Goal: Ask a question: Seek information or help from site administrators or community

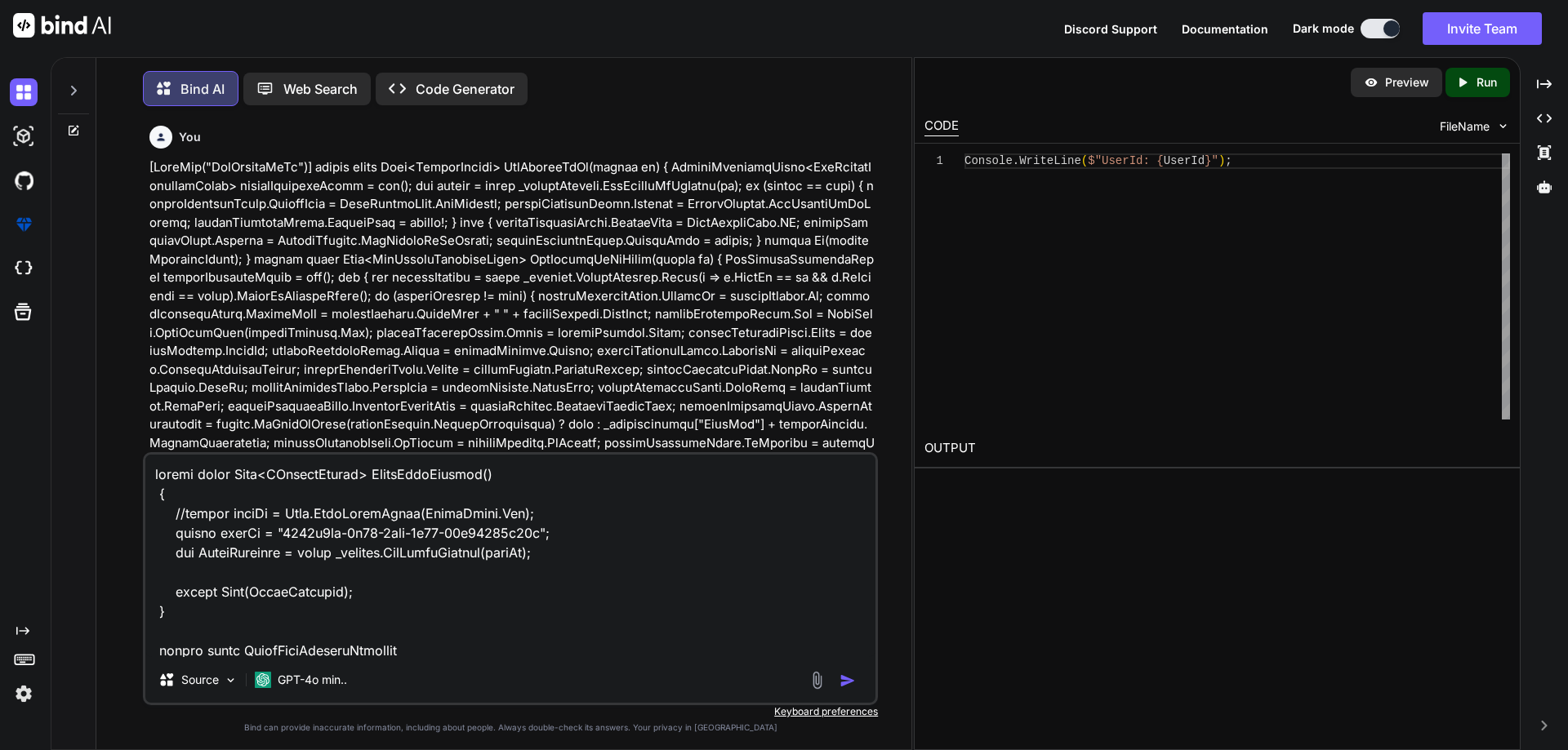
type textarea "x"
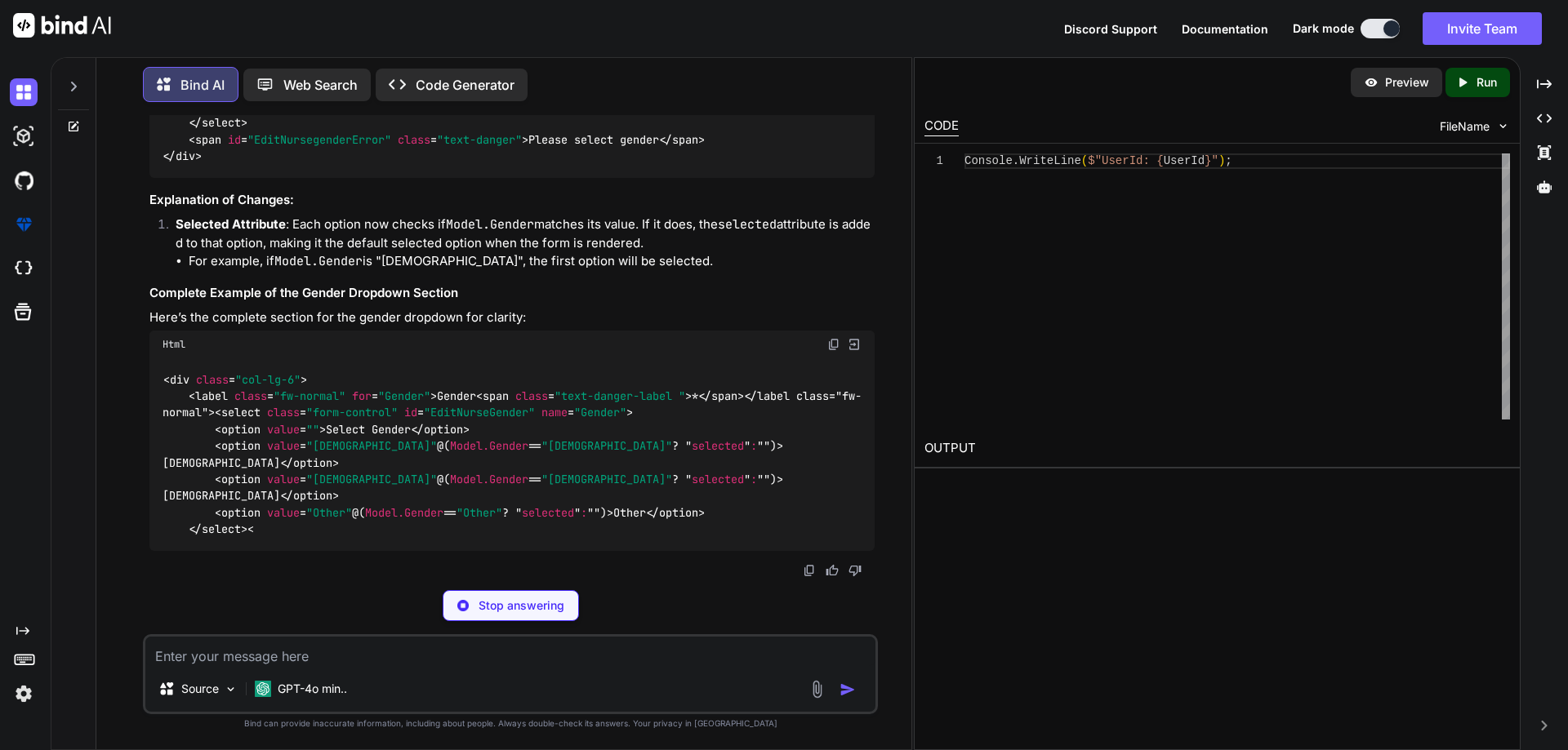
scroll to position [19929, 0]
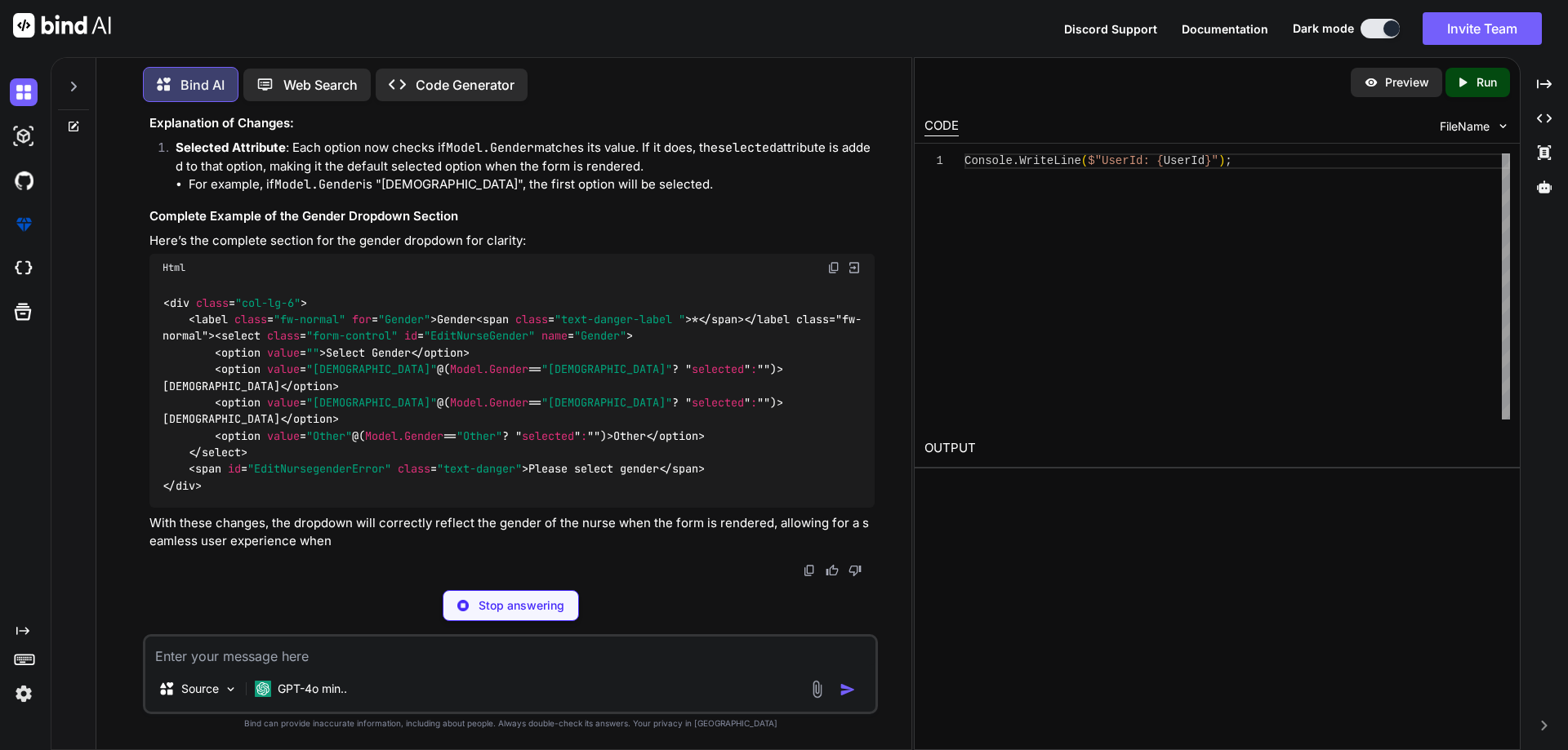
type textarea "x"
type textarea "option> </select> <span id="EditNursegenderError" class="text-danger">Please se…"
type textarea "x"
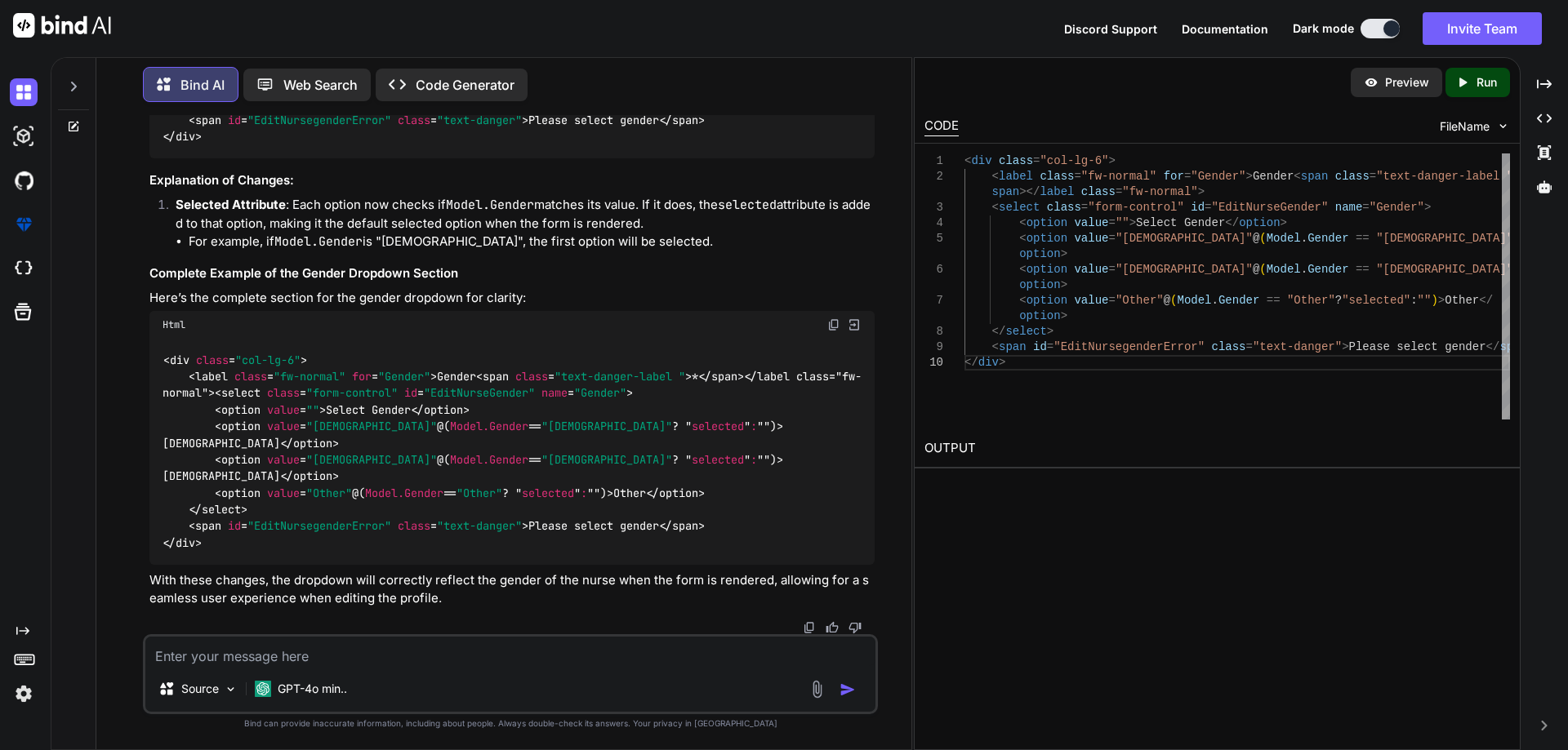
click at [822, 339] on div "Html" at bounding box center [512, 324] width 725 height 27
click at [828, 339] on div "Html" at bounding box center [512, 324] width 725 height 27
click at [831, 331] on img at bounding box center [833, 324] width 13 height 13
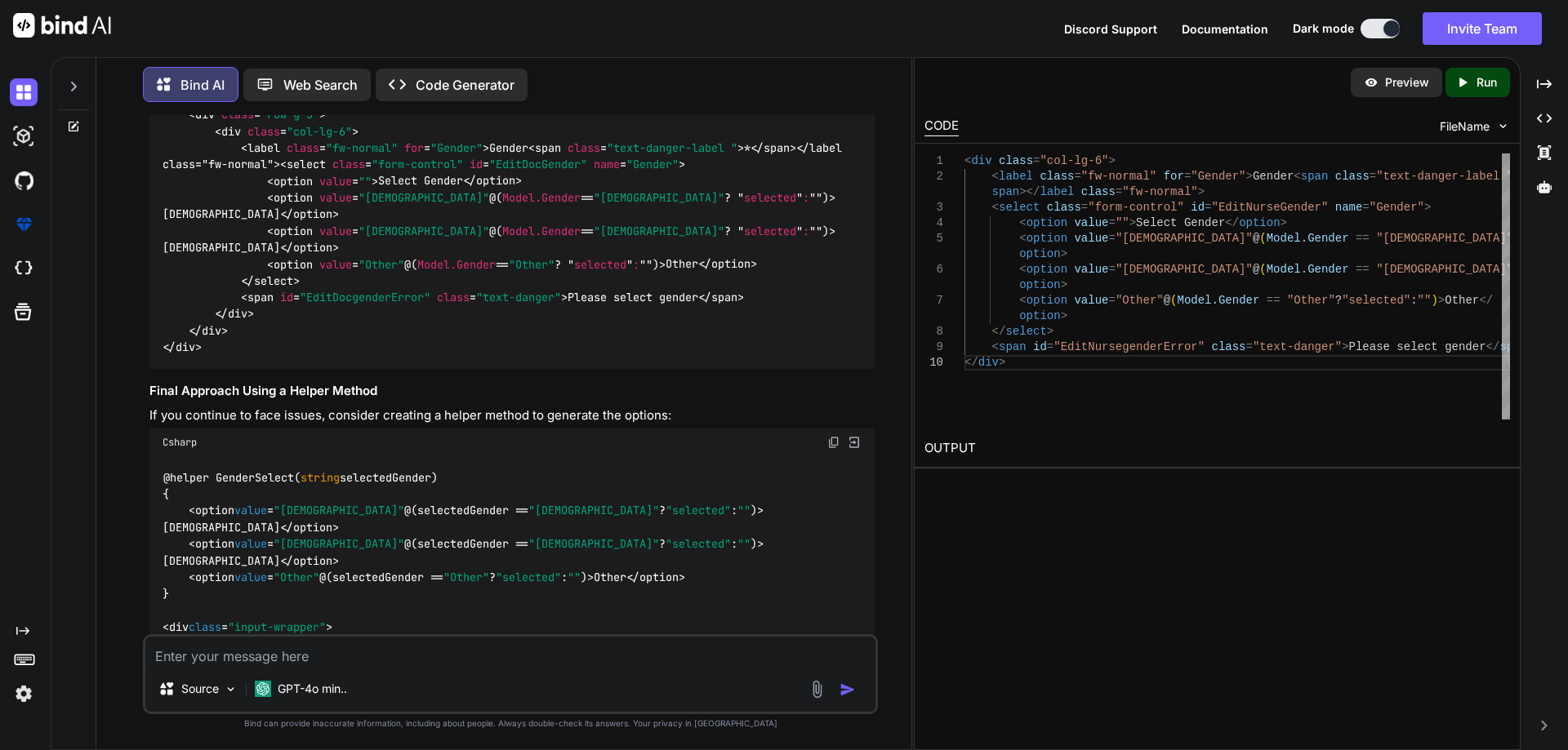
scroll to position [13093, 0]
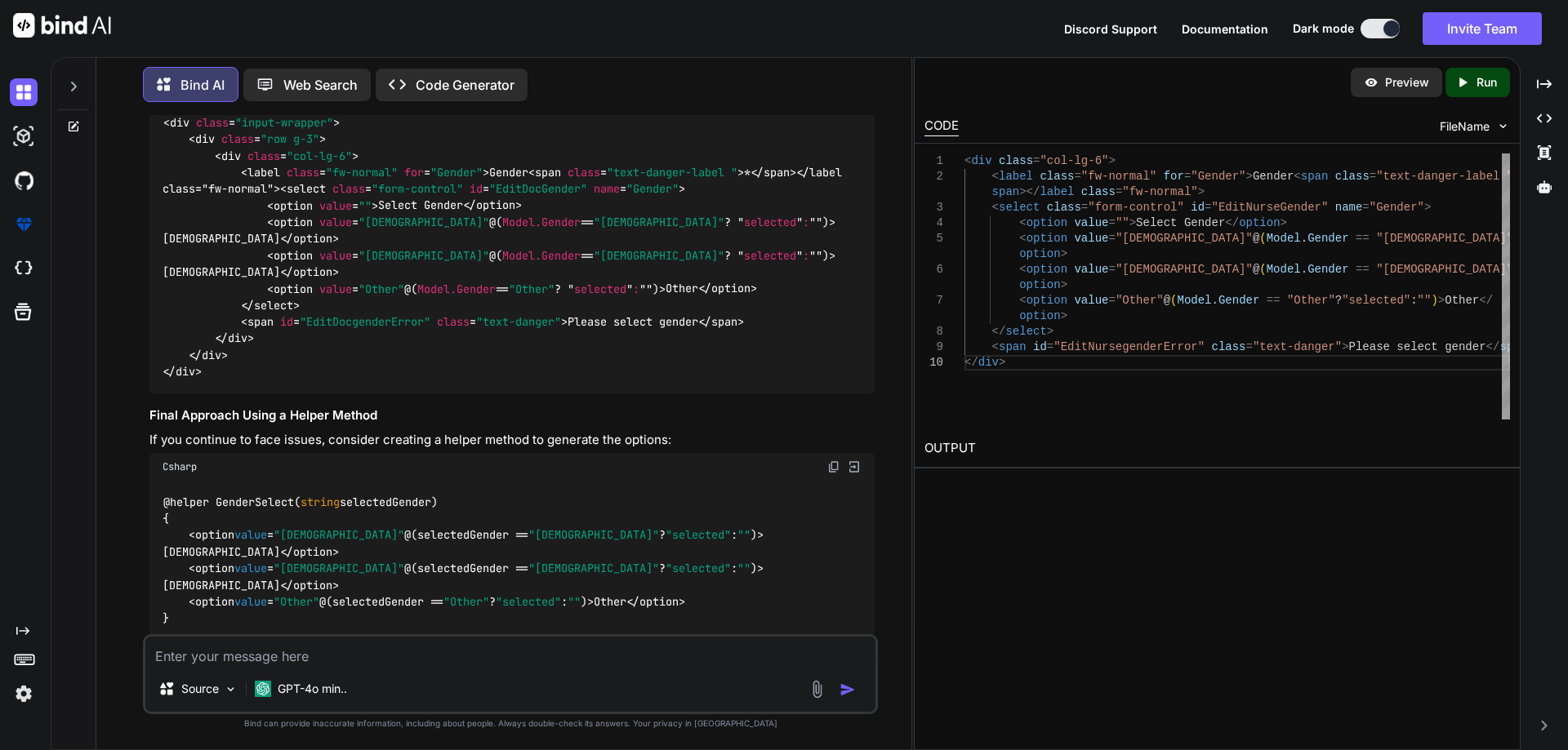
drag, startPoint x: 147, startPoint y: 211, endPoint x: 238, endPoint y: 208, distance: 91.0
click at [238, 208] on div "You Bind AI To consume the API and bind the data to your HTML form for editing …" at bounding box center [512, 374] width 732 height 519
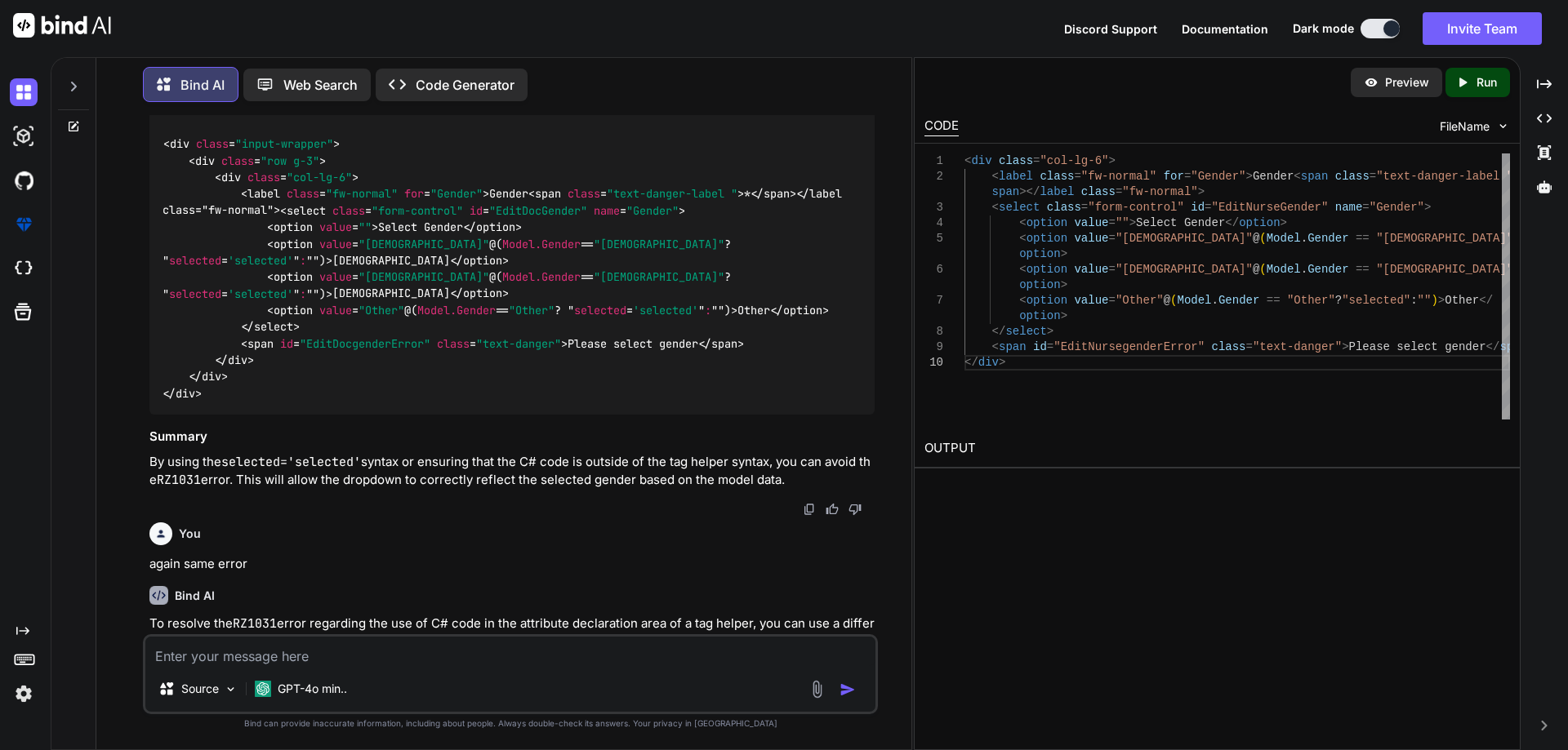
scroll to position [12032, 0]
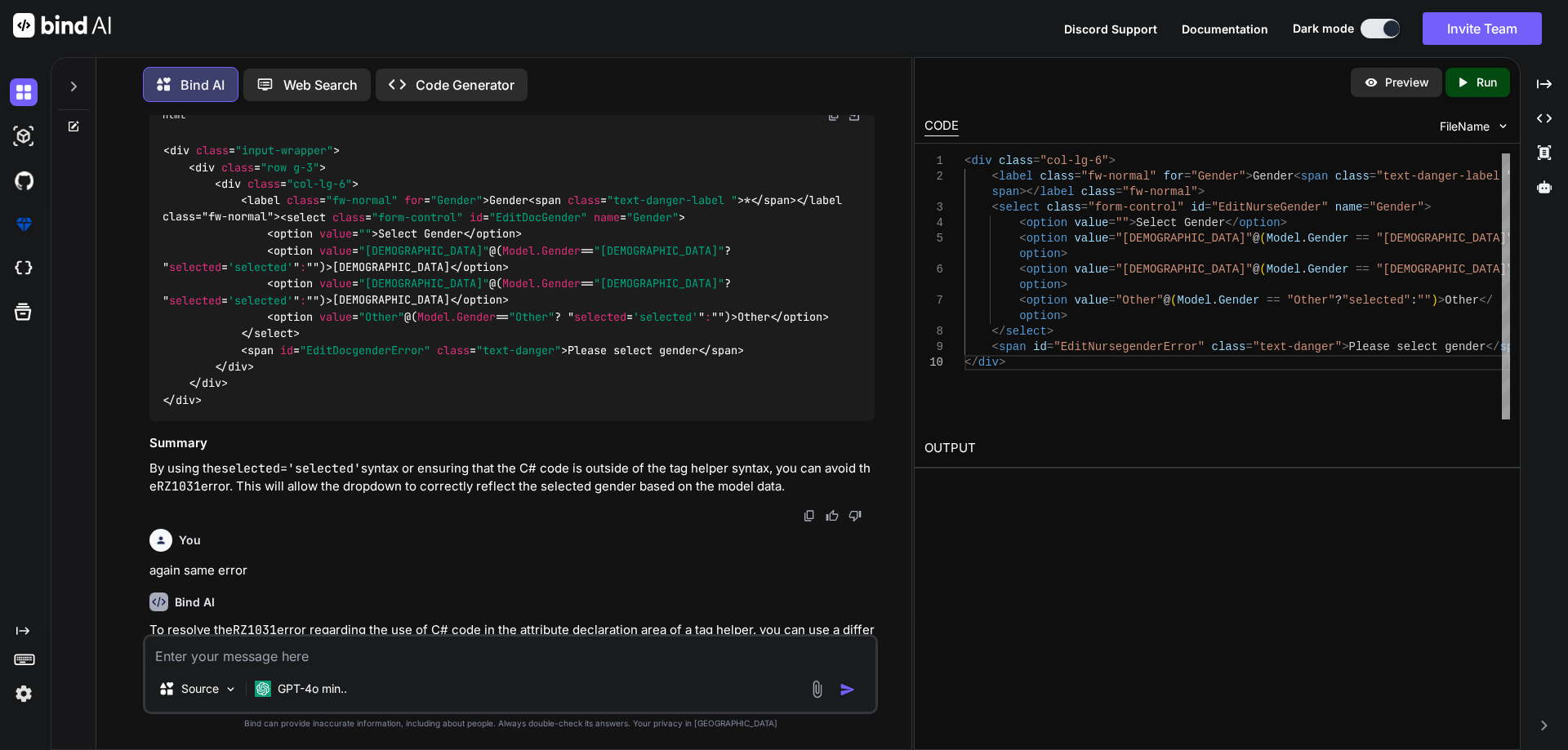
drag, startPoint x: 635, startPoint y: 308, endPoint x: 763, endPoint y: 329, distance: 129.7
copy p "Getting error RZ1031: the tag helper option must not have C# in the element att…"
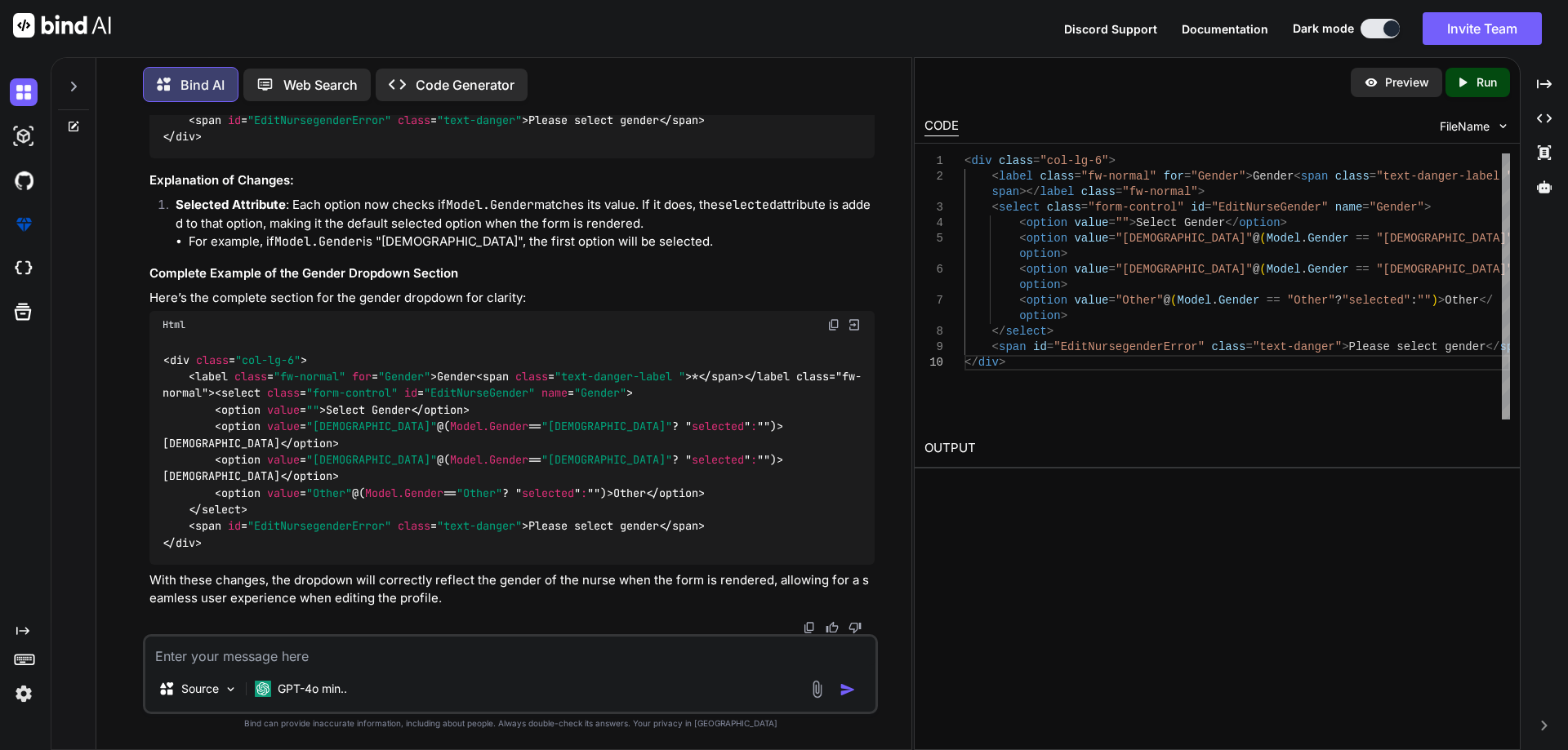
scroll to position [19948, 0]
click at [173, 659] on textarea at bounding box center [510, 652] width 730 height 29
paste textarea "Getting error RZ1031: the tag helper option must not have C# in the element att…"
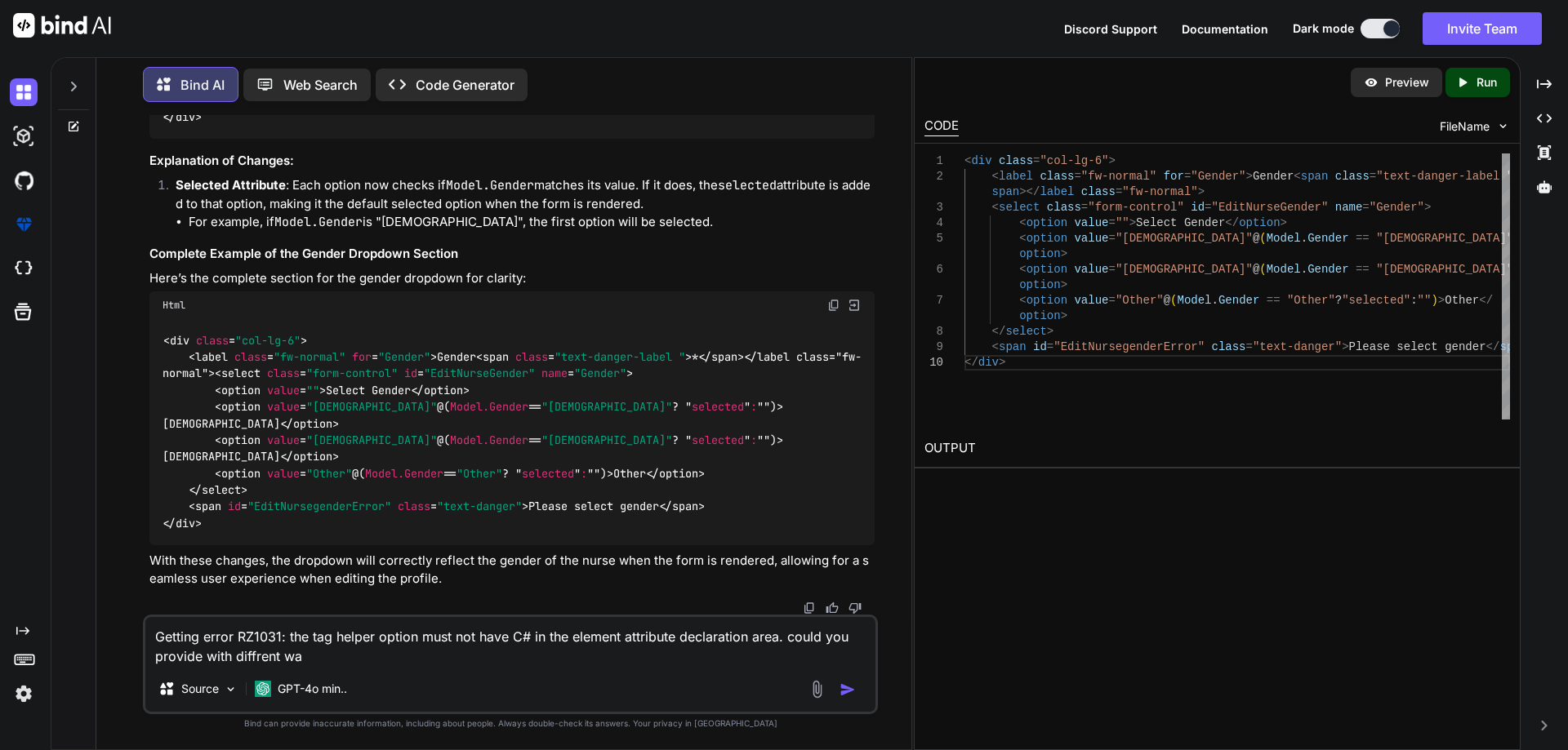
type textarea "Getting error RZ1031: the tag helper option must not have C# in the element att…"
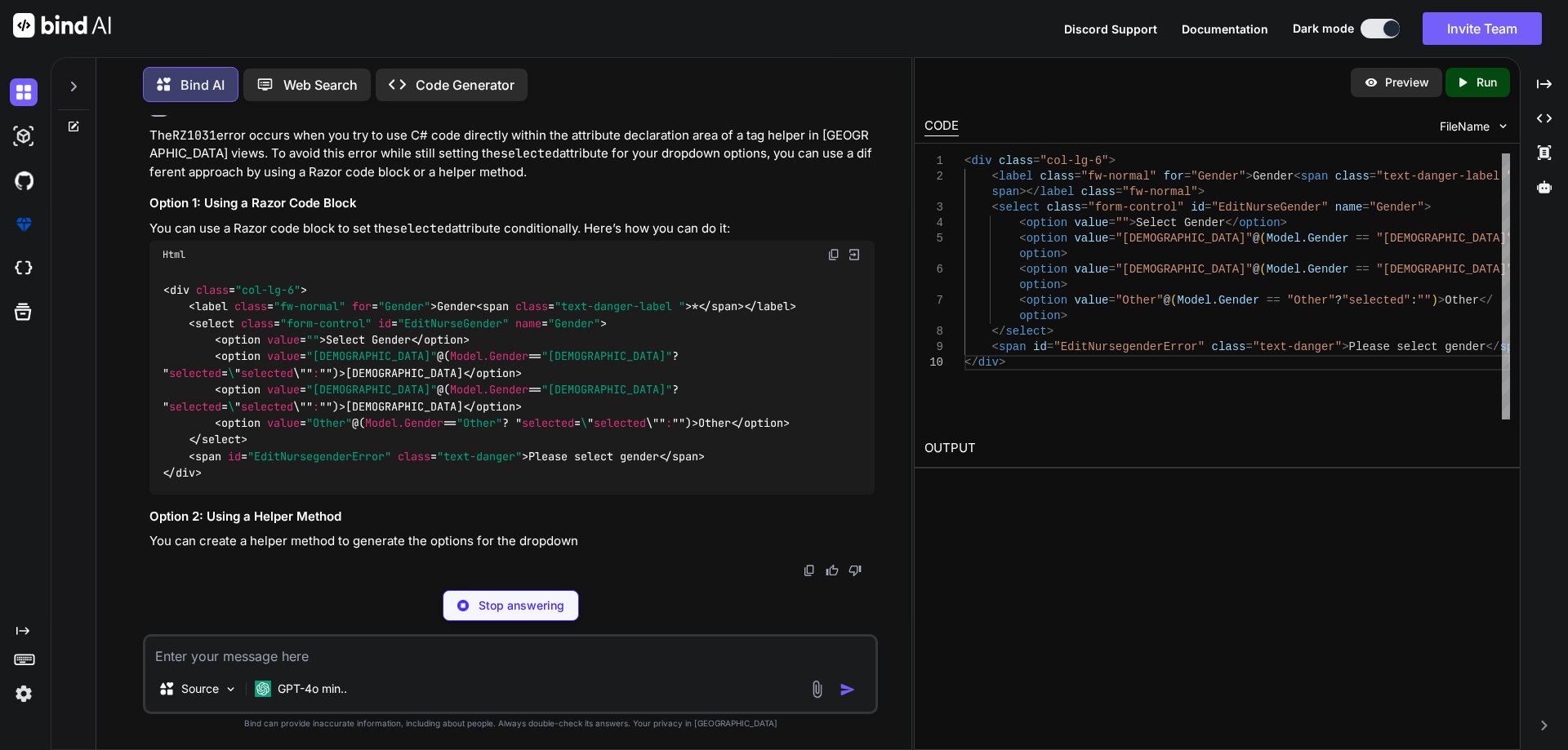
scroll to position [20557, 0]
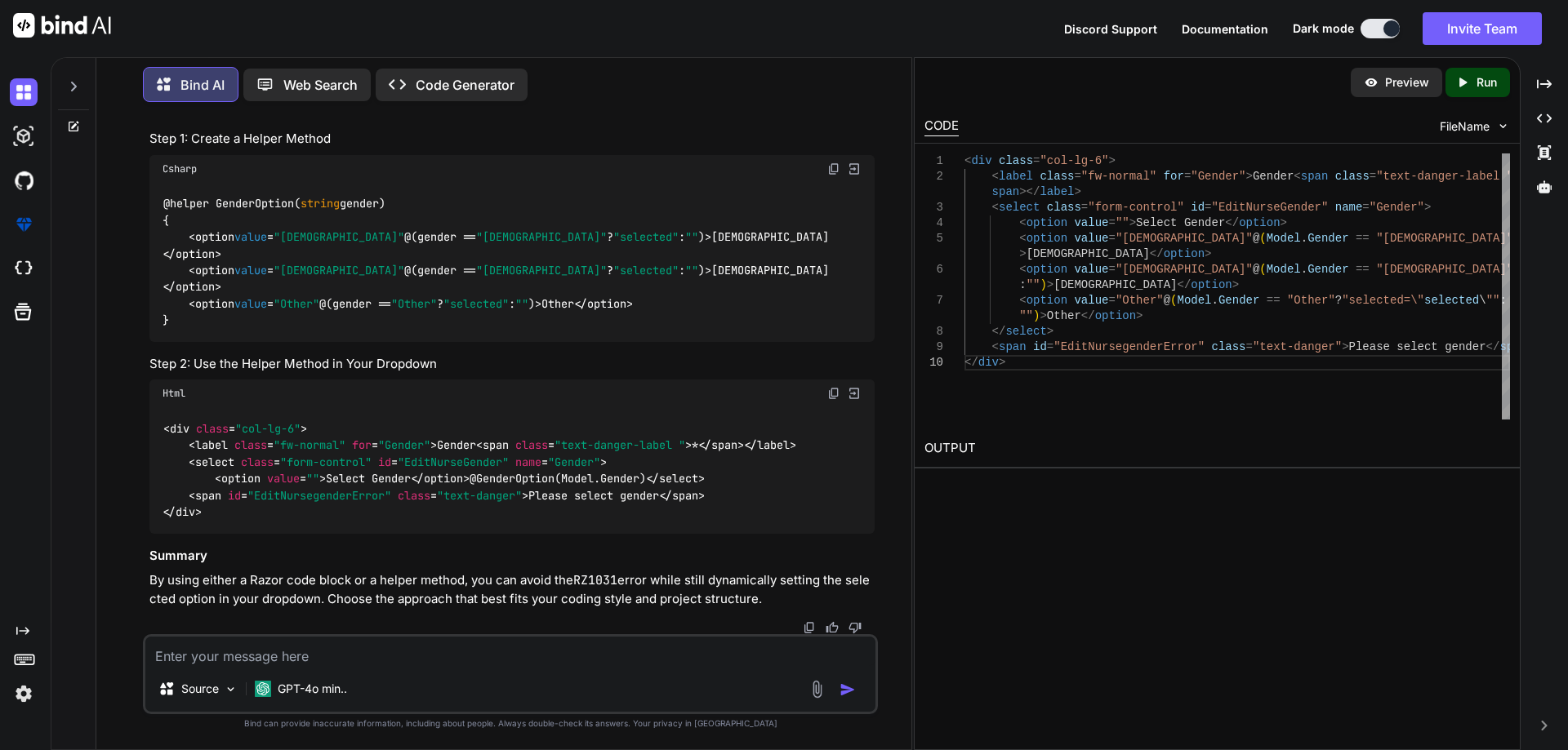
click at [207, 654] on textarea at bounding box center [510, 652] width 730 height 29
paste textarea "<input type="tel" class="form-control" id="EditNursePhone" name="Phone" placeho…"
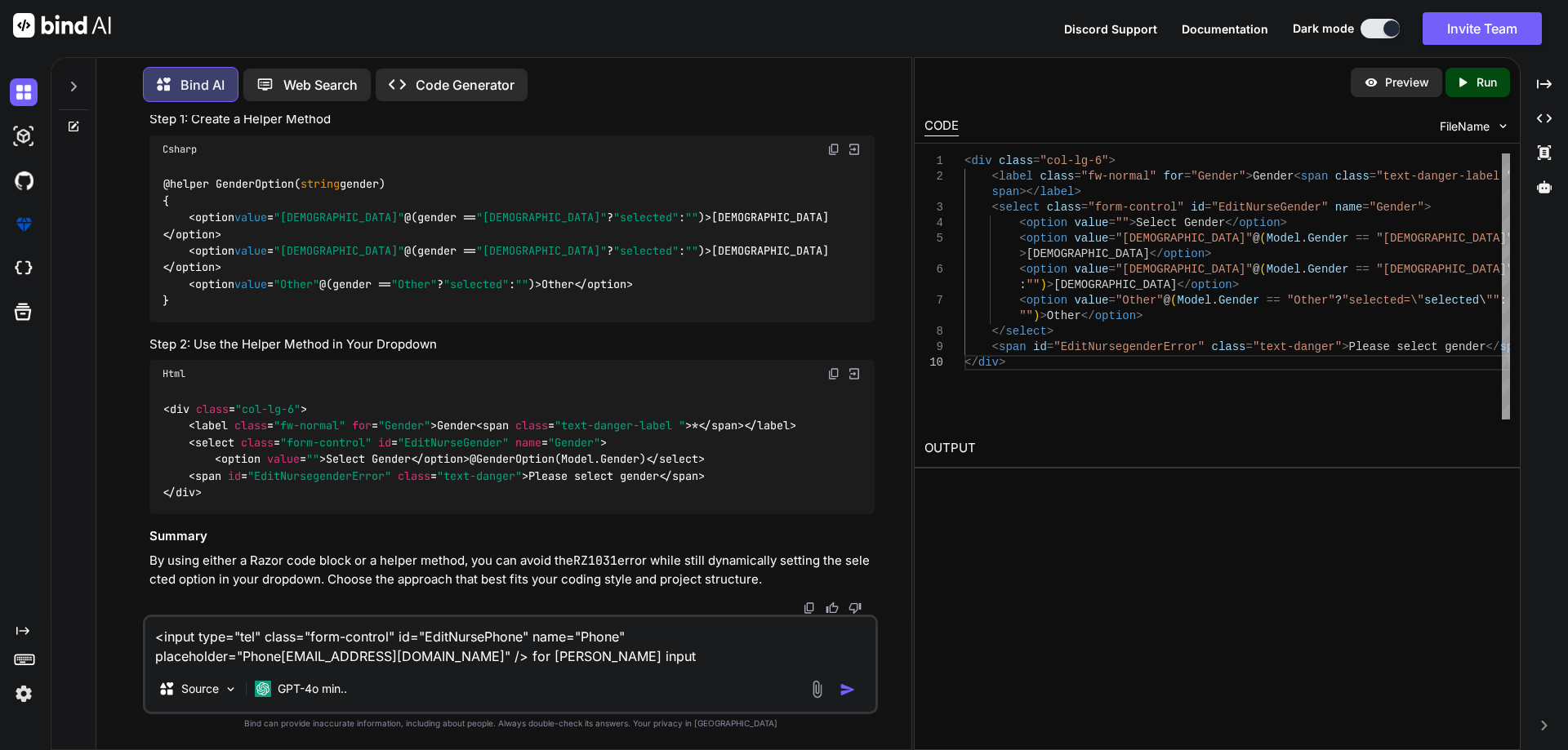
drag, startPoint x: 321, startPoint y: 655, endPoint x: 130, endPoint y: 617, distance: 194.7
click at [130, 617] on div "You Bind AI To consume the API and bind the data to your HTML form for editing …" at bounding box center [510, 431] width 802 height 634
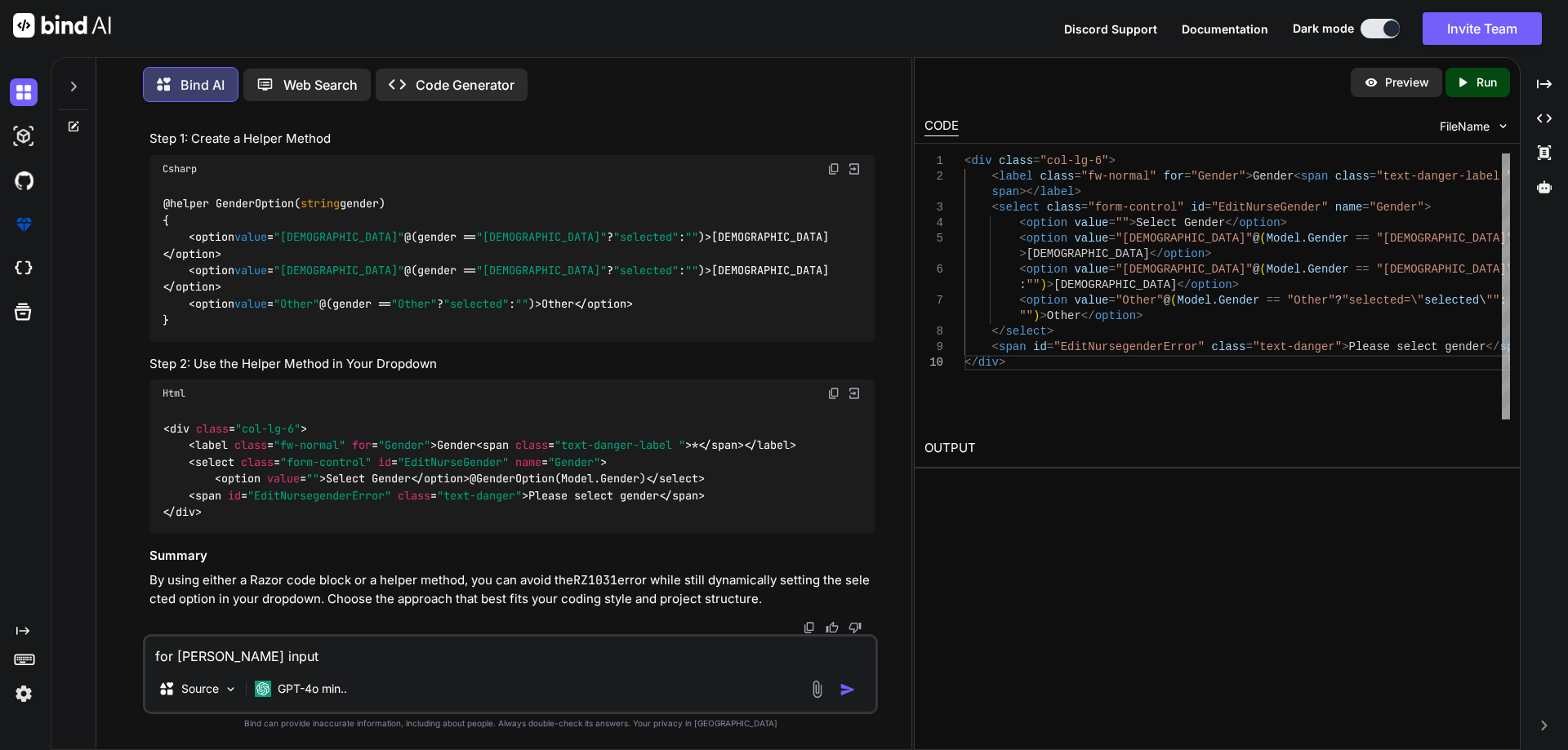
click at [267, 652] on textarea "for [PERSON_NAME] input" at bounding box center [510, 652] width 730 height 29
paste textarea "<input type="tel" class="form-control" id="EditNursePhone" name="Phone" placeho…"
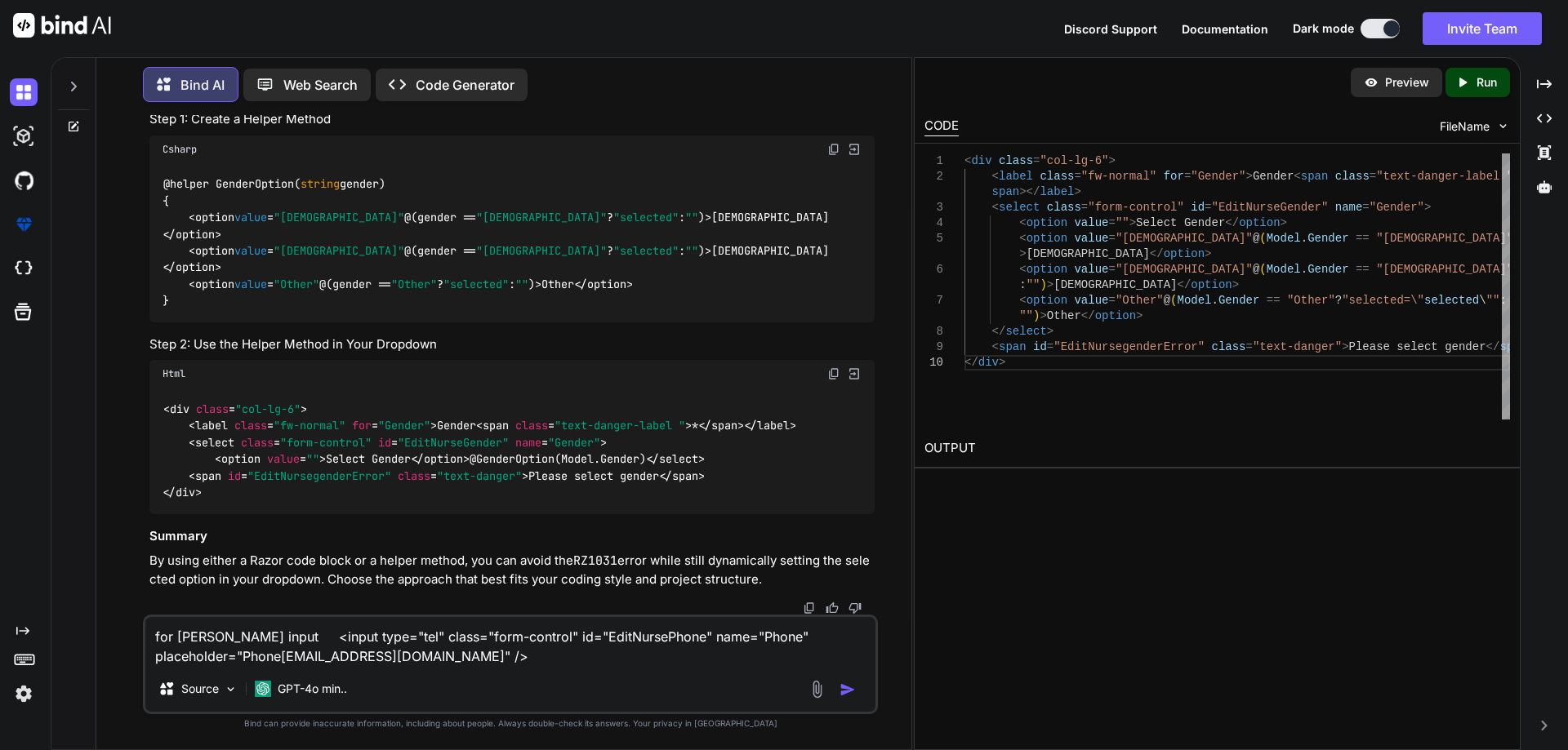
drag, startPoint x: 202, startPoint y: 637, endPoint x: 189, endPoint y: 642, distance: 13.9
click at [189, 642] on textarea "for [PERSON_NAME] input <input type="tel" class="form-control" id="EditNursePho…" at bounding box center [510, 641] width 730 height 49
click at [204, 636] on textarea "for [PERSON_NAME] input <input type="tel" class="form-control" id="EditNursePho…" at bounding box center [510, 641] width 730 height 49
click at [456, 655] on textarea "for [PERSON_NAME] input <input type="tel" class="form-control" id="EditNursePho…" at bounding box center [510, 641] width 730 height 49
click at [482, 658] on textarea "for [PERSON_NAME] input <input type="tel" class="form-control" id="EditNursePho…" at bounding box center [510, 641] width 730 height 49
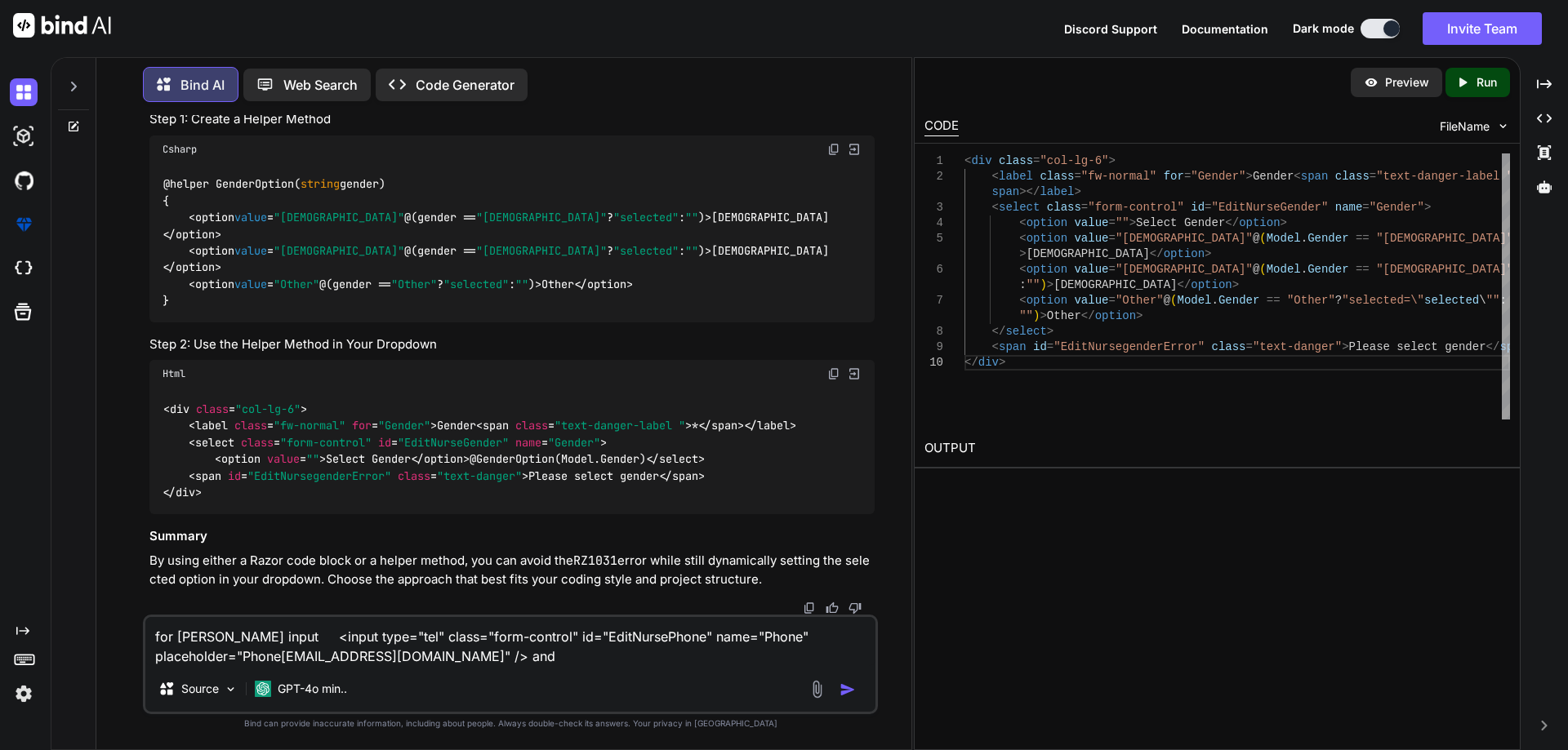
click at [482, 658] on textarea "for [PERSON_NAME] input <input type="tel" class="form-control" id="EditNursePho…" at bounding box center [510, 641] width 730 height 49
click at [454, 649] on textarea "for [PERSON_NAME] input <input type="tel" class="form-control" id="EditNursePho…" at bounding box center [510, 641] width 730 height 49
click at [476, 649] on textarea "for [PERSON_NAME] input <input type="tel" class="form-control" id="EditNursePho…" at bounding box center [510, 641] width 730 height 49
click at [481, 649] on textarea "for [PERSON_NAME] input <input type="tel" class="form-control" id="EditNursePho…" at bounding box center [510, 641] width 730 height 49
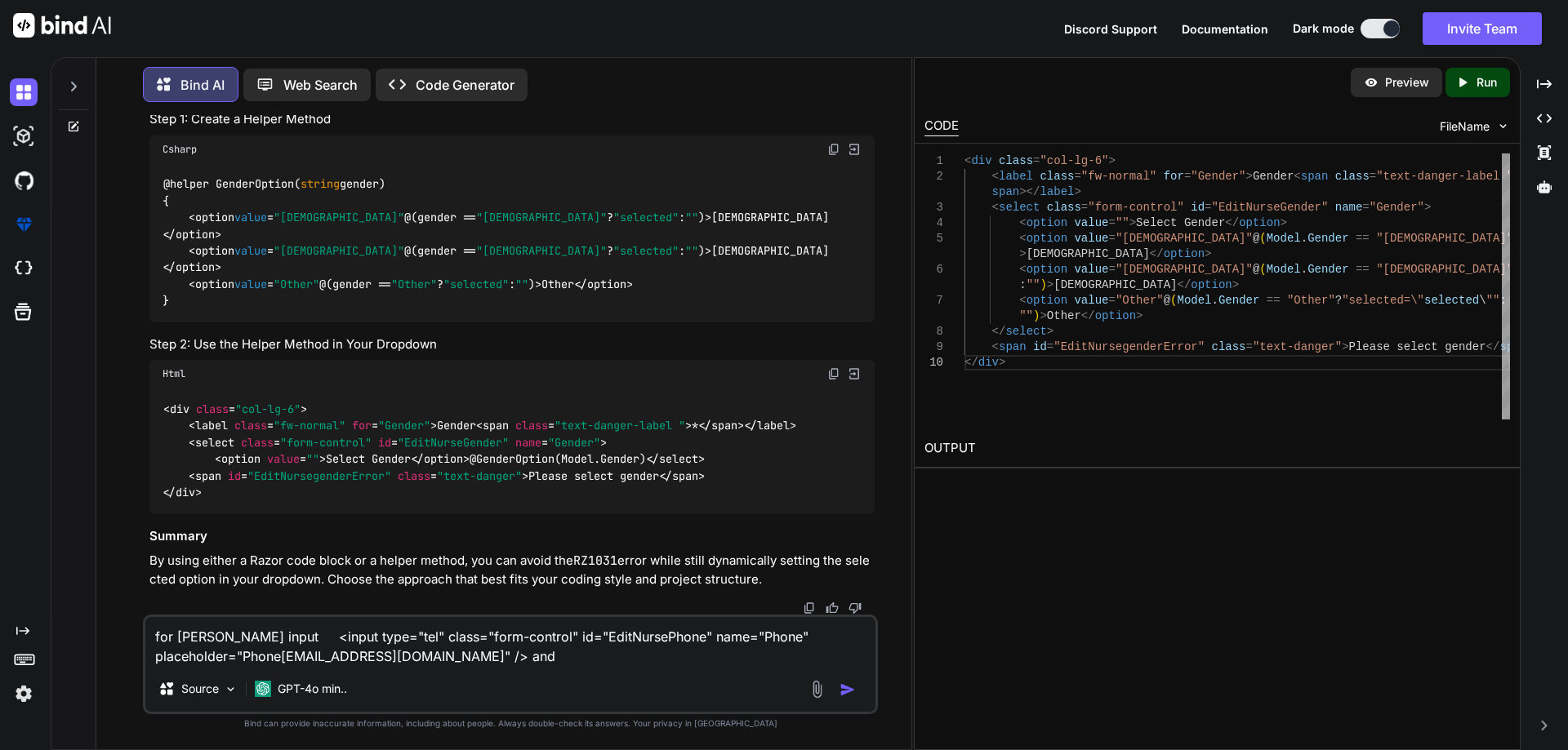
click at [481, 649] on textarea "for [PERSON_NAME] input <input type="tel" class="form-control" id="EditNursePho…" at bounding box center [510, 641] width 730 height 49
click at [471, 652] on textarea "for [PERSON_NAME] input <input type="tel" class="form-control" id="EditNursePho…" at bounding box center [510, 641] width 730 height 49
paste textarea "<div class="col-lg-6"> <label class="fw-normal" for="Gender">Gender <span class…"
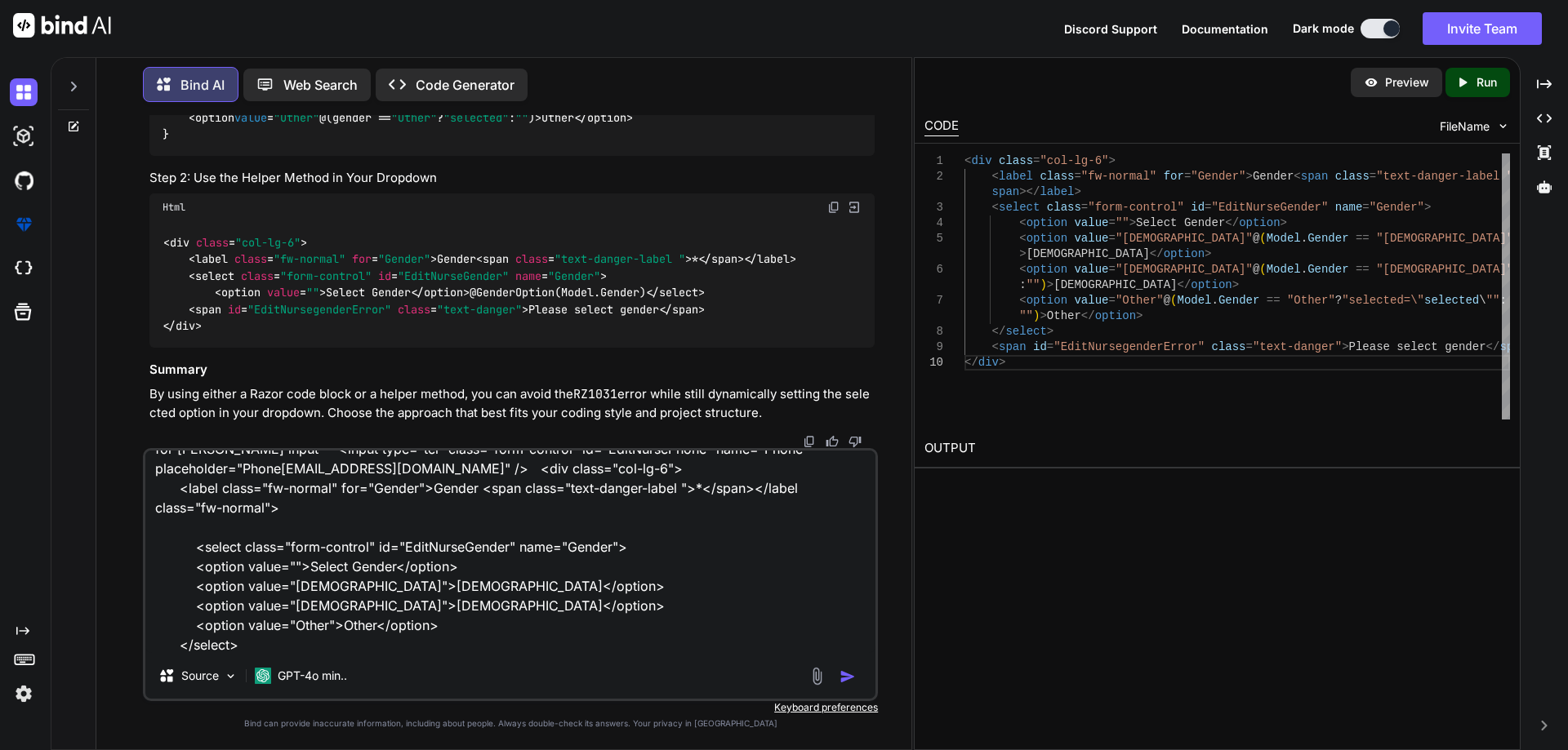
scroll to position [0, 0]
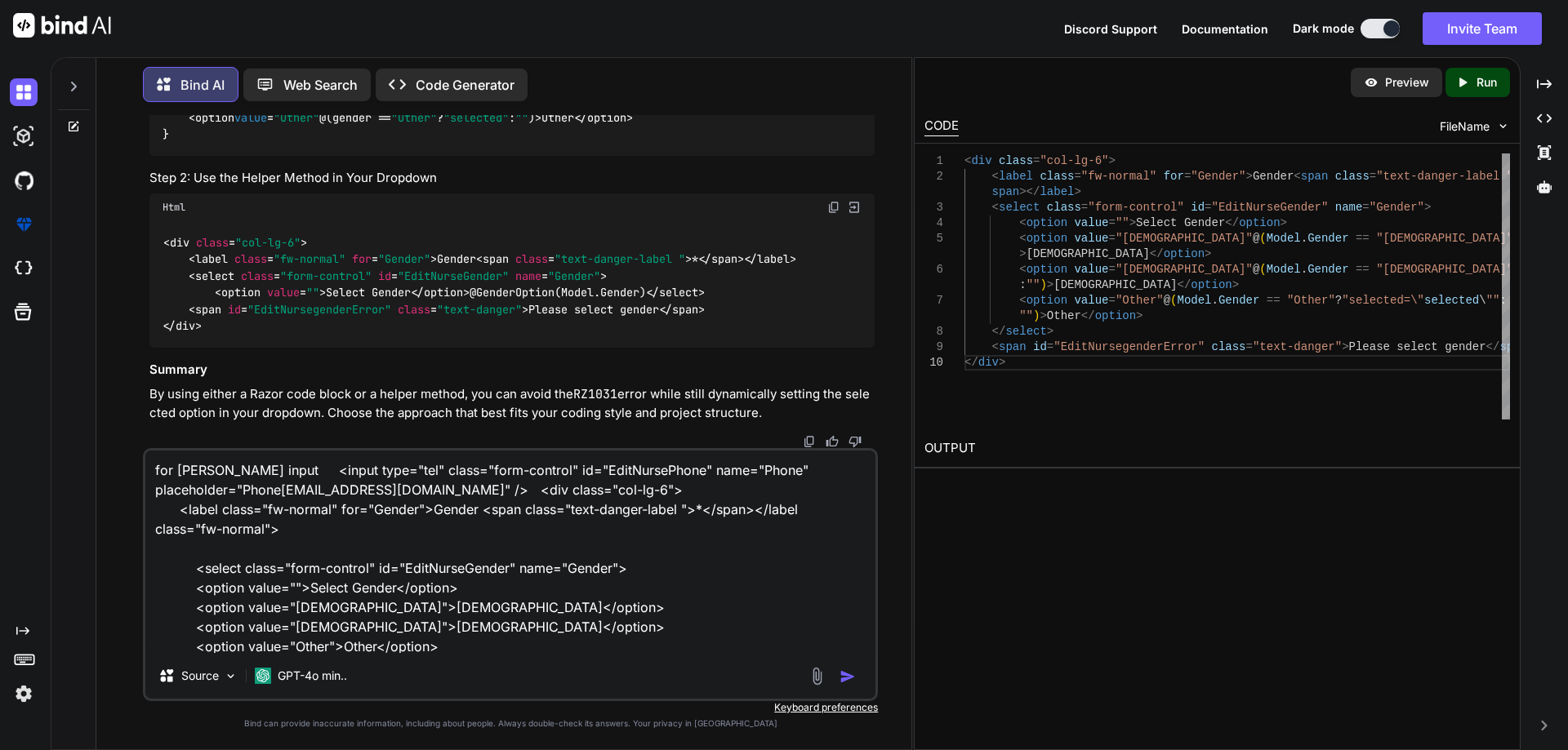
click at [466, 491] on textarea "for [PERSON_NAME] input <input type="tel" class="form-control" id="EditNursePho…" at bounding box center [510, 551] width 730 height 203
drag, startPoint x: 290, startPoint y: 487, endPoint x: 440, endPoint y: 488, distance: 150.0
click at [440, 488] on textarea "for [PERSON_NAME] input <input type="tel" class="form-control" id="EditNursePho…" at bounding box center [510, 551] width 730 height 203
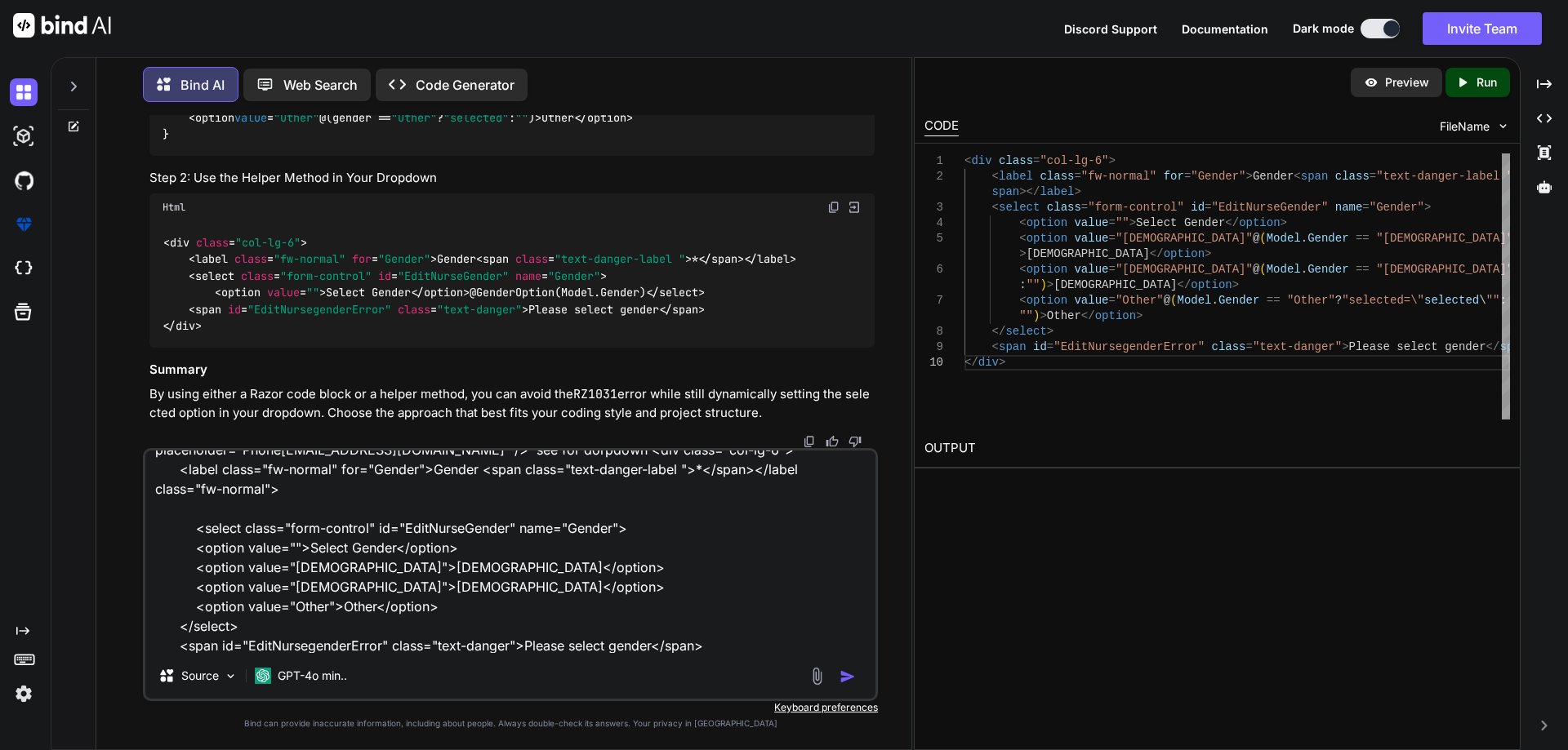
scroll to position [62, 0]
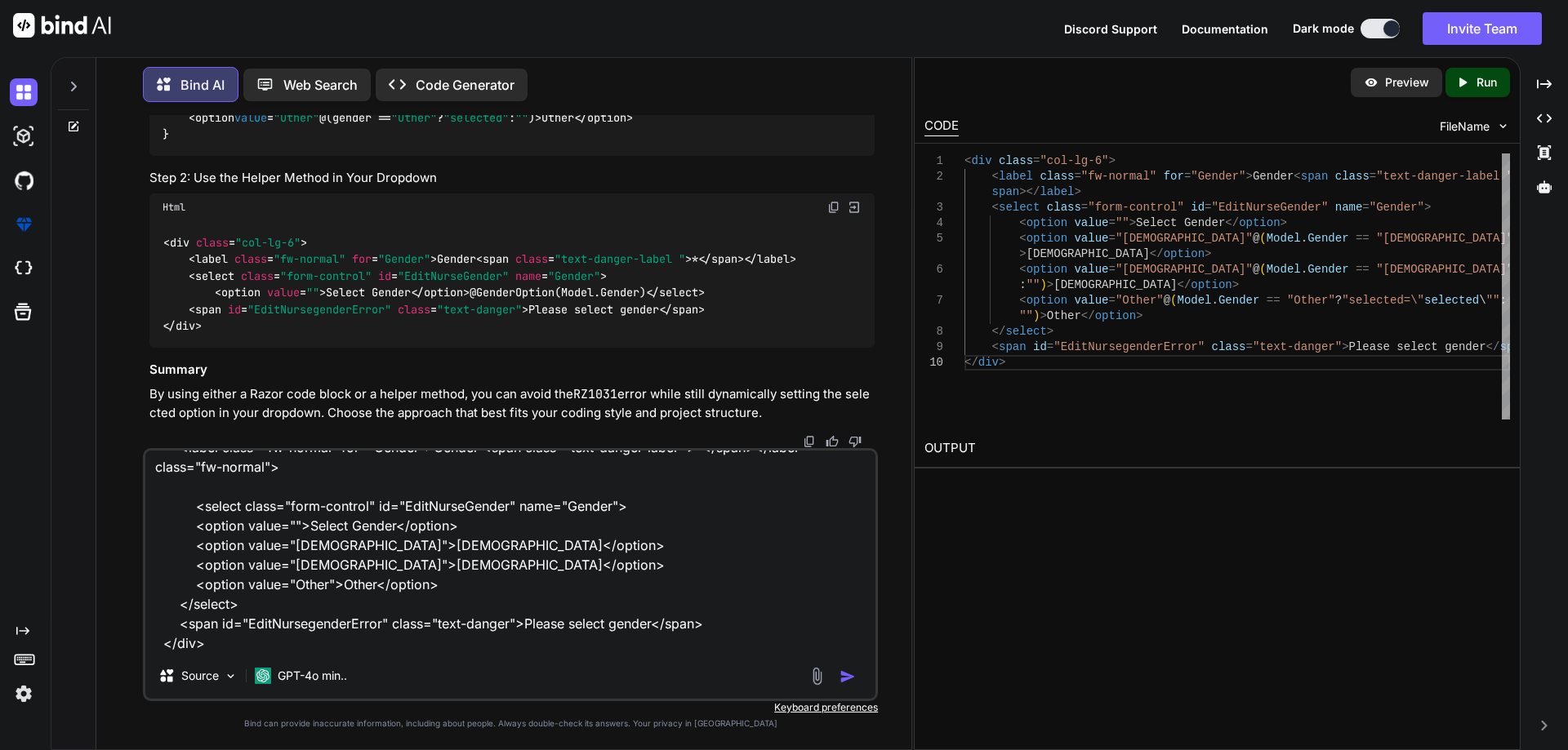
click at [235, 647] on textarea "for [PERSON_NAME] input <input type="tel" class="form-control" id="EditNursePho…" at bounding box center [510, 551] width 730 height 203
paste textarea "value="@[DOMAIN_NAME]""
type textarea "for [PERSON_NAME] input <input type="tel" class="form-control" id="EditNursePho…"
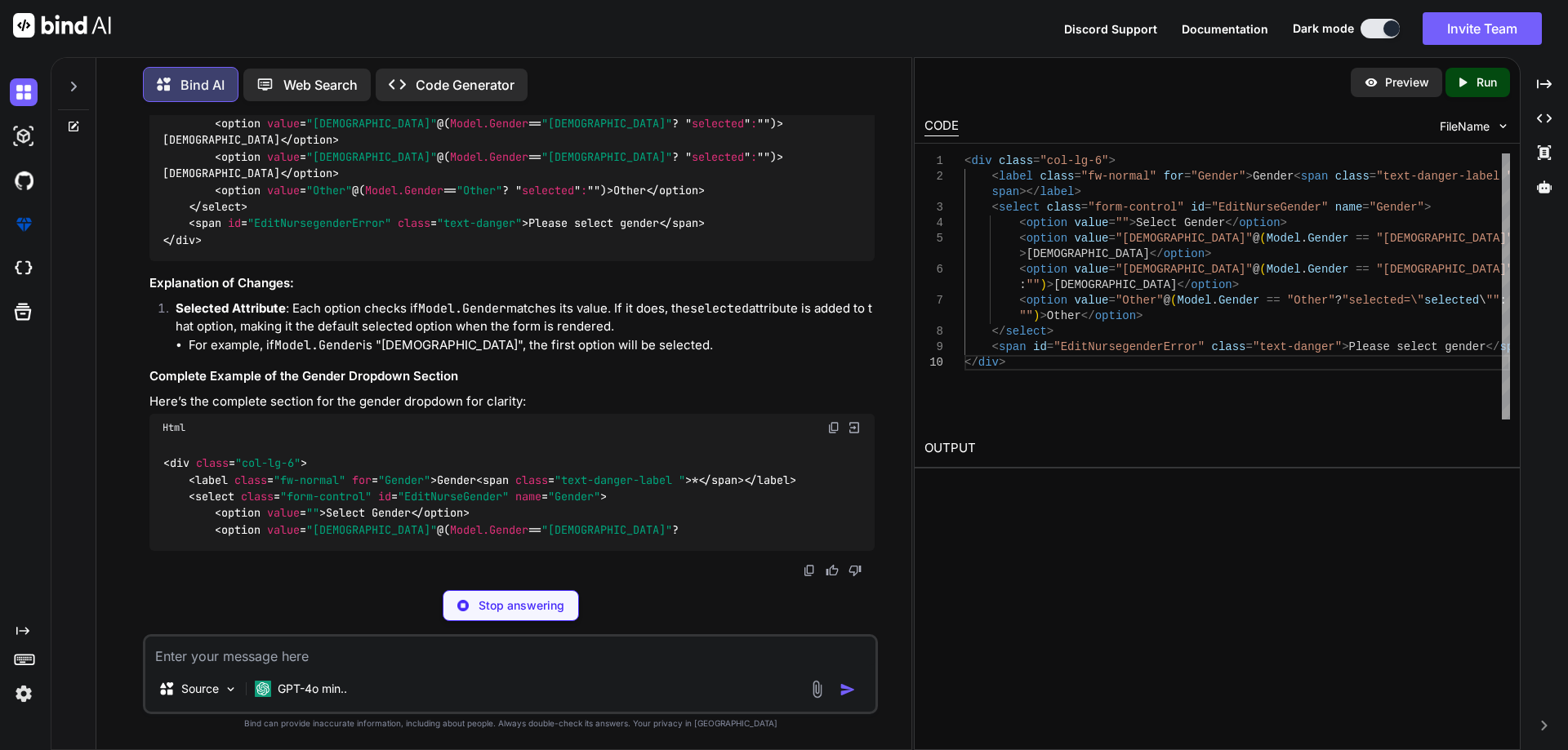
scroll to position [21671, 0]
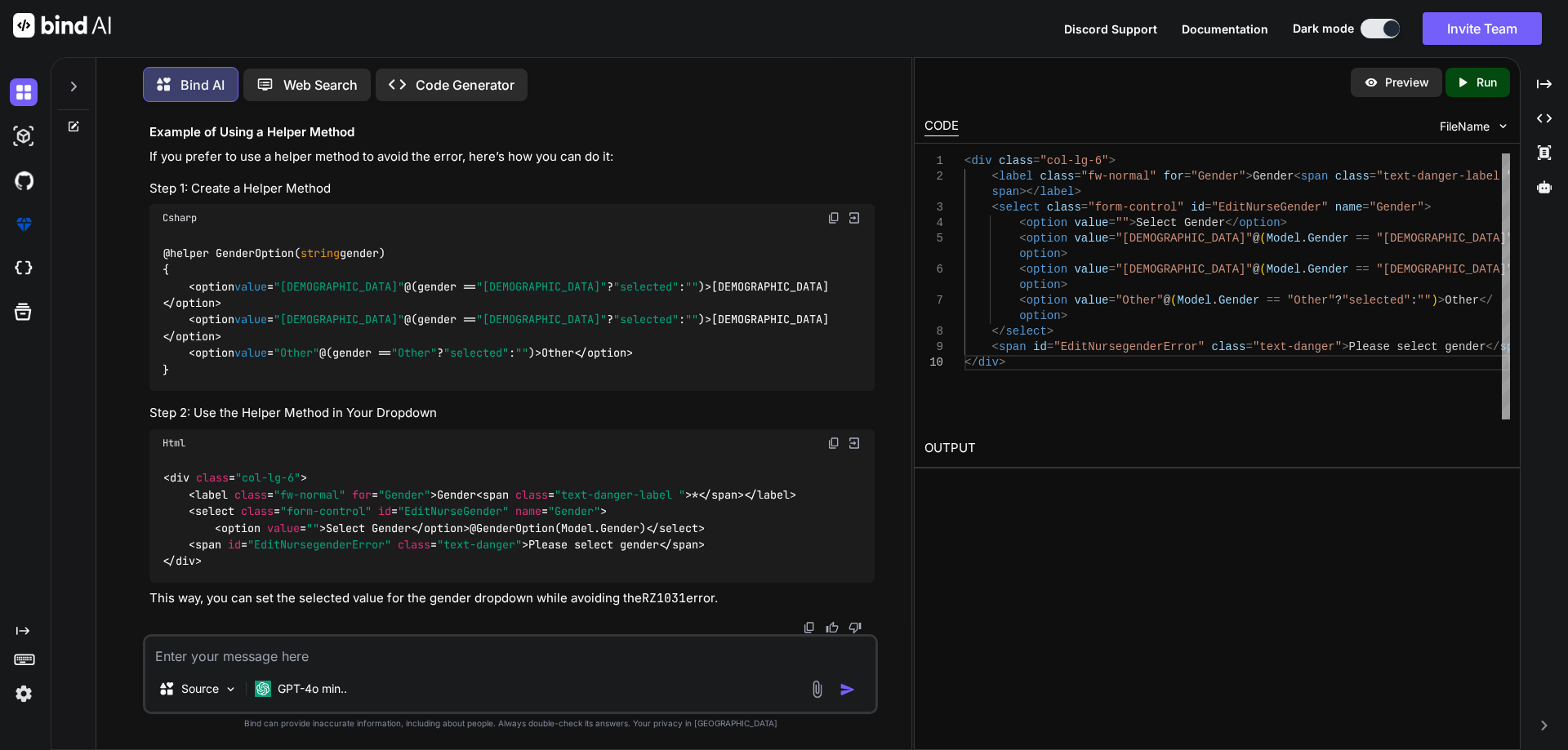
scroll to position [22491, 0]
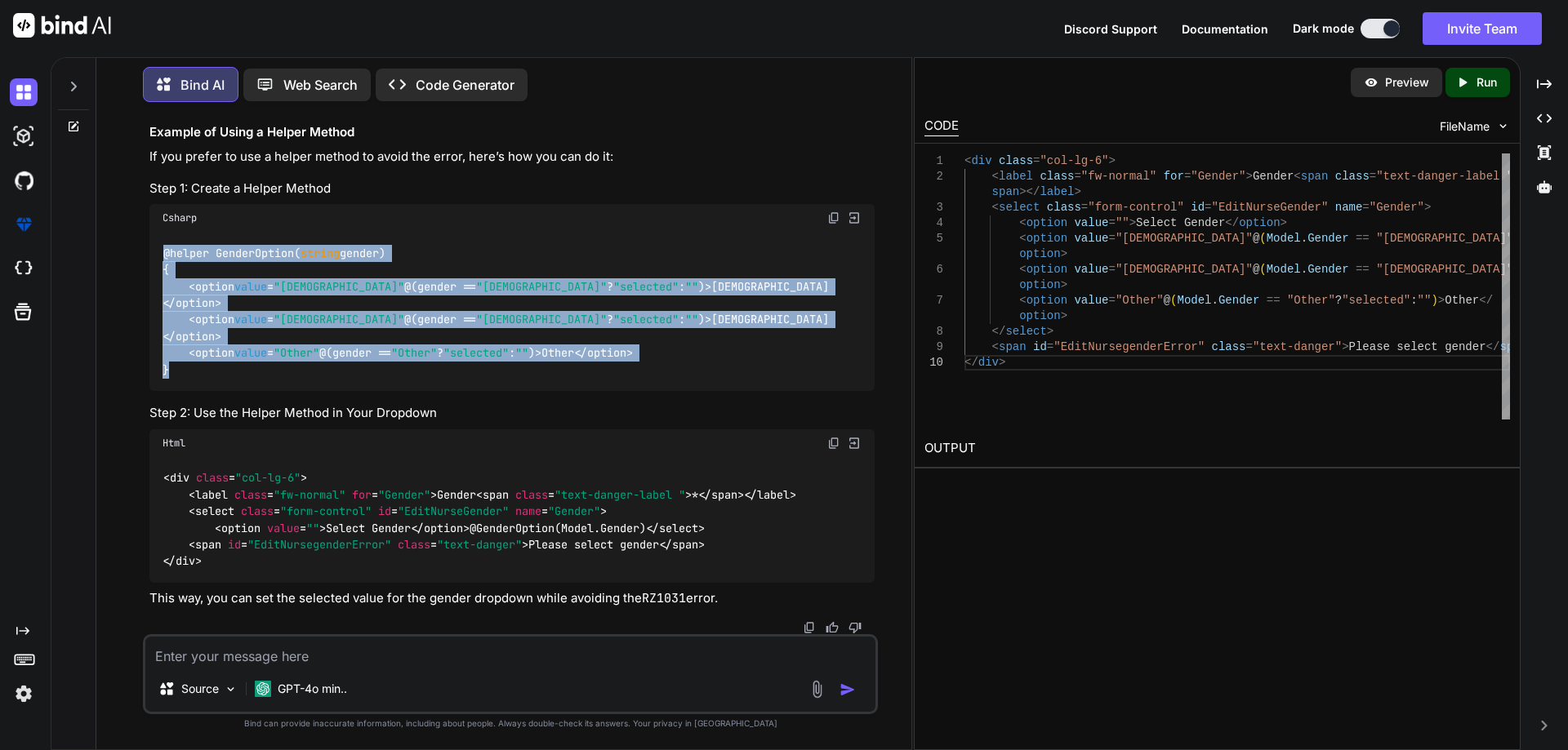
drag, startPoint x: 162, startPoint y: 249, endPoint x: 210, endPoint y: 345, distance: 107.3
click at [210, 345] on div "@helper GenderOption( string gender) { <option value = "[DEMOGRAPHIC_DATA]" @(g…" at bounding box center [512, 311] width 725 height 159
copy code "@helper GenderOption( string gender) { <option value = "[DEMOGRAPHIC_DATA]" @(g…"
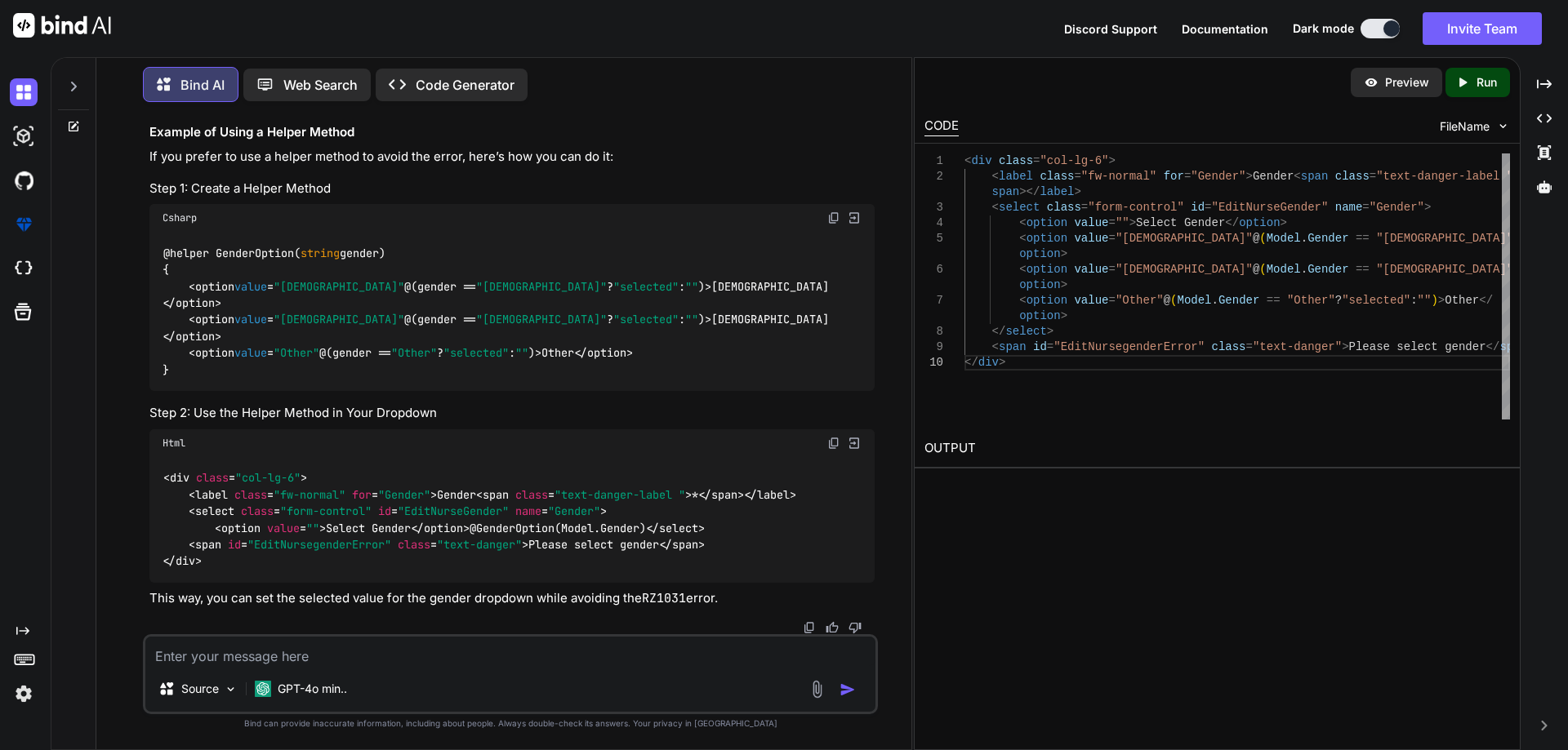
click at [239, 657] on textarea at bounding box center [510, 652] width 730 height 29
paste textarea "<div class="col-lg-6"> <label class="fw-normal" for="Gender">Gender <span class…"
type textarea "<div class="col-lg-6"> <label class="fw-normal" for="Gender">Gender <span class…"
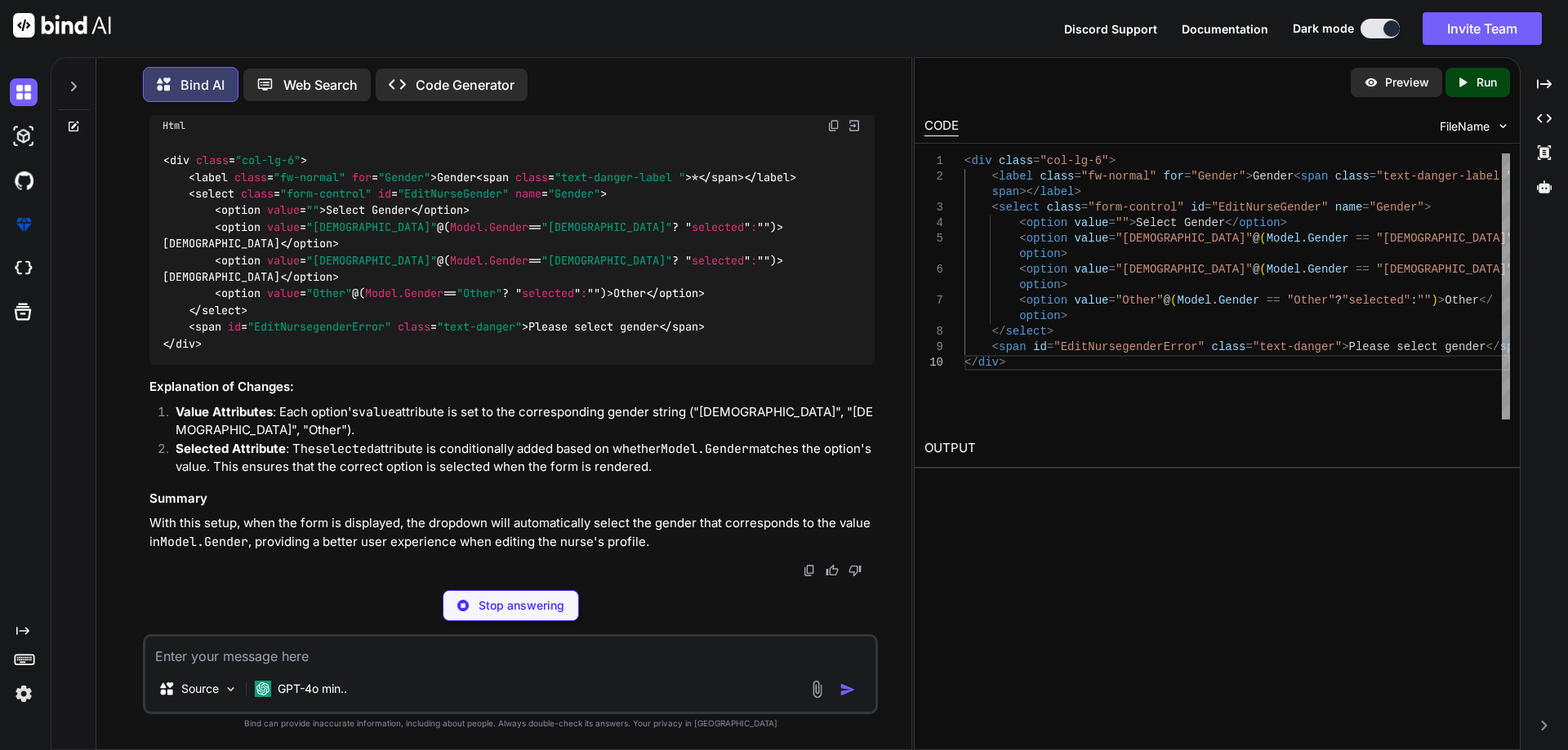
scroll to position [23200, 0]
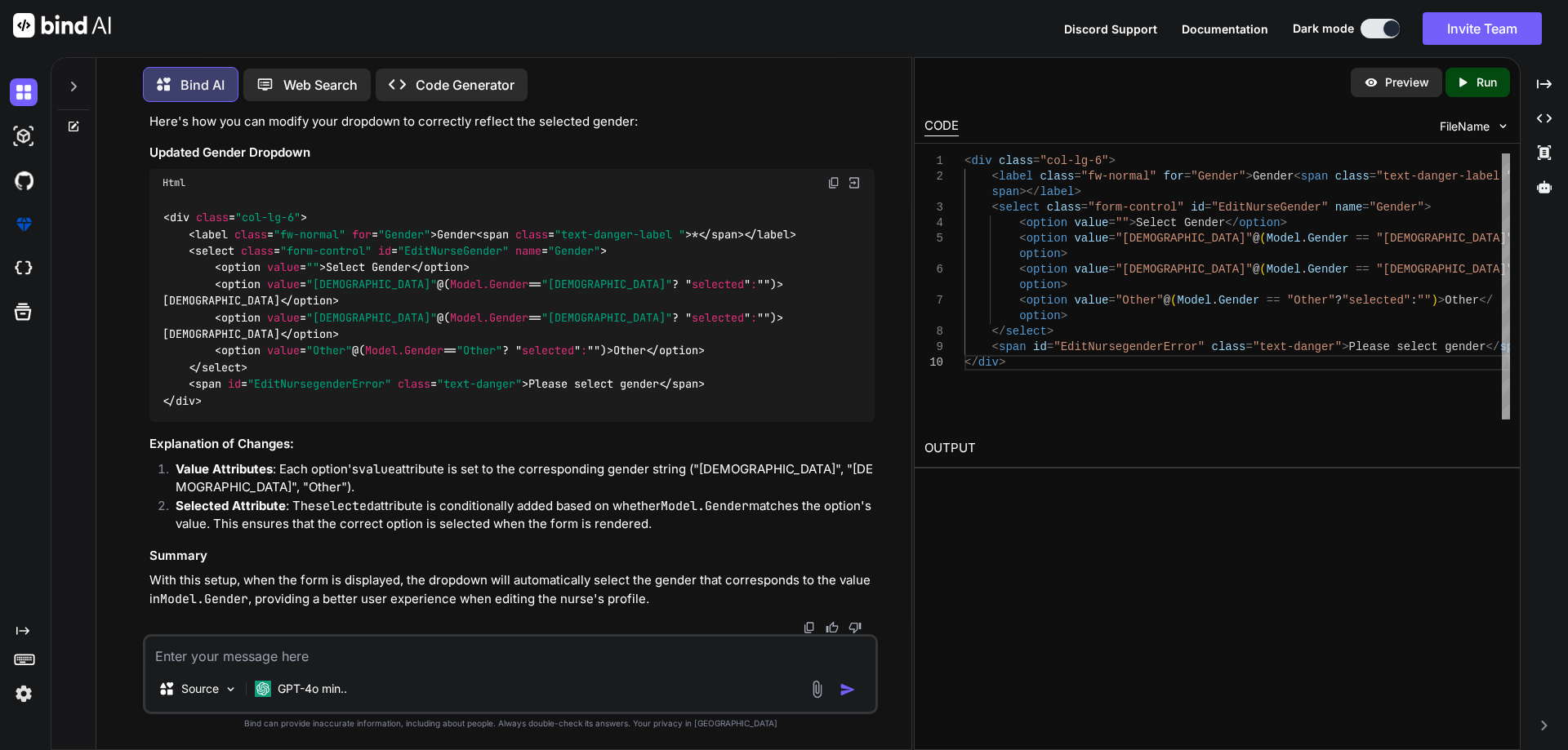
click at [833, 197] on div "Html" at bounding box center [512, 182] width 725 height 27
click at [834, 189] on img at bounding box center [833, 182] width 13 height 13
click at [342, 641] on textarea at bounding box center [510, 652] width 730 height 29
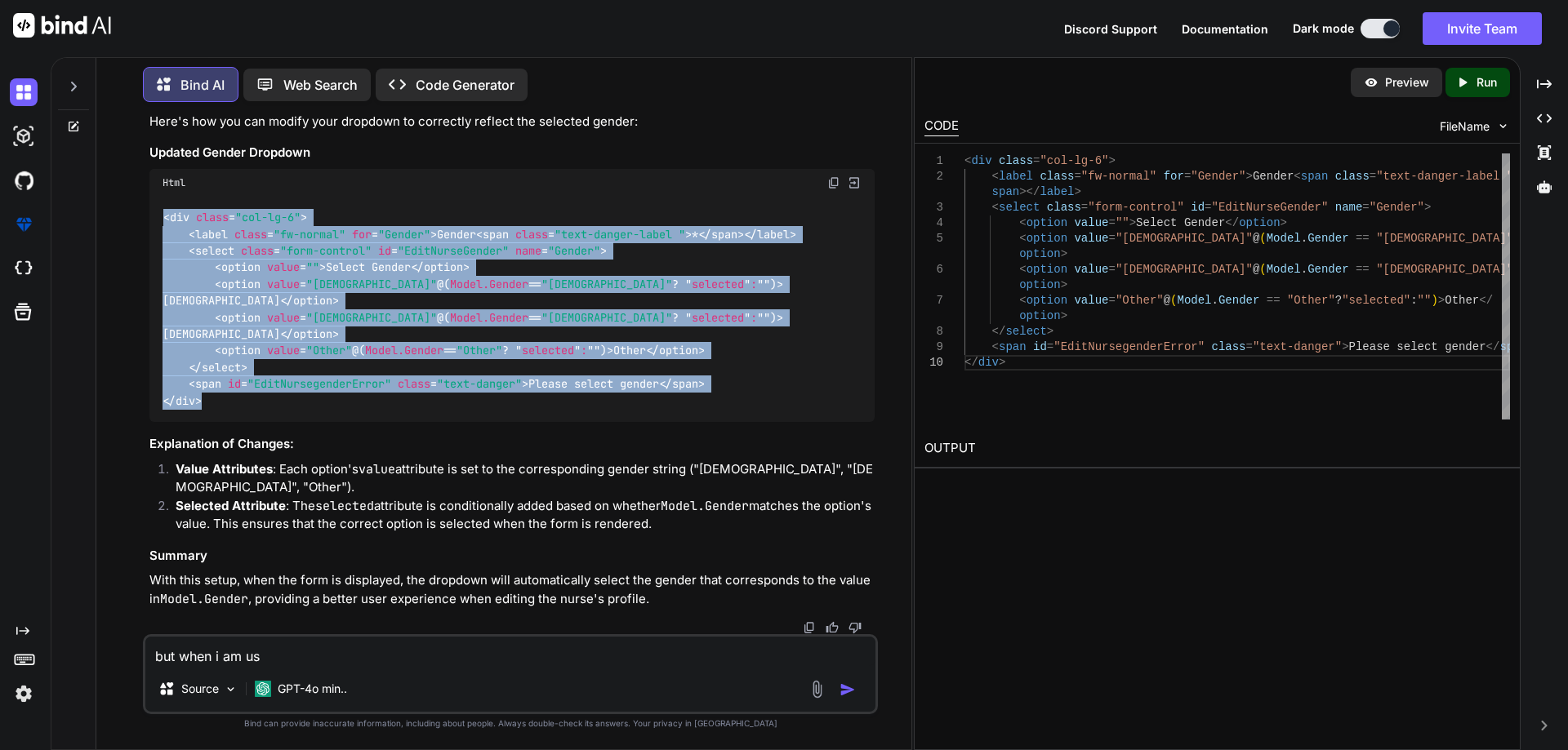
drag, startPoint x: 170, startPoint y: 393, endPoint x: 137, endPoint y: 269, distance: 128.3
click at [137, 269] on div "You Bind AI To consume the API and bind the data to your HTML form for editing …" at bounding box center [510, 431] width 802 height 634
copy code "< div class = "col-lg-6" > < label class = "fw-normal" for = "Gender" > Gender …"
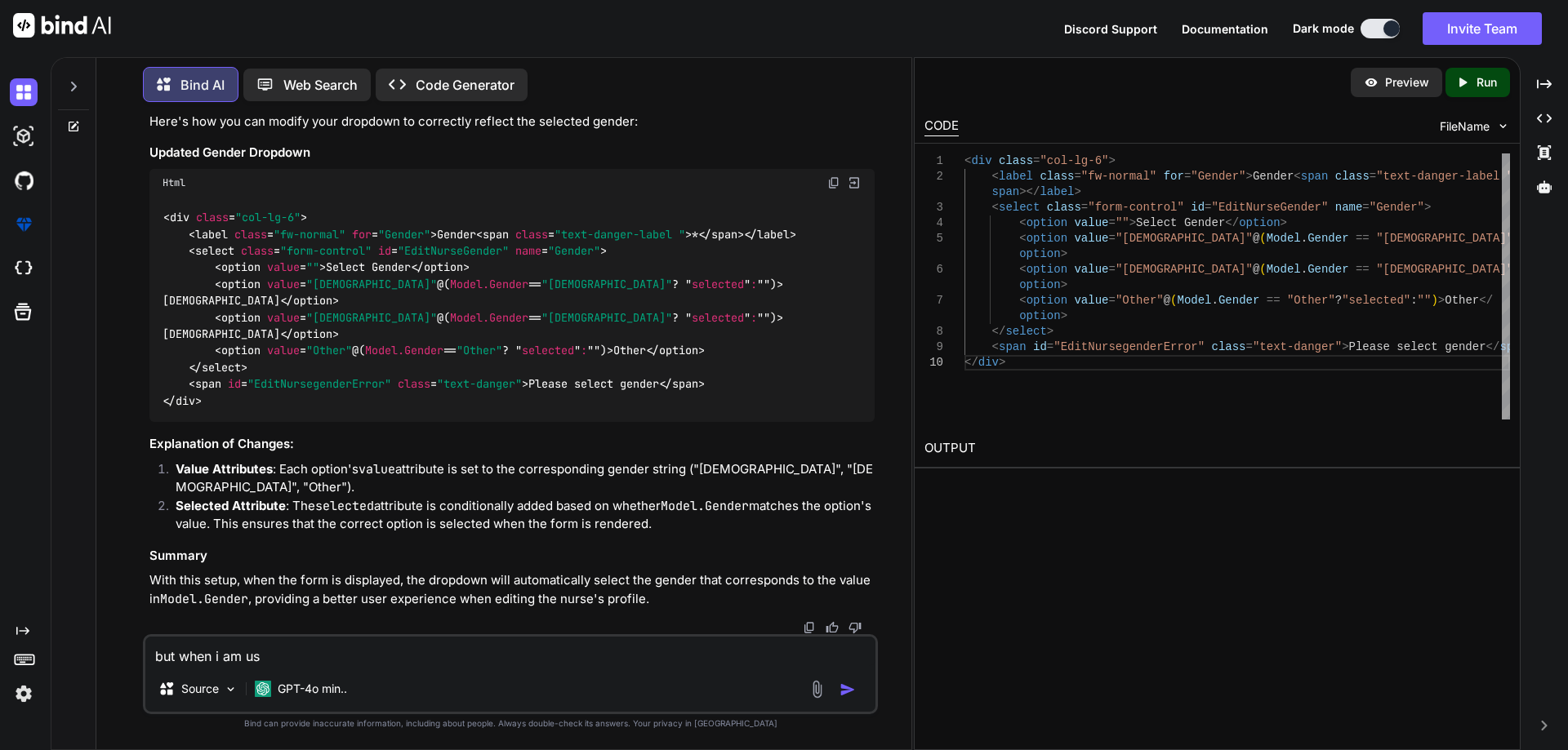
click at [154, 653] on textarea "but when i am us" at bounding box center [510, 652] width 730 height 29
click at [254, 658] on textarea "but when i am us" at bounding box center [510, 652] width 730 height 29
click at [280, 656] on textarea "but when i am us" at bounding box center [510, 652] width 730 height 29
type textarea "but when i am using this"
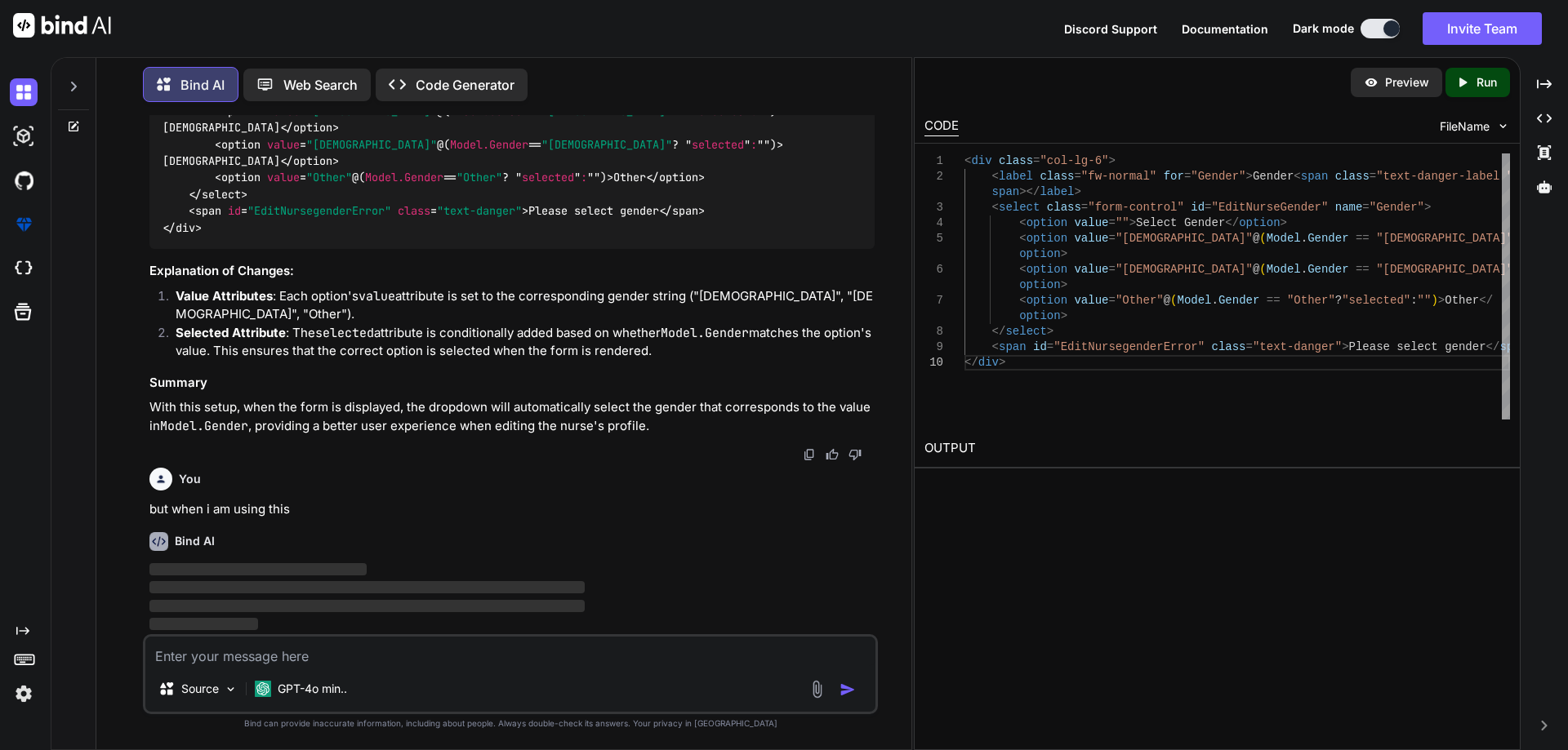
scroll to position [23373, 0]
paste textarea "<div class="col-lg-6"> <label class="fw-normal" for="Gender">Gender <span class…"
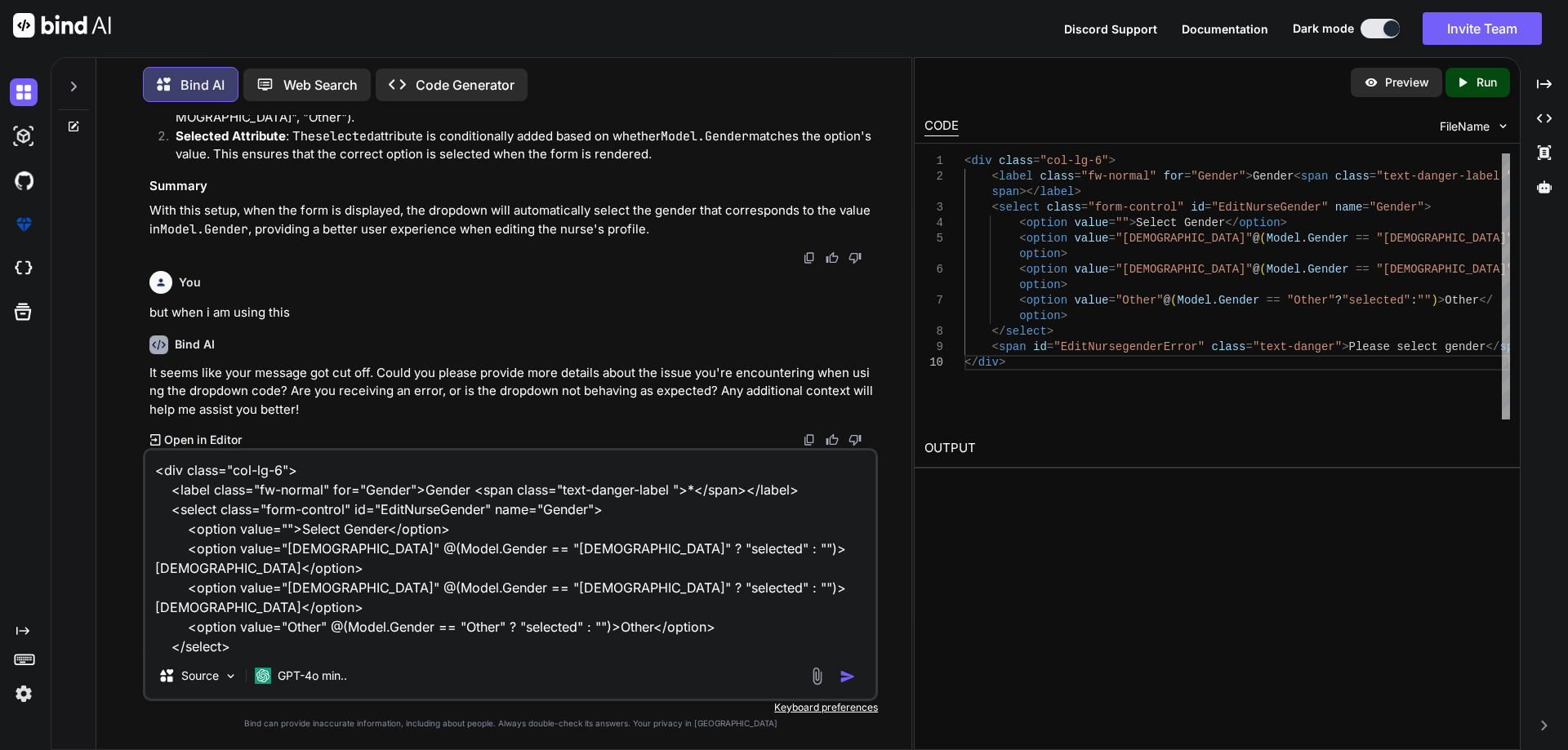
scroll to position [23569, 0]
drag, startPoint x: 148, startPoint y: 312, endPoint x: 358, endPoint y: 313, distance: 210.0
click at [358, 313] on p "but when i am using this" at bounding box center [512, 313] width 725 height 19
copy p "but when i am using this"
click at [154, 472] on textarea "<div class="col-lg-6"> <label class="fw-normal" for="Gender">Gender <span class…" at bounding box center [510, 551] width 730 height 203
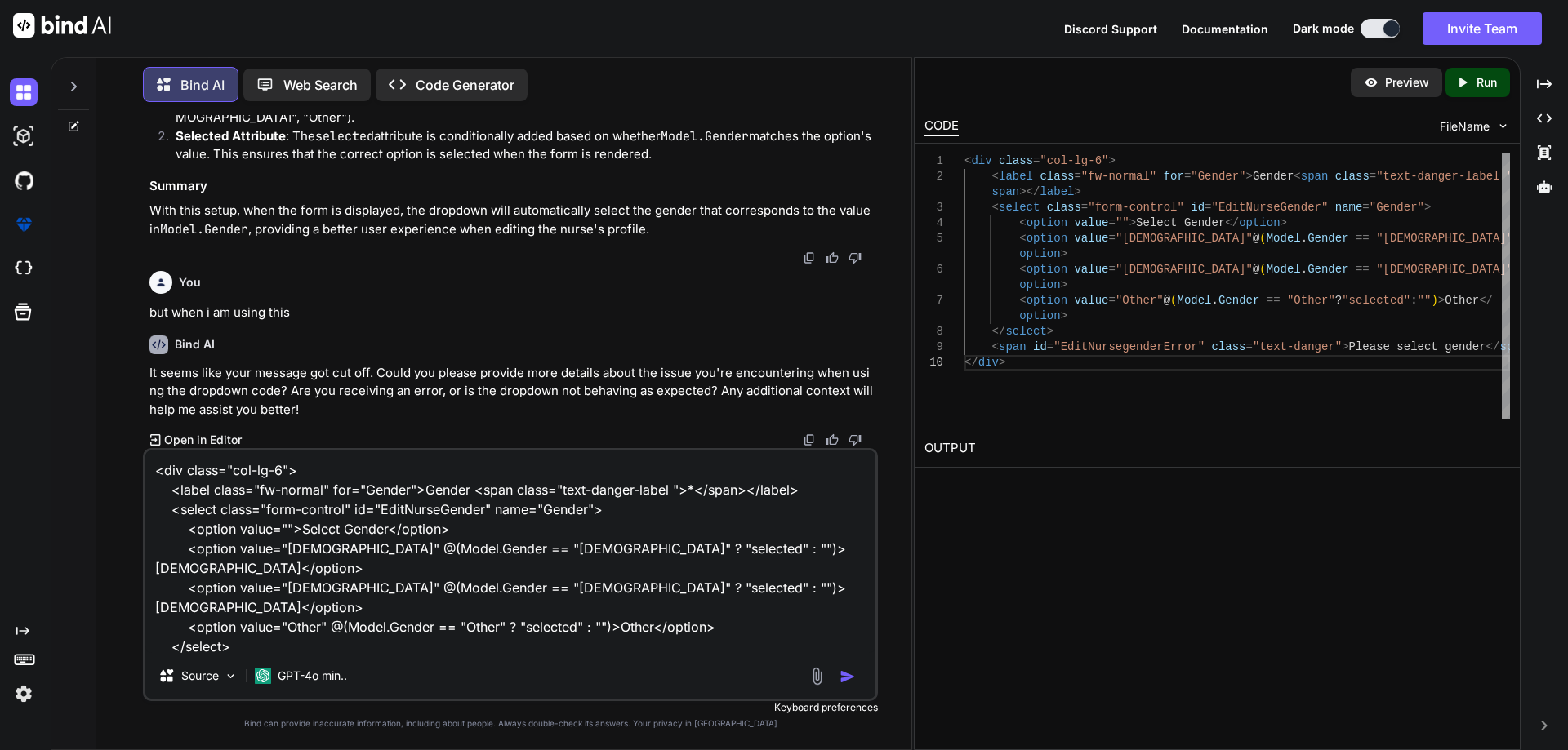
paste textarea "but when i am using this"
click at [213, 652] on textarea "but when i am using this<div class="col-lg-6"> <label class="fw-normal" for="Ge…" at bounding box center [510, 551] width 730 height 203
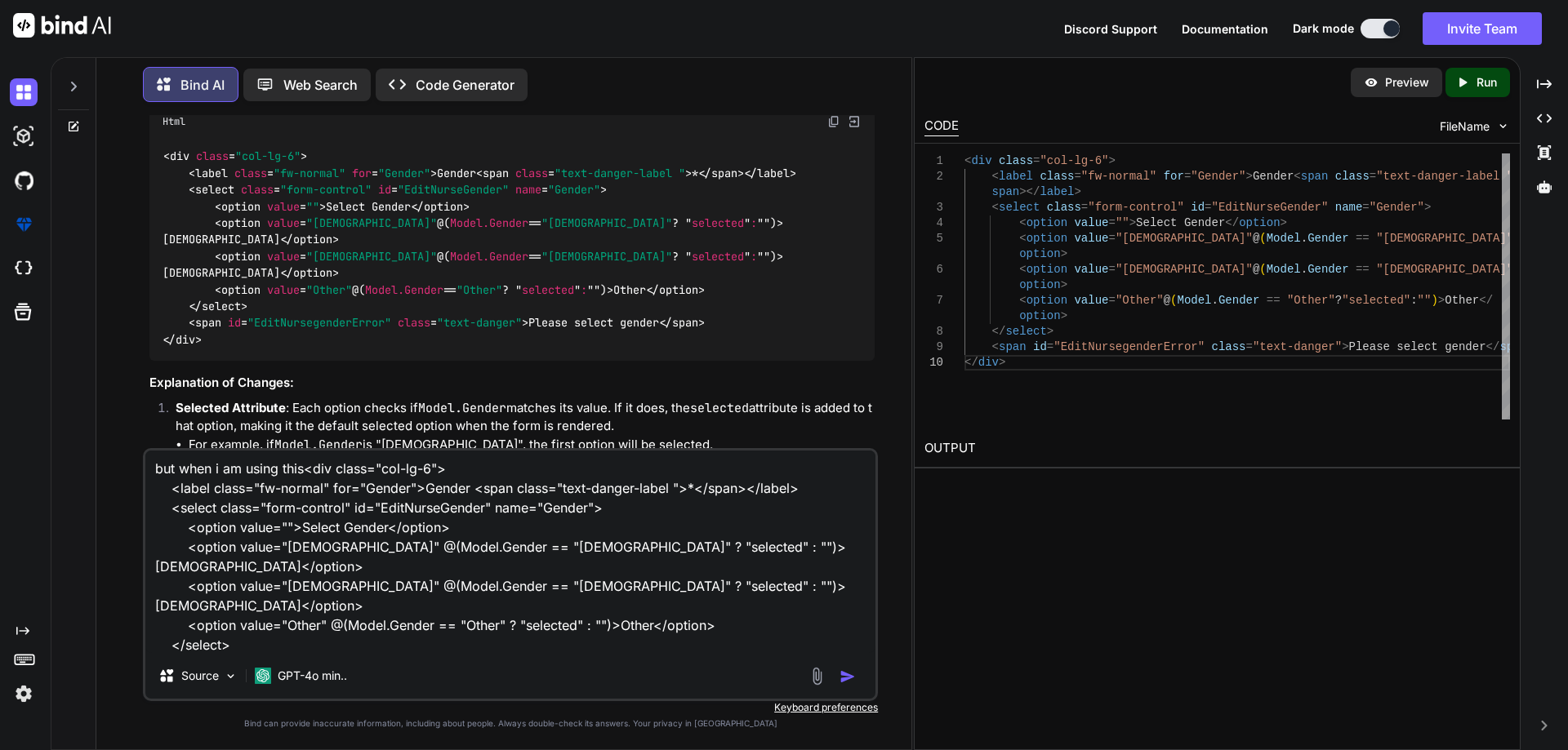
scroll to position [20387, 0]
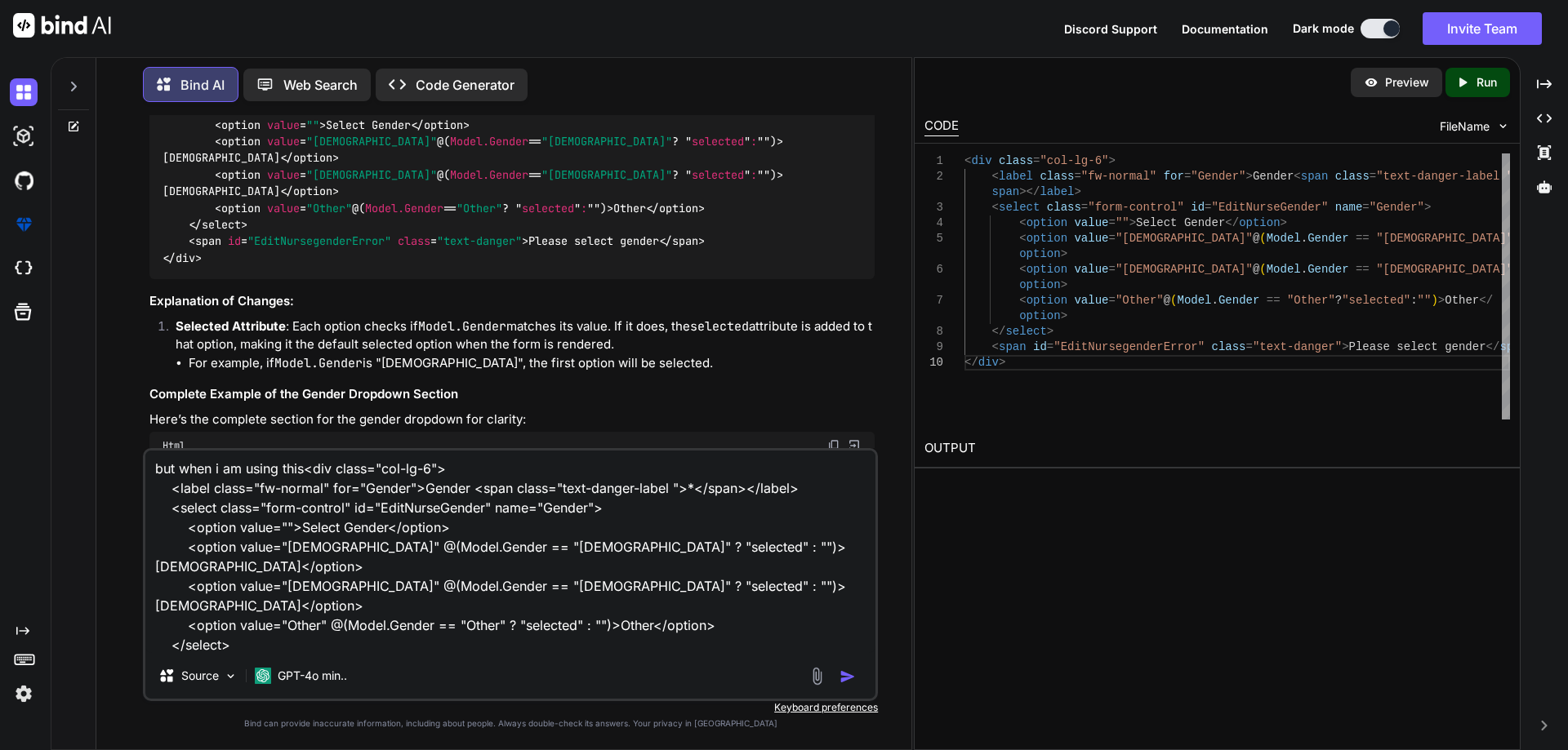
drag, startPoint x: 141, startPoint y: 245, endPoint x: 735, endPoint y: 250, distance: 594.0
click at [735, 250] on div "You Bind AI To consume the API and bind the data to your HTML form for editing …" at bounding box center [510, 431] width 802 height 634
copy p "Getting error RZ1031: the tag helper option must not have C# in the element att…"
click at [308, 644] on textarea "but when i am using this<div class="col-lg-6"> <label class="fw-normal" for="Ge…" at bounding box center [510, 551] width 730 height 203
paste textarea "Getting error RZ1031: the tag helper option must not have C# in the element att…"
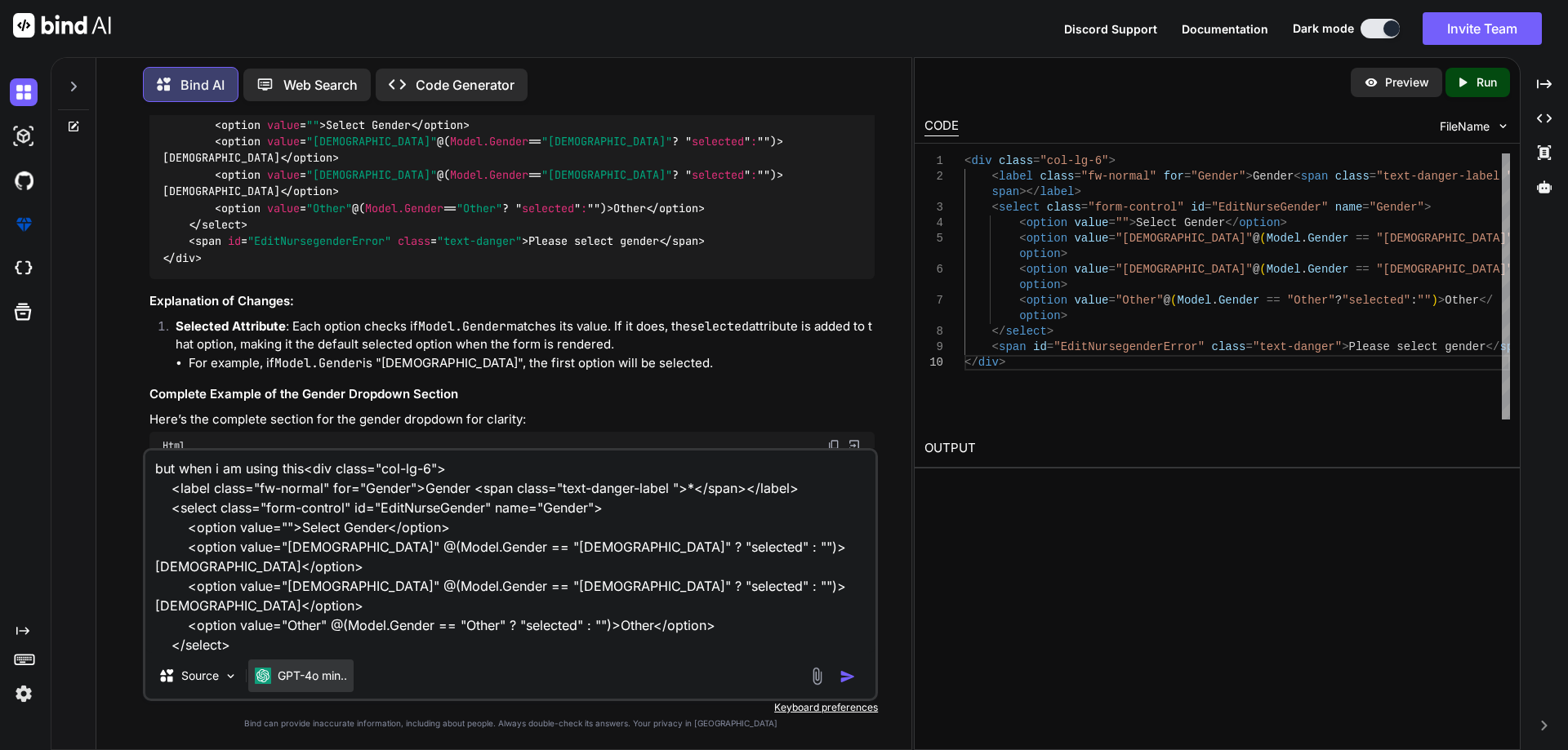
scroll to position [21, 0]
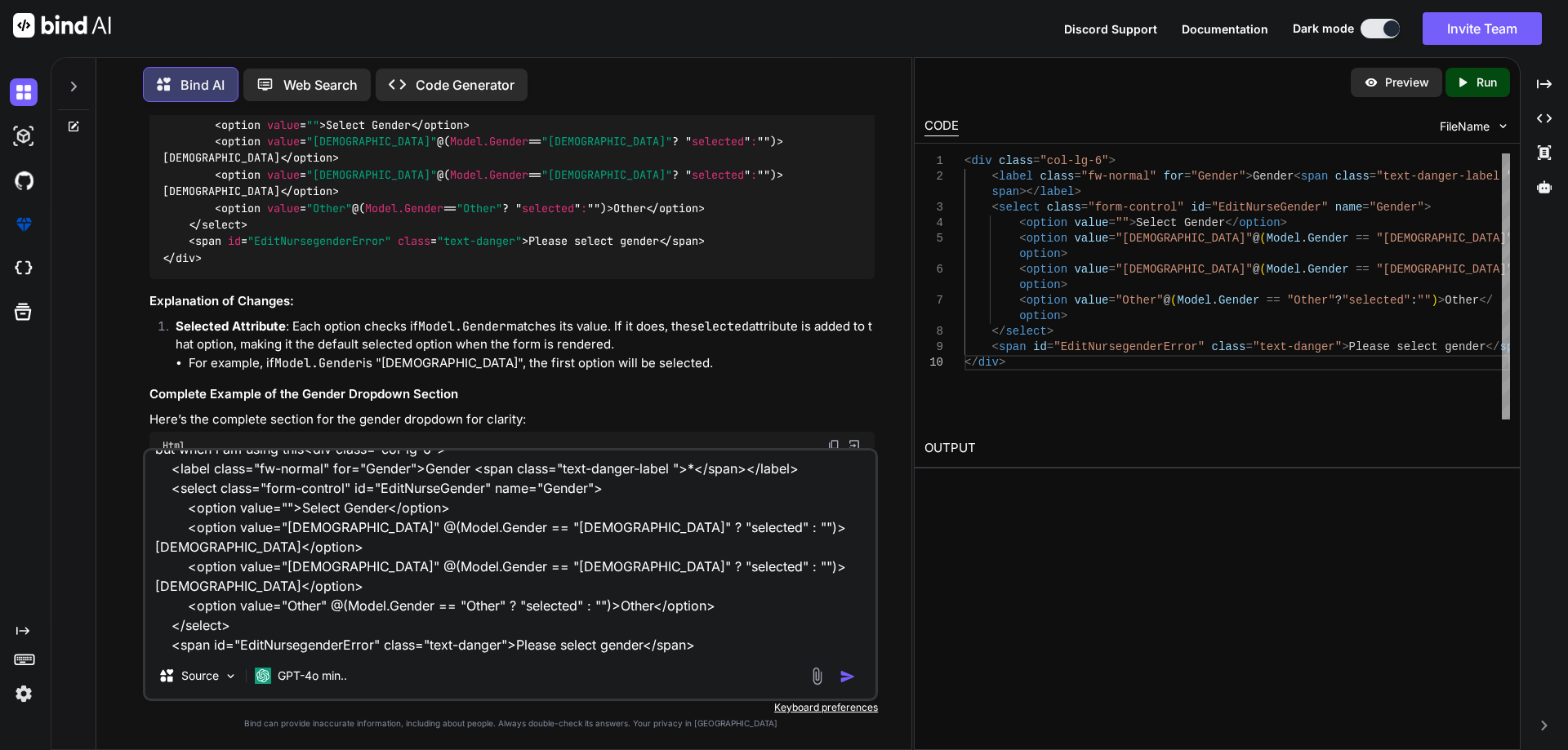
drag, startPoint x: 282, startPoint y: 627, endPoint x: 219, endPoint y: 630, distance: 63.1
click at [202, 630] on textarea "but when i am using this<div class="col-lg-6"> <label class="fw-normal" for="Ge…" at bounding box center [510, 551] width 730 height 203
type textarea "but when i am using this<div class="col-lg-6"> <label class="fw-normal" for="Ge…"
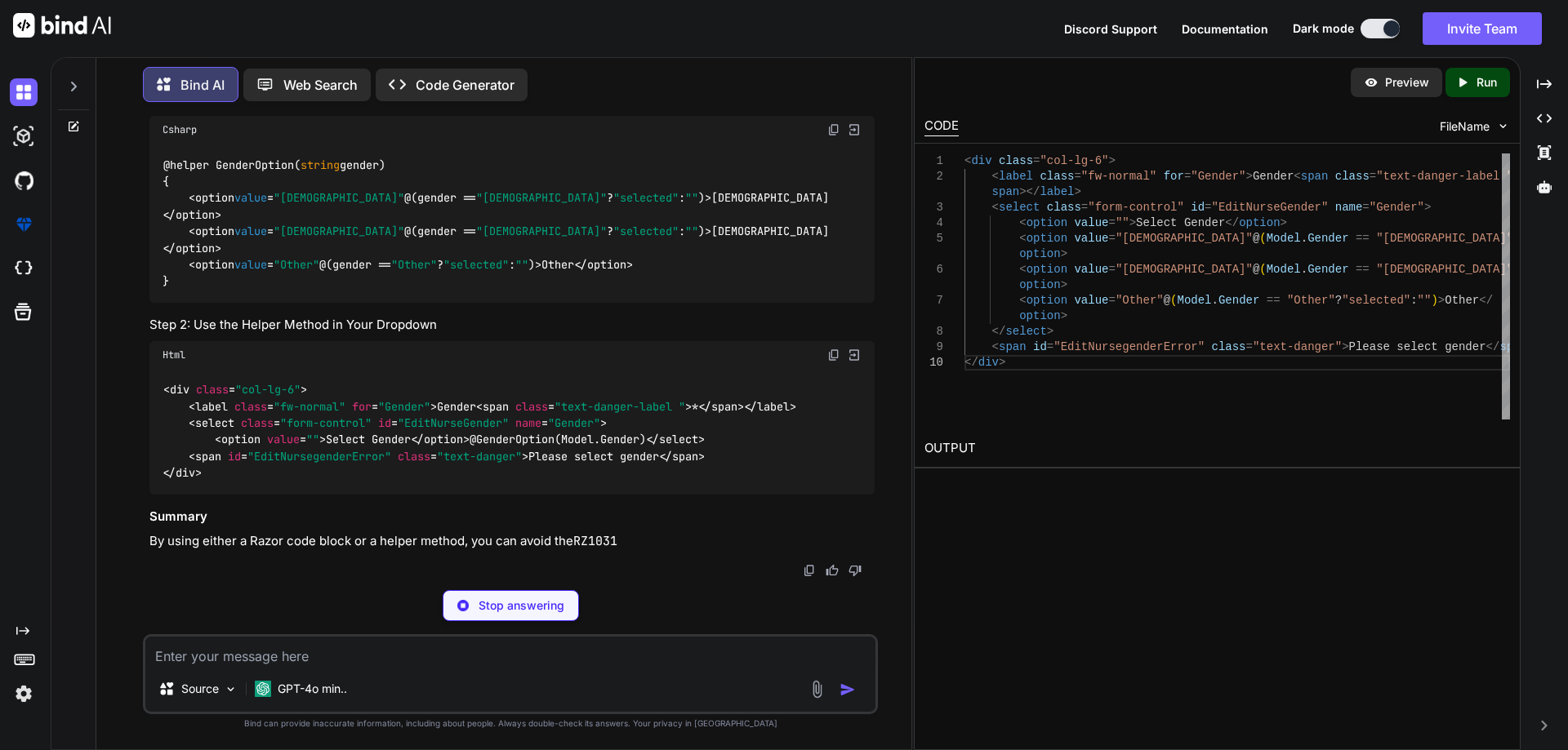
scroll to position [24344, 0]
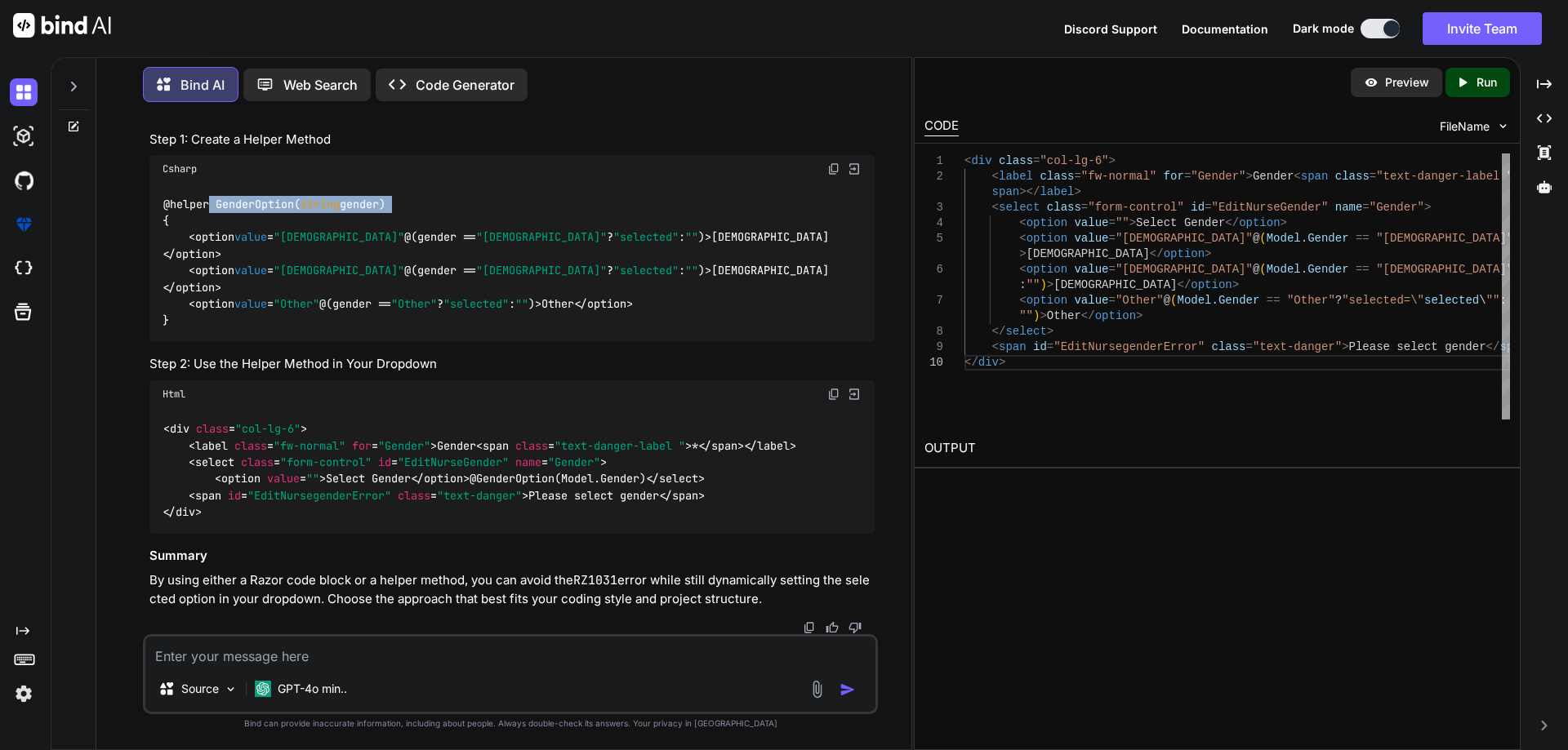
drag, startPoint x: 213, startPoint y: 380, endPoint x: 409, endPoint y: 376, distance: 196.0
click at [409, 342] on div "@helper GenderOption( string gender) { <option value = "[DEMOGRAPHIC_DATA]" @(g…" at bounding box center [512, 262] width 725 height 159
drag, startPoint x: 196, startPoint y: 379, endPoint x: 343, endPoint y: 376, distance: 147.0
click at [343, 149] on h4 "Step 1: Create a Helper Method" at bounding box center [512, 139] width 725 height 19
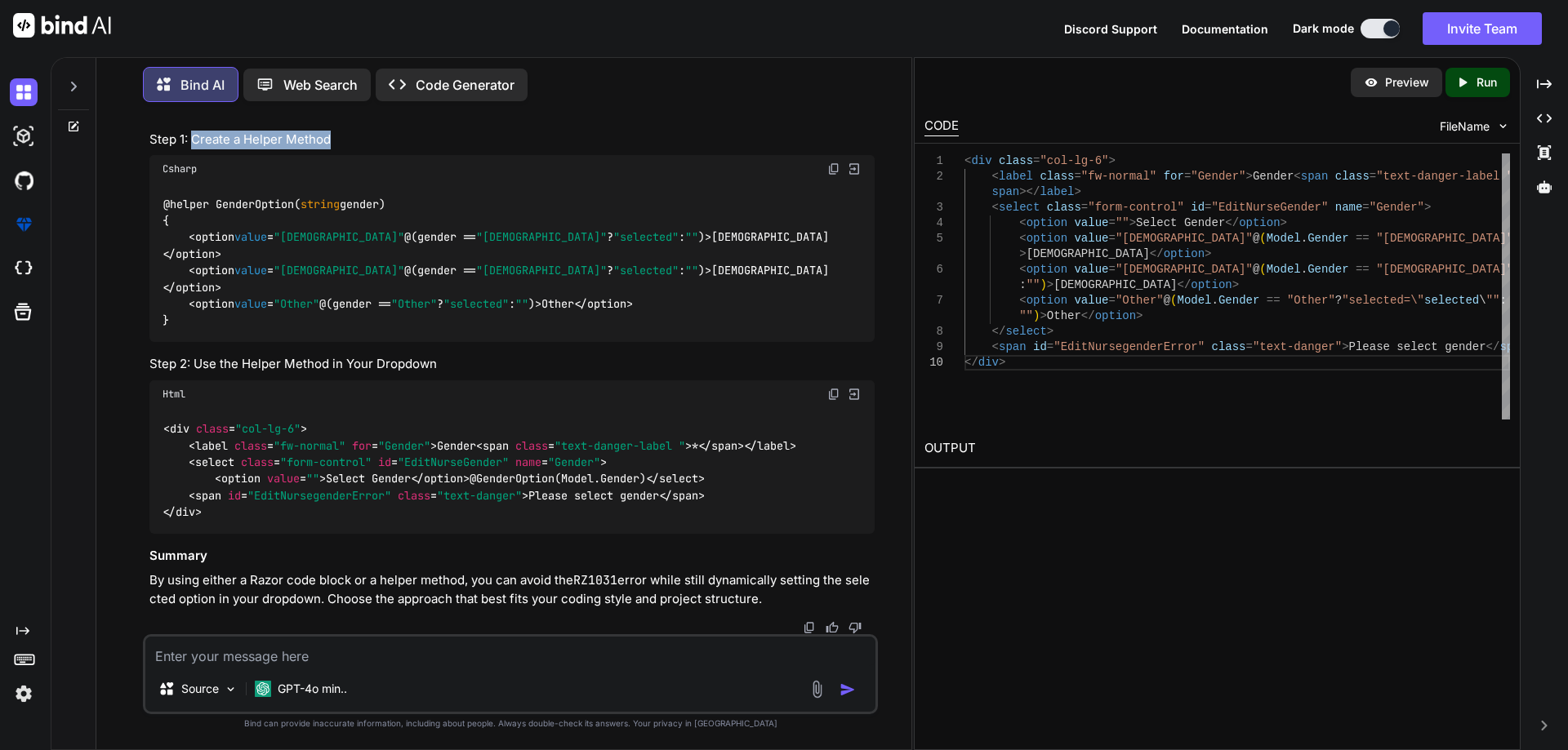
drag, startPoint x: 189, startPoint y: 382, endPoint x: 391, endPoint y: 381, distance: 202.0
click at [391, 149] on h4 "Step 1: Create a Helper Method" at bounding box center [512, 139] width 725 height 19
copy h4 "Create a Helper Method"
click at [270, 662] on textarea at bounding box center [510, 652] width 730 height 29
paste textarea "Create a Helper Method"
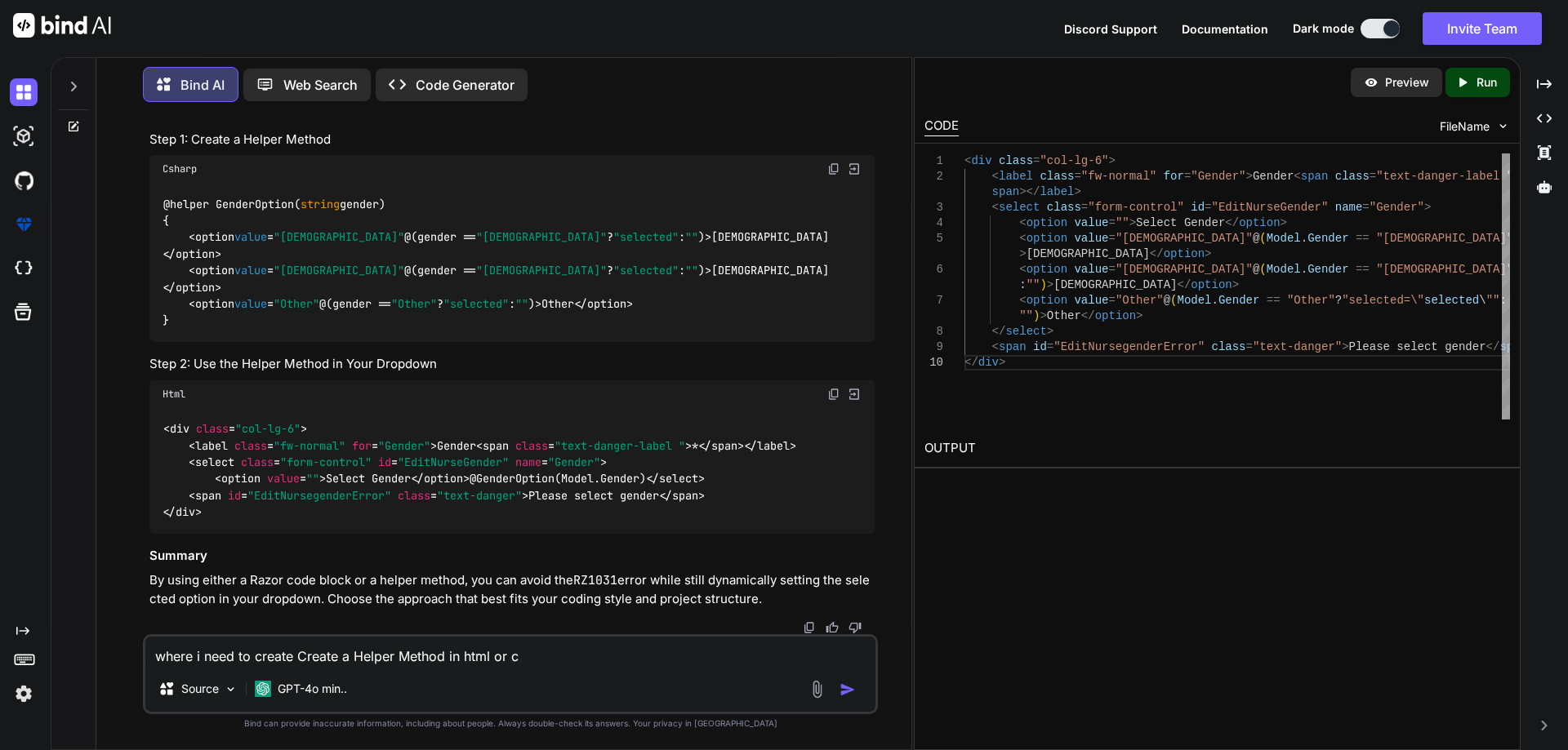
type textarea "where i need to create Create a Helper Method in html or cs"
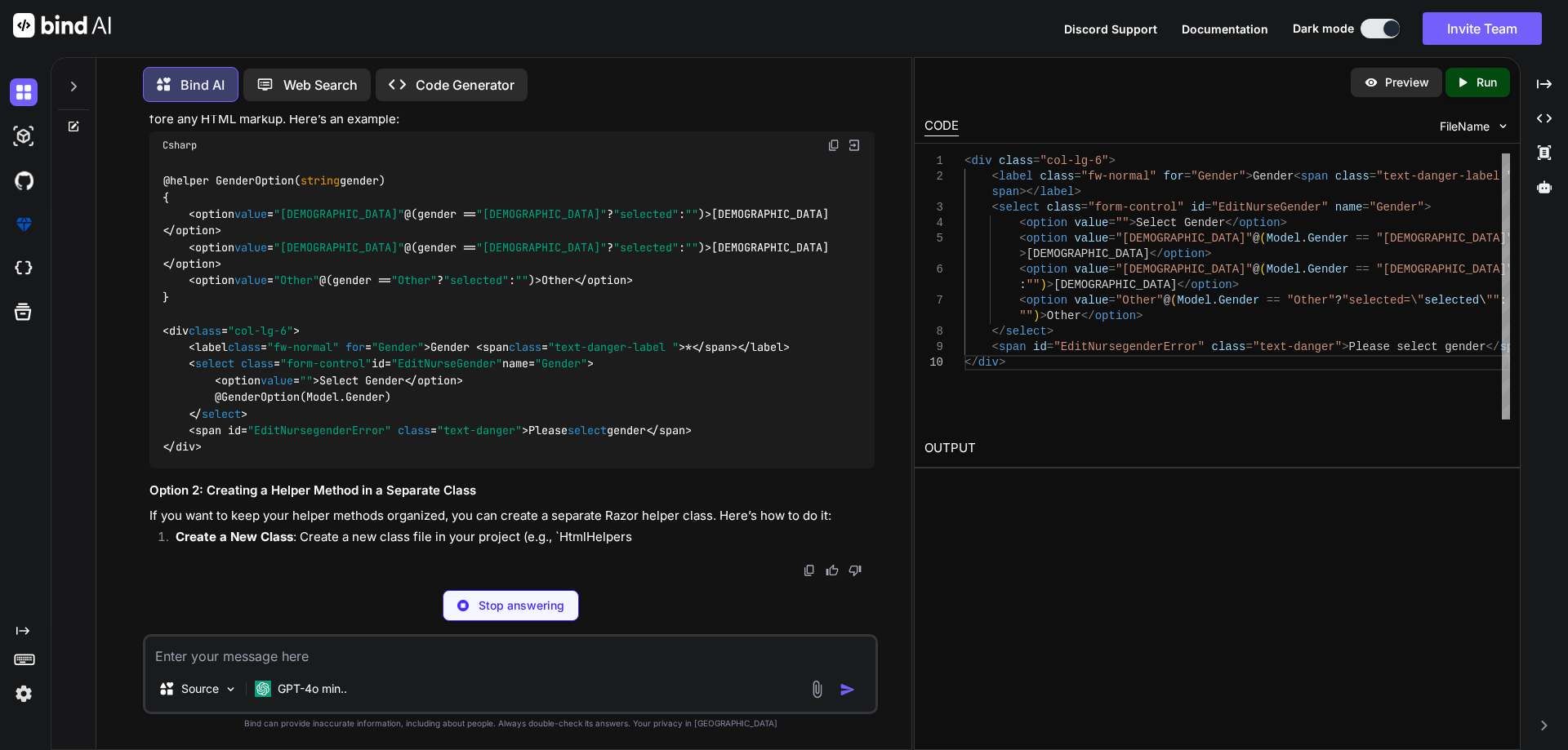
scroll to position [25018, 0]
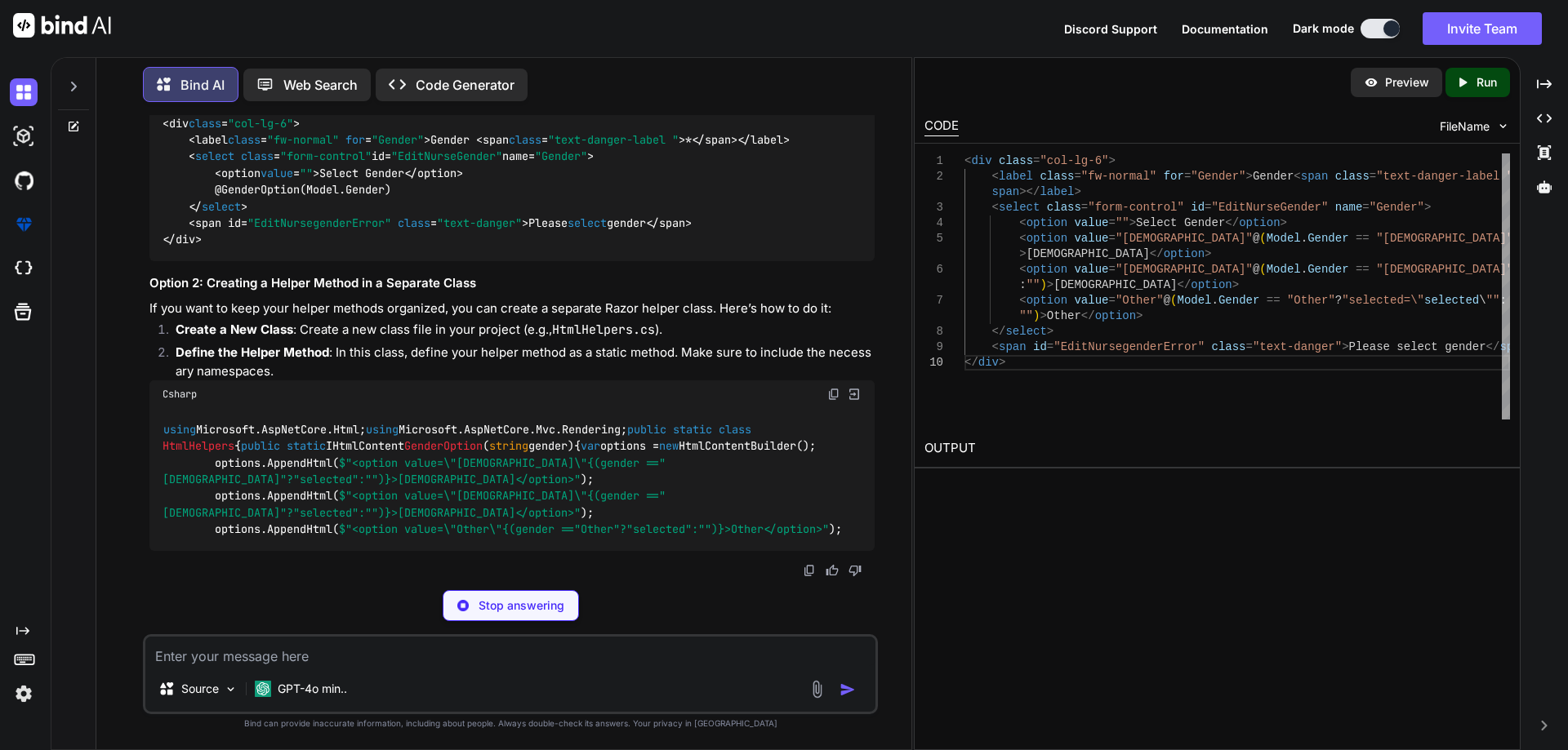
drag, startPoint x: 160, startPoint y: 395, endPoint x: 192, endPoint y: 488, distance: 98.4
click at [192, 261] on div "@helper GenderOption( string gender) { <option value = "[DEMOGRAPHIC_DATA]" @(g…" at bounding box center [512, 107] width 725 height 310
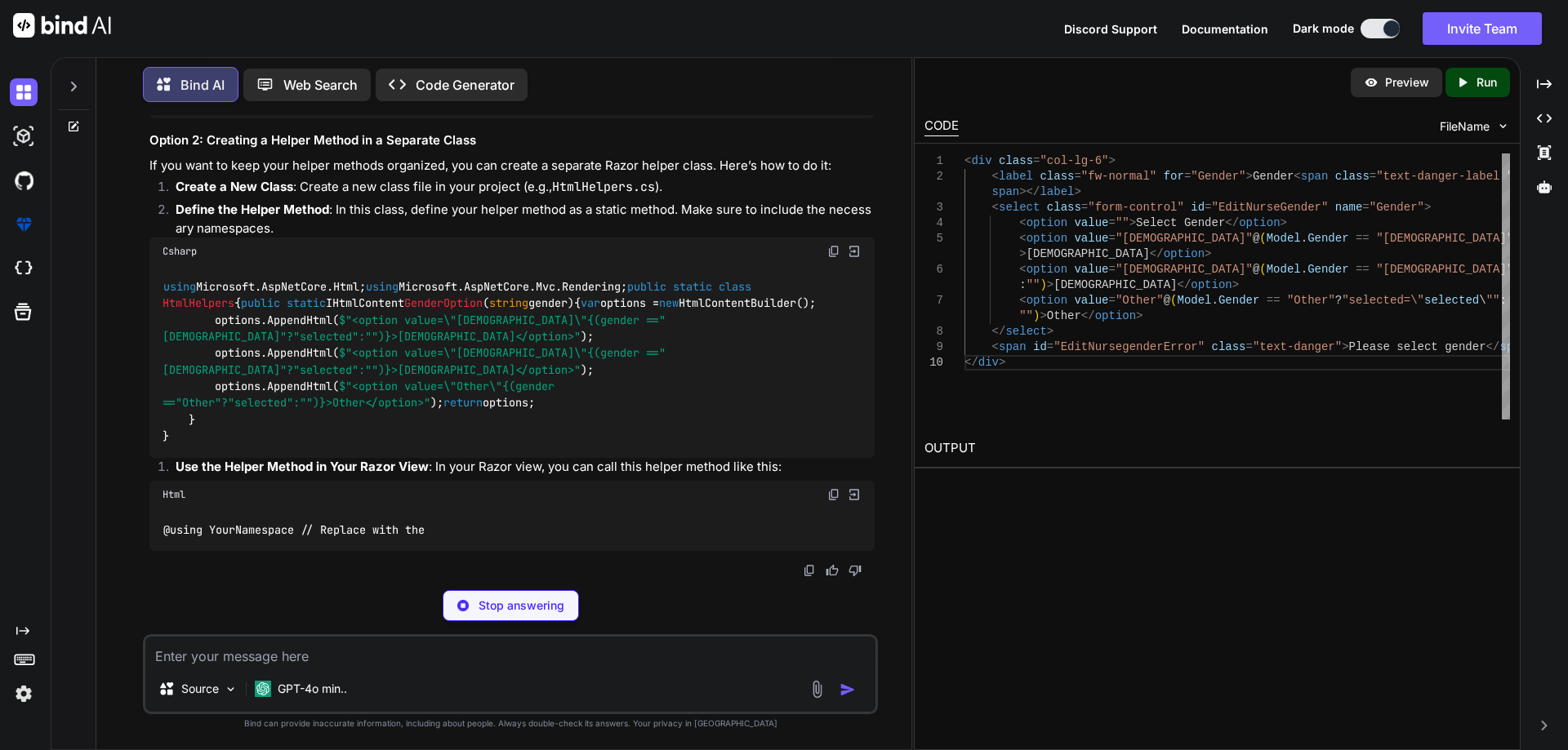
copy code "@helper GenderOption( string gender) { <option value = "[DEMOGRAPHIC_DATA]" @(g…"
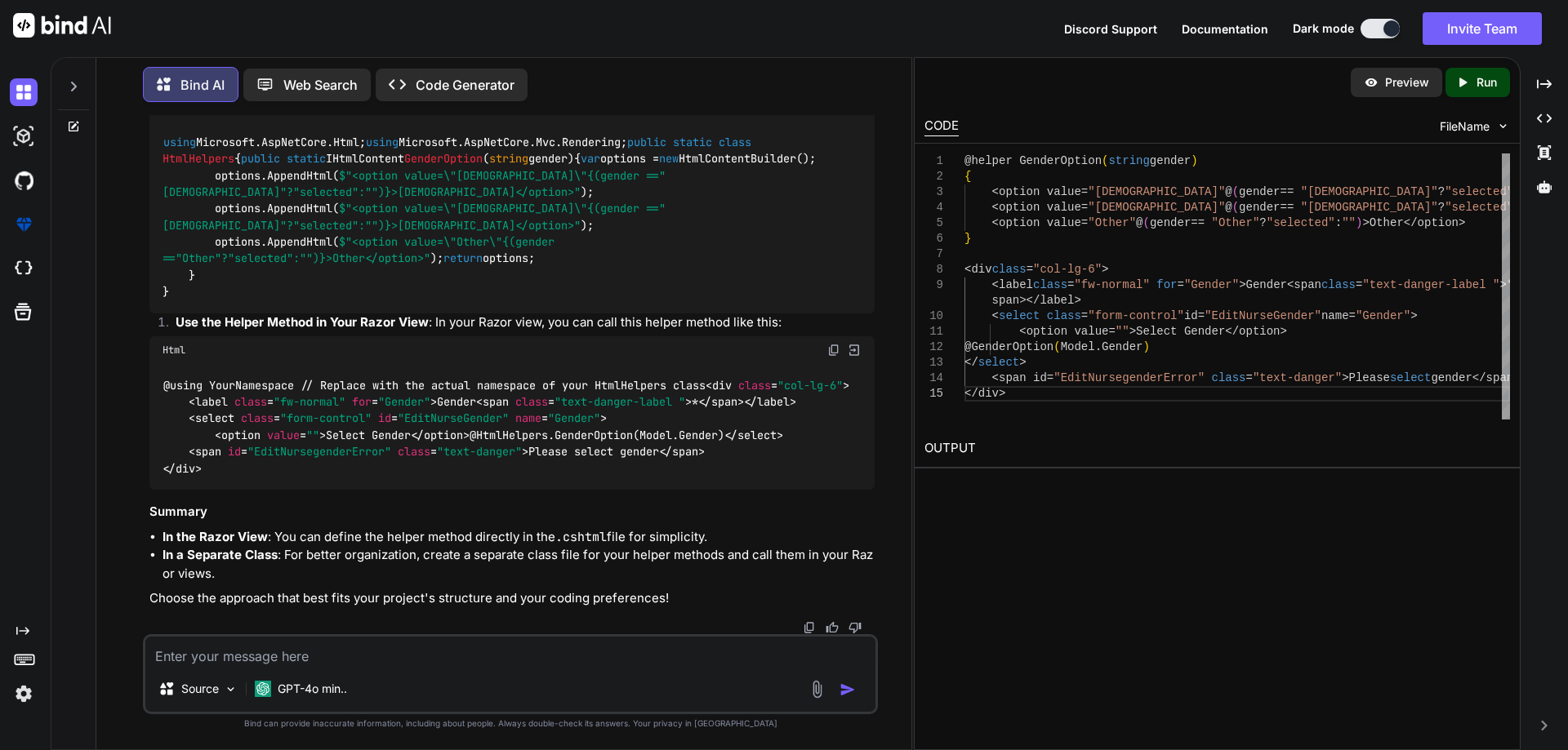
scroll to position [25878, 0]
click at [309, 656] on textarea at bounding box center [510, 652] width 730 height 29
paste textarea "@model InfraredIV.Core.WebResponseModel.DoctorProfileResponseModel <body> <inpu…"
type textarea "@model InfraredIV.Core.WebResponseModel.DoctorProfileResponseModel <body> <inpu…"
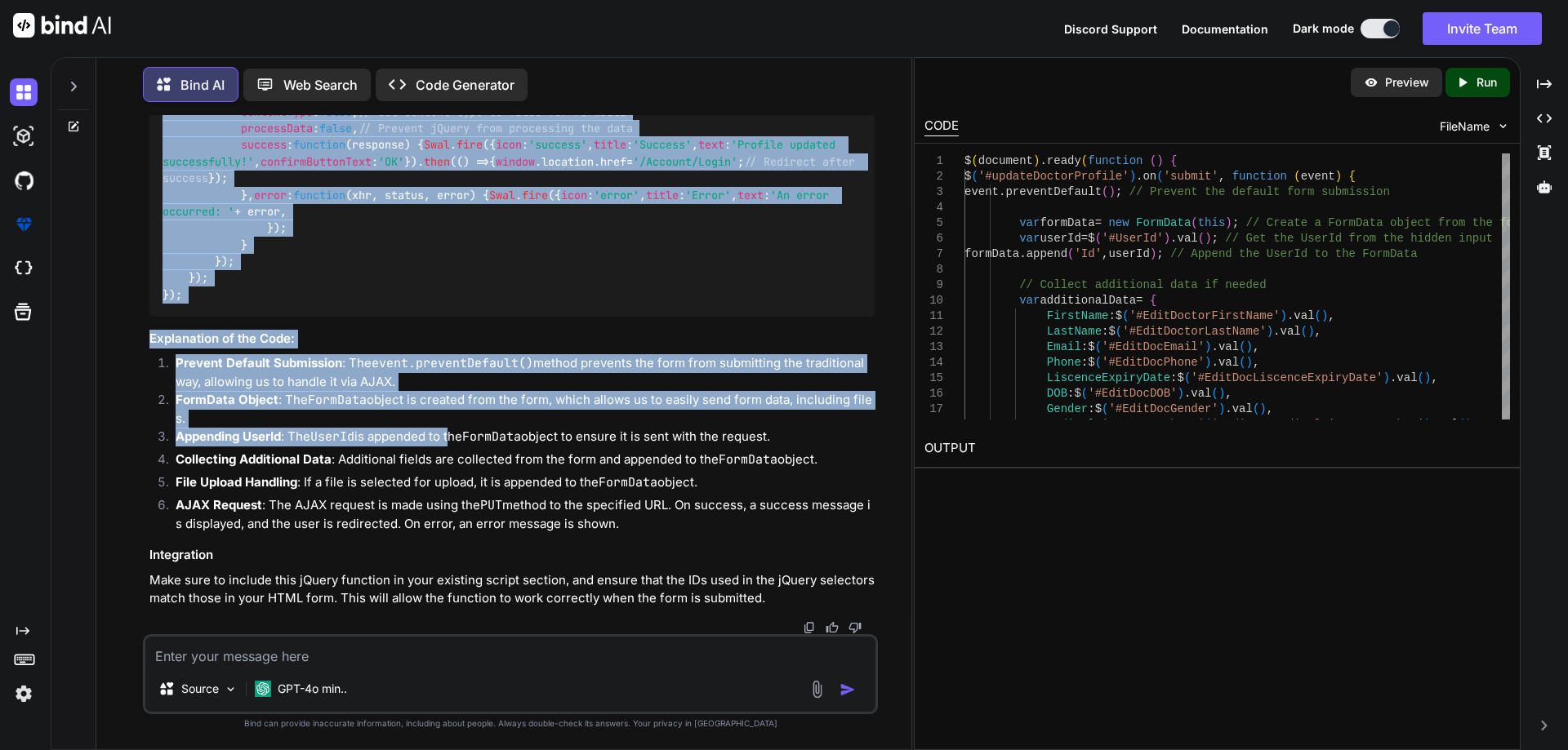
scroll to position [29012, 0]
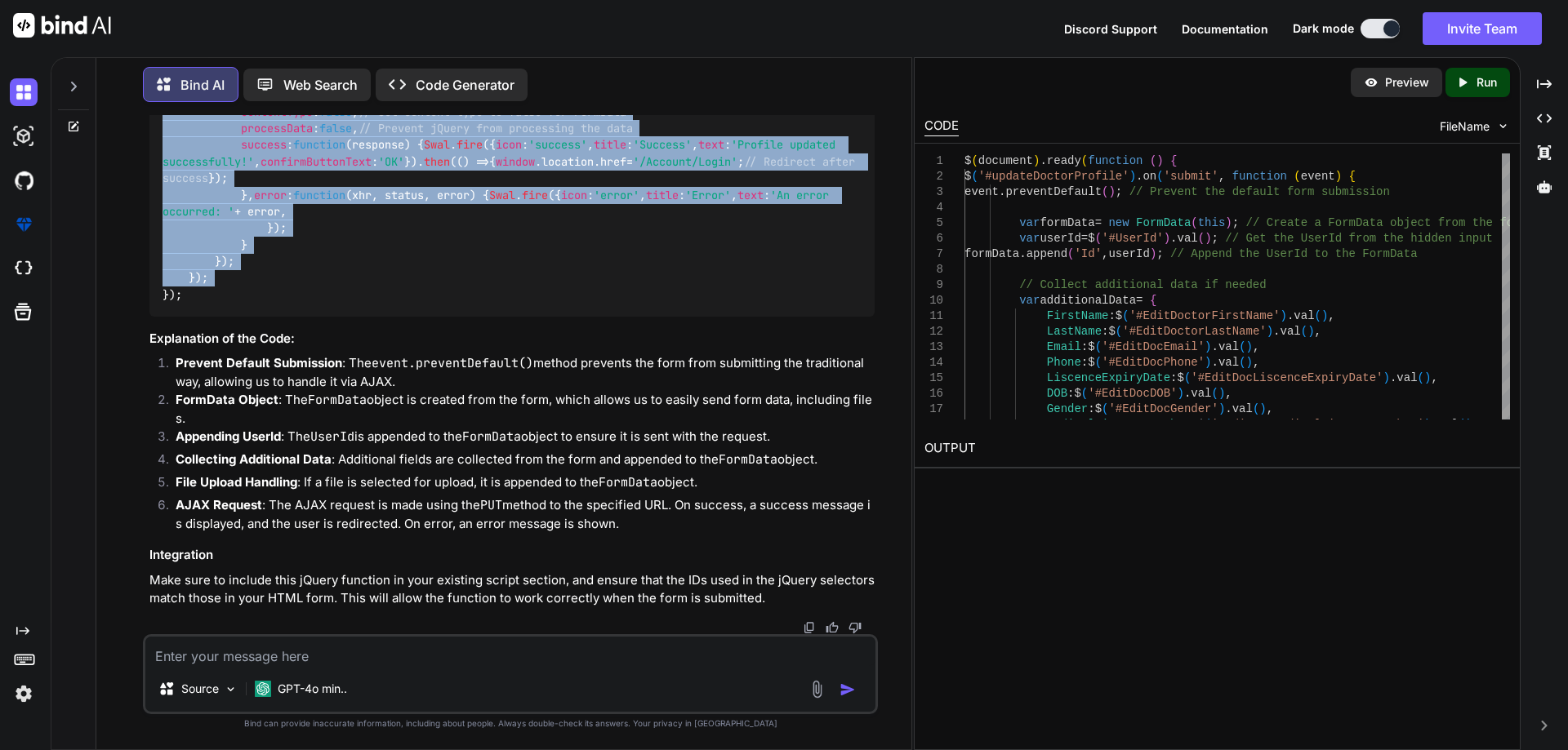
drag, startPoint x: 185, startPoint y: 156, endPoint x: 418, endPoint y: 385, distance: 326.7
copy code "$( '#updateDoctorProfile' ). on ( 'submit' , function ( event ) { event. preven…"
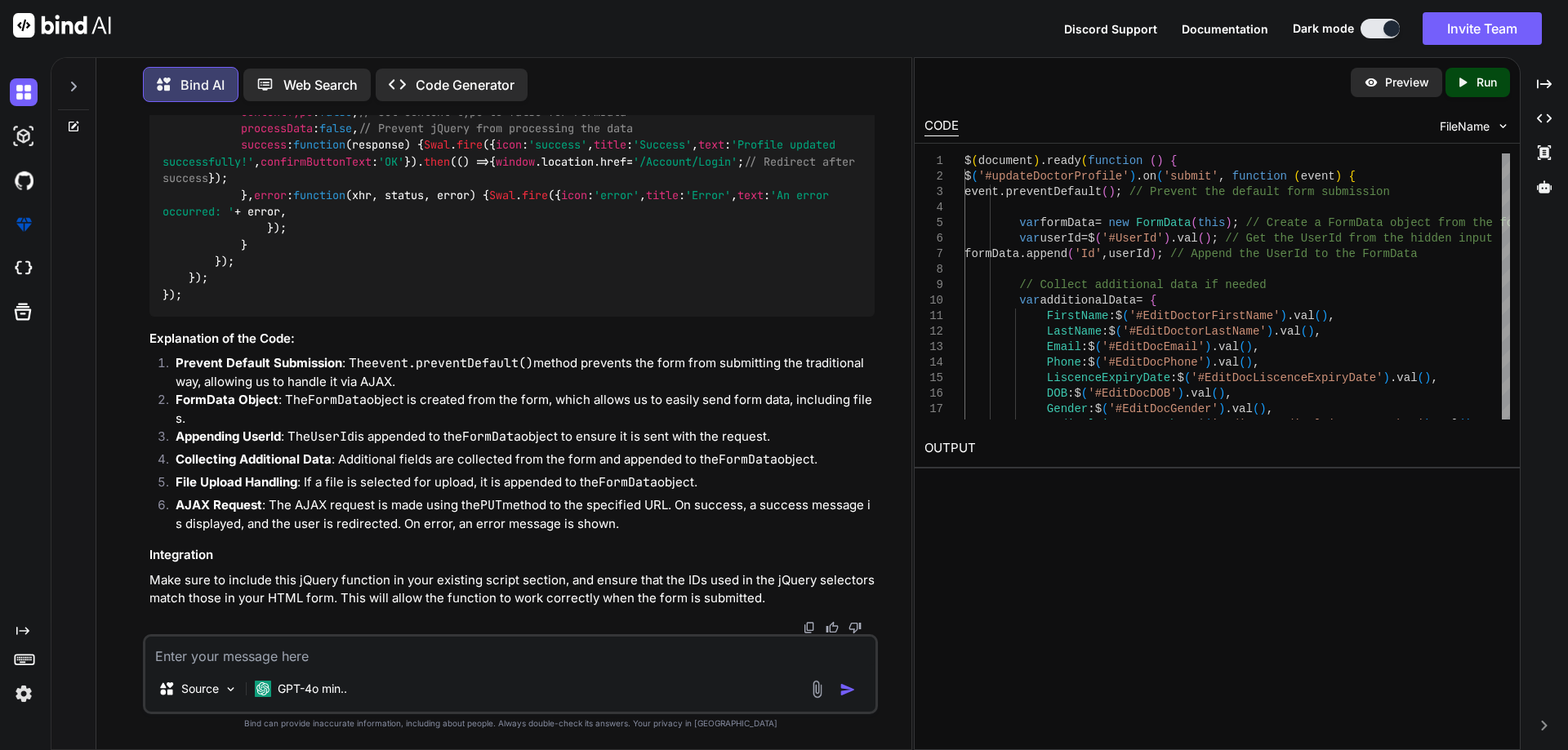
click at [307, 651] on textarea at bounding box center [510, 652] width 730 height 29
paste textarea "@model InfraredIV.Core.WebResponseModel.DoctorProfileResponseModel <body> <inpu…"
type textarea "@model InfraredIV.Core.WebResponseModel.DoctorProfileResponseModel <body> <inpu…"
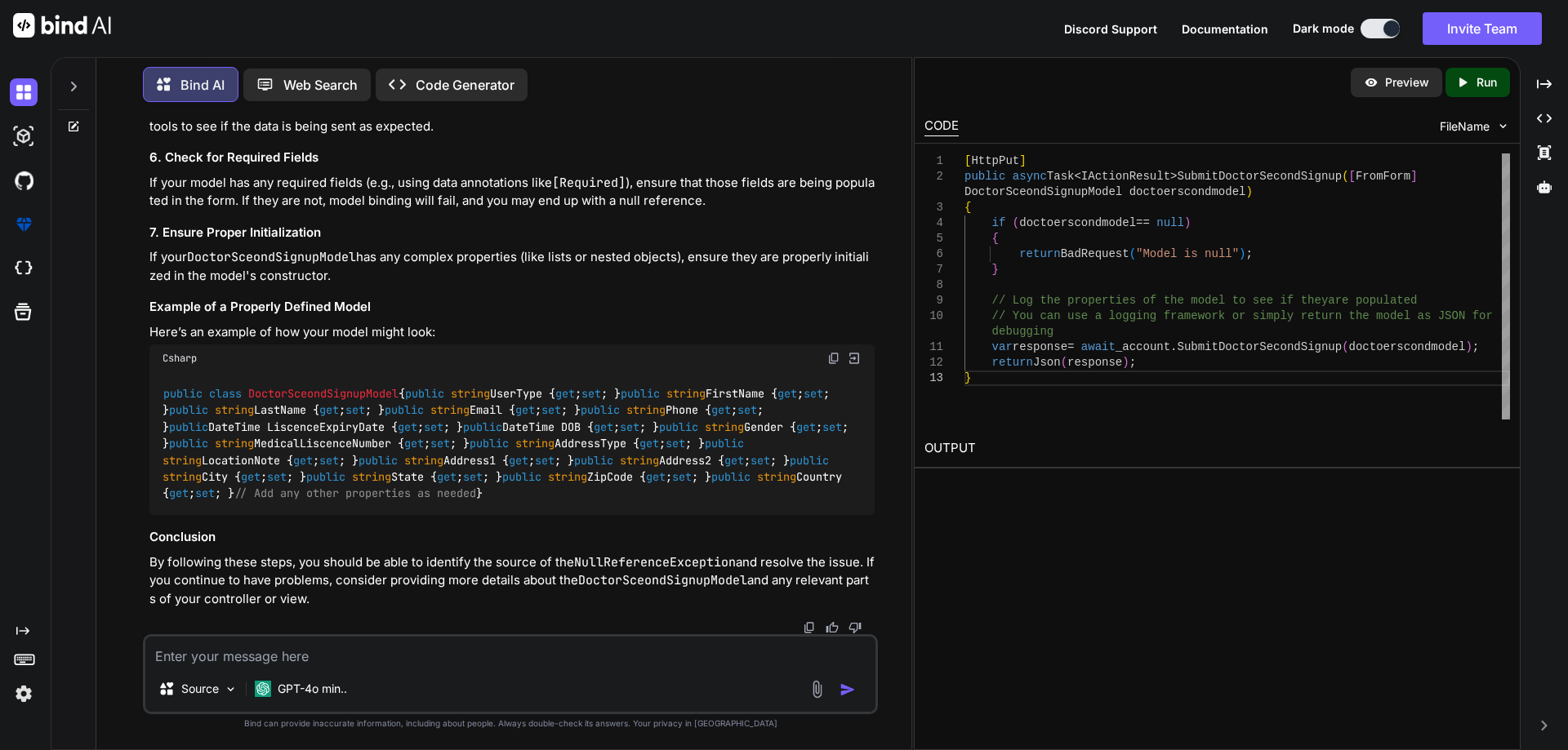
scroll to position [32522, 0]
drag, startPoint x: 178, startPoint y: 275, endPoint x: 592, endPoint y: 546, distance: 494.8
click at [592, 515] on div "public class DoctorSceondSignupModel { public string UserType { get ; set ; } p…" at bounding box center [512, 443] width 725 height 143
copy code "public string UserType { get ; set ; } public string FirstName { get ; set ; } …"
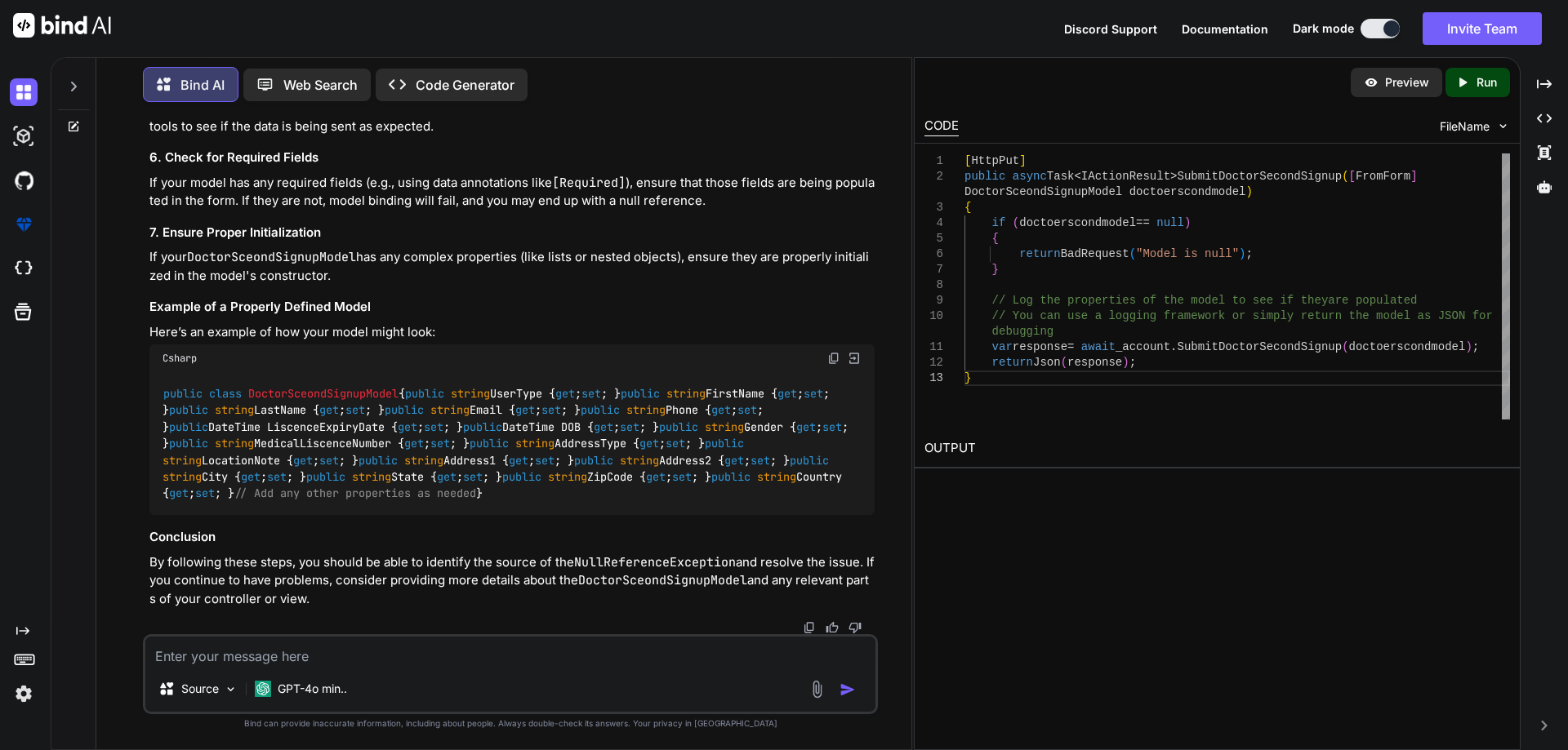
click at [237, 653] on textarea at bounding box center [510, 652] width 730 height 29
type textarea "my model this"
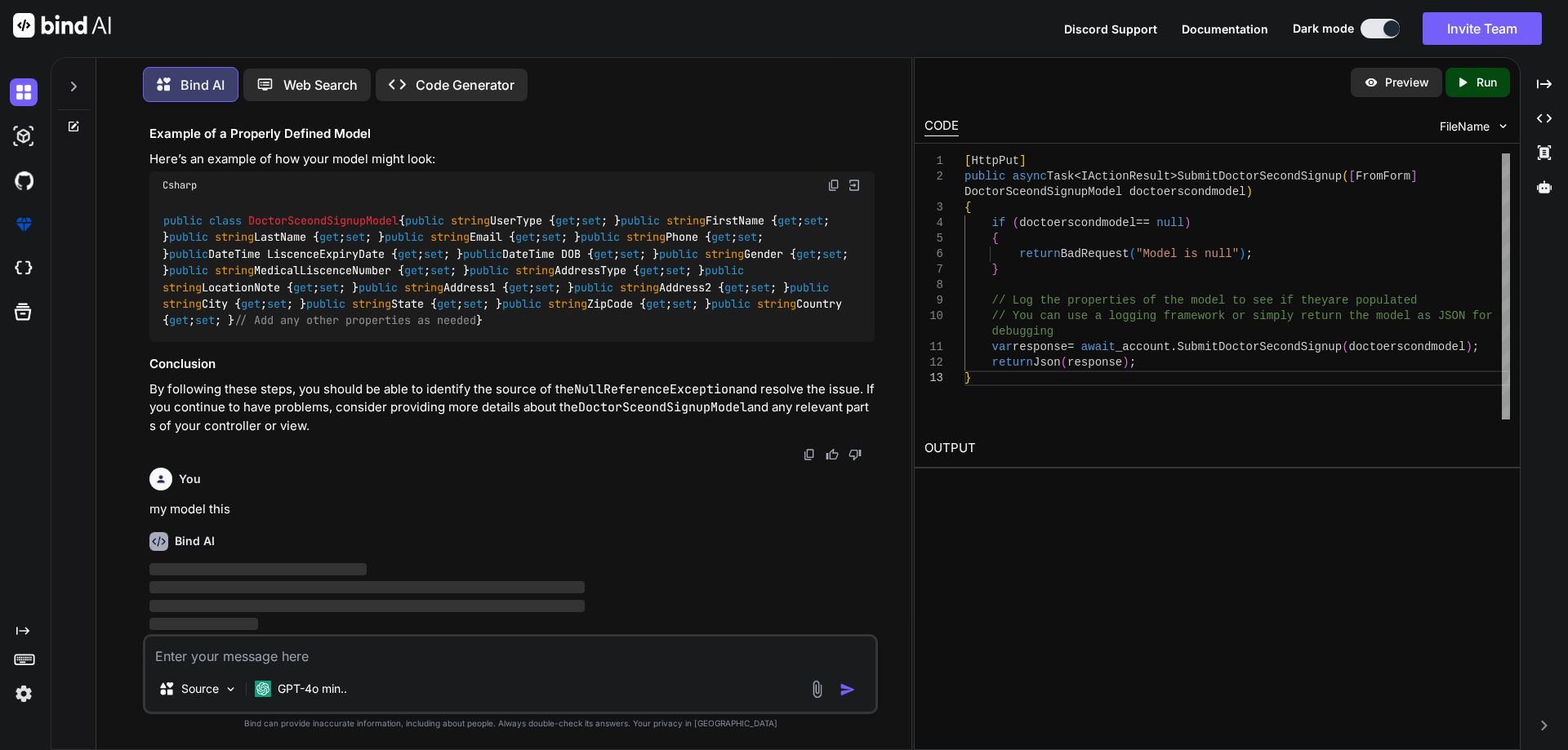
scroll to position [32776, 0]
paste textarea "public string Id { get; set; } public string FirstName { get; set; } public str…"
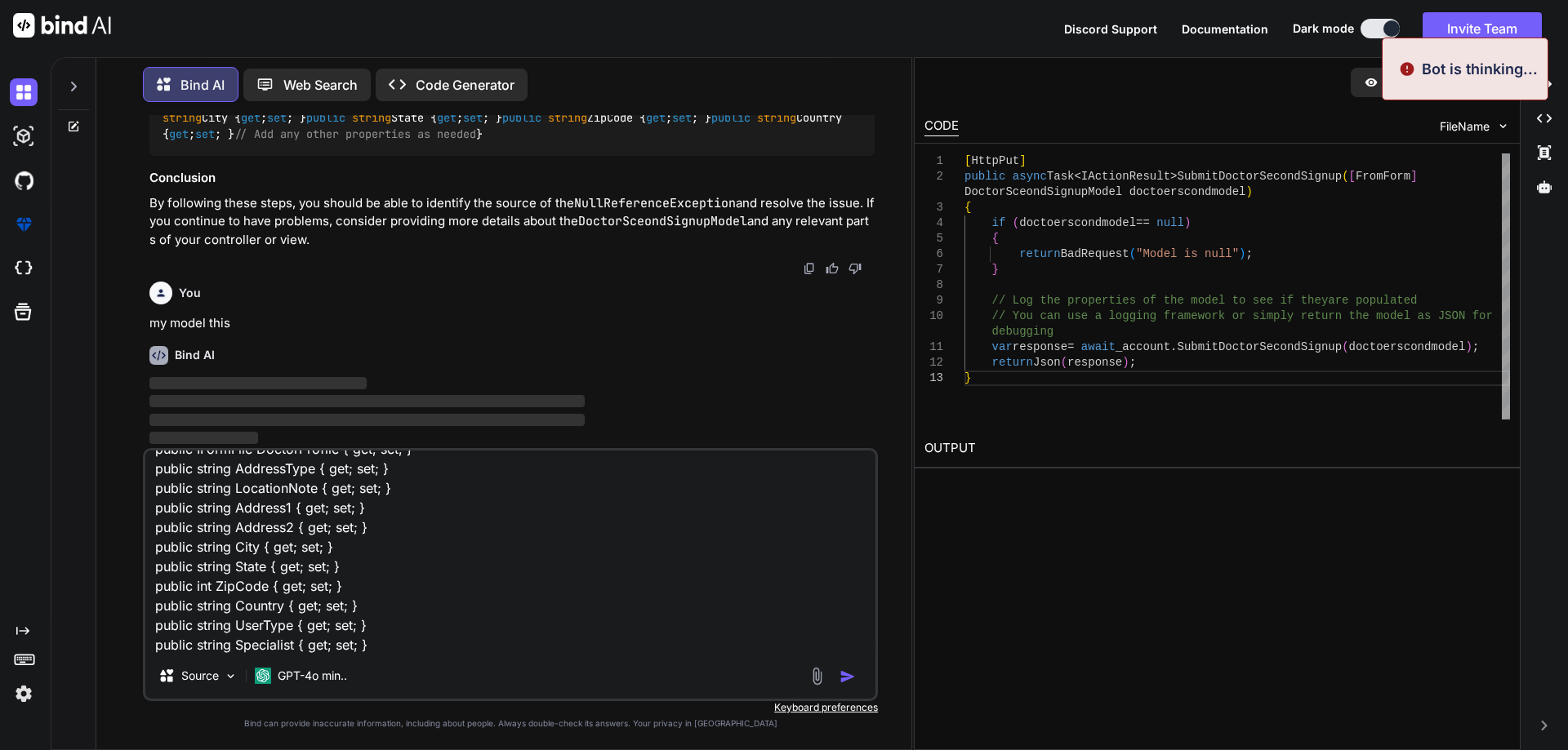
type textarea "public string Id { get; set; } public string FirstName { get; set; } public str…"
click at [845, 662] on div "Source GPT-4o min.." at bounding box center [510, 679] width 730 height 39
click at [847, 672] on img "button" at bounding box center [847, 676] width 17 height 17
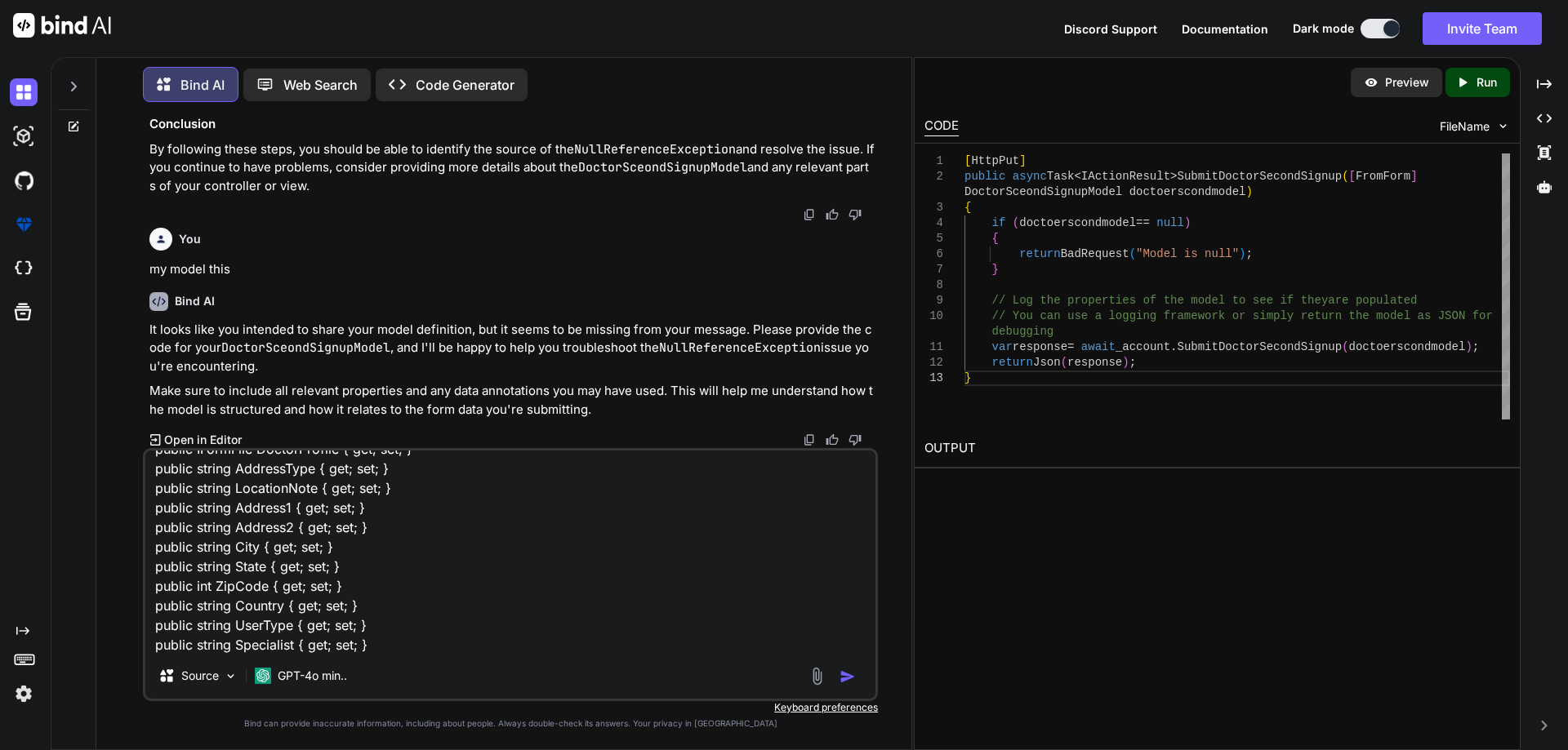
scroll to position [219, 0]
click at [847, 675] on img "button" at bounding box center [847, 676] width 17 height 17
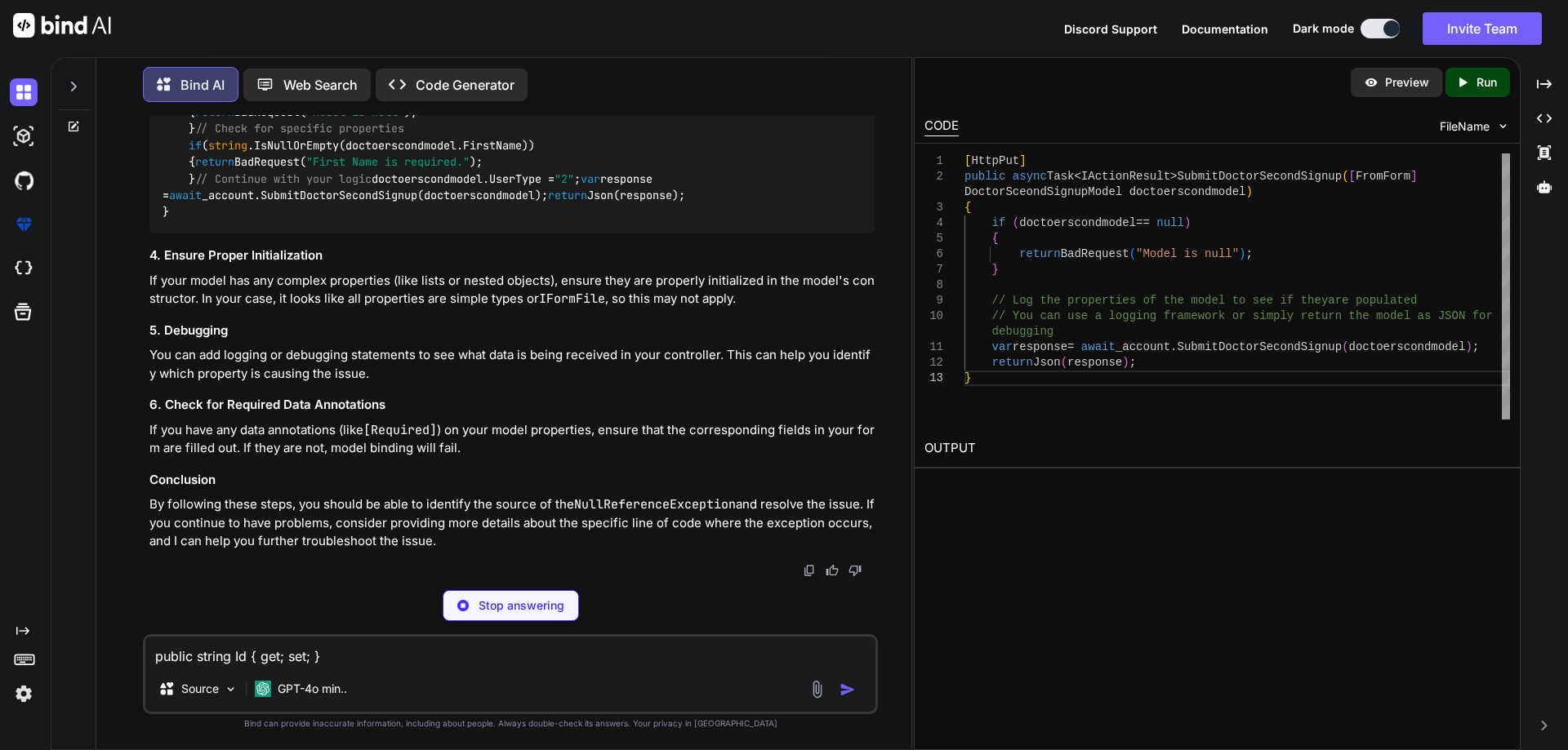
scroll to position [34625, 0]
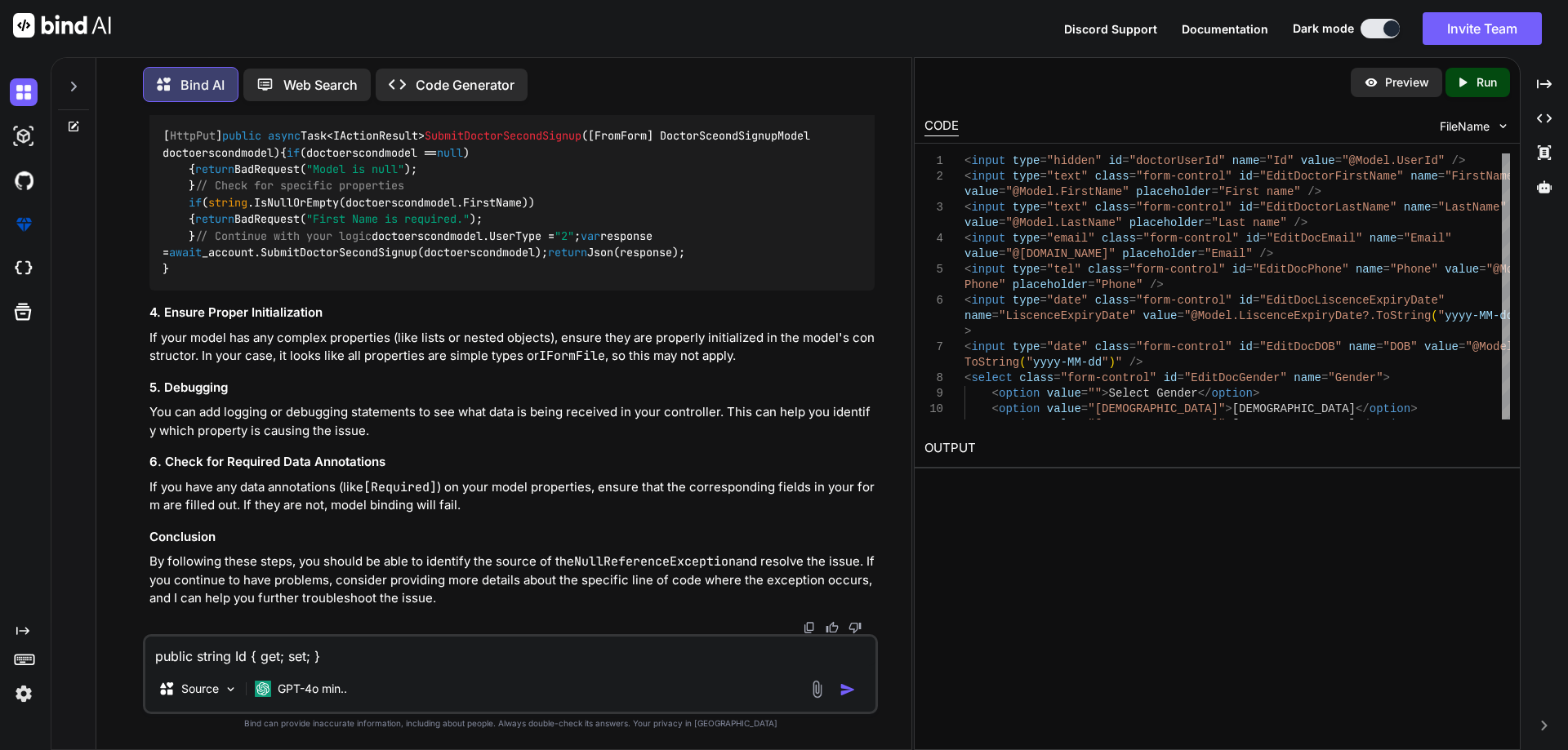
click at [306, 662] on textarea "public string Id { get; set; } public string FirstName { get; set; } public str…" at bounding box center [510, 652] width 730 height 29
paste textarea "@model InfraredIV.Core.WebResponseModel.DoctorProfileResponseModel <body> <inpu…"
type textarea "@model InfraredIV.Core.WebResponseModel.DoctorProfileResponseModel <body> <inpu…"
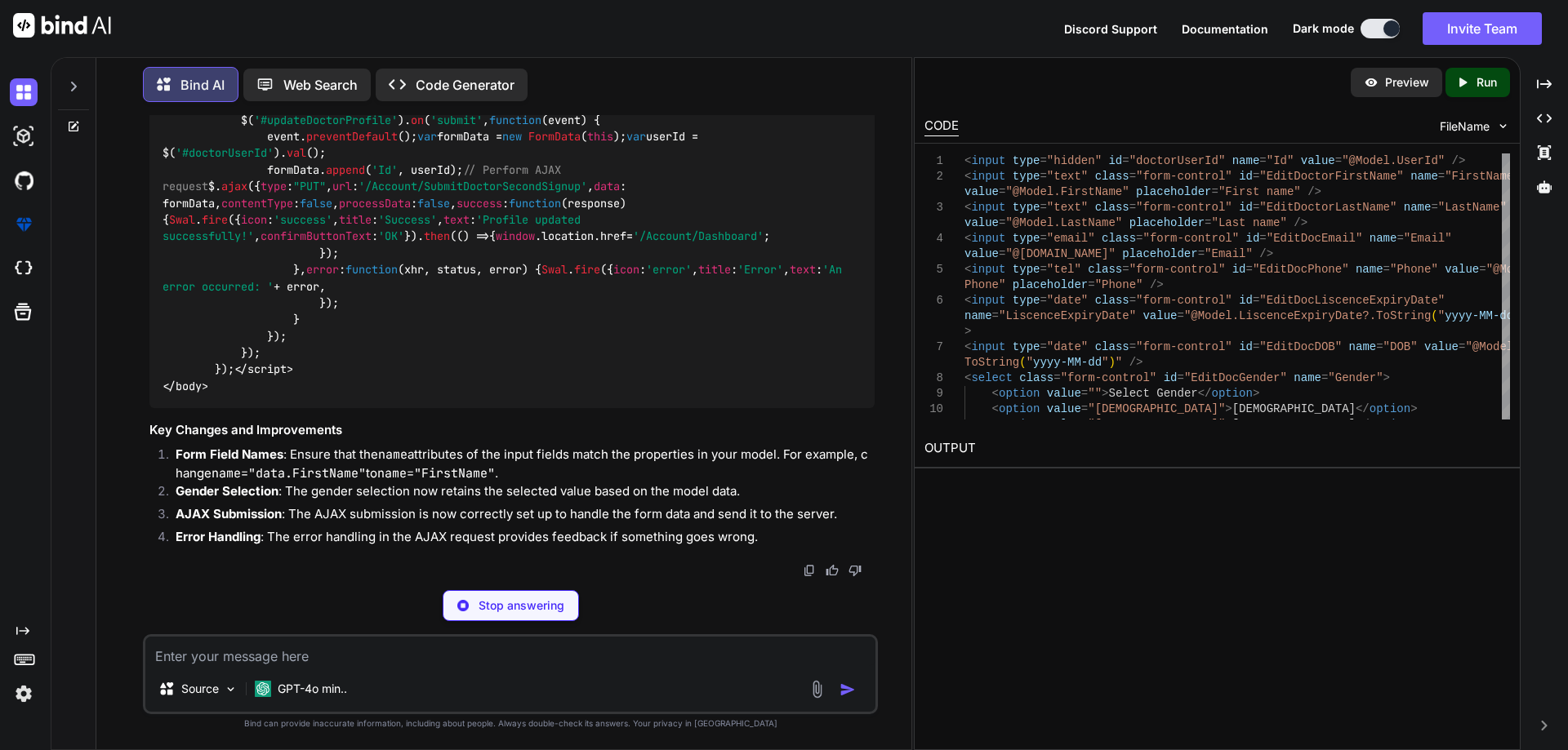
scroll to position [40791, 0]
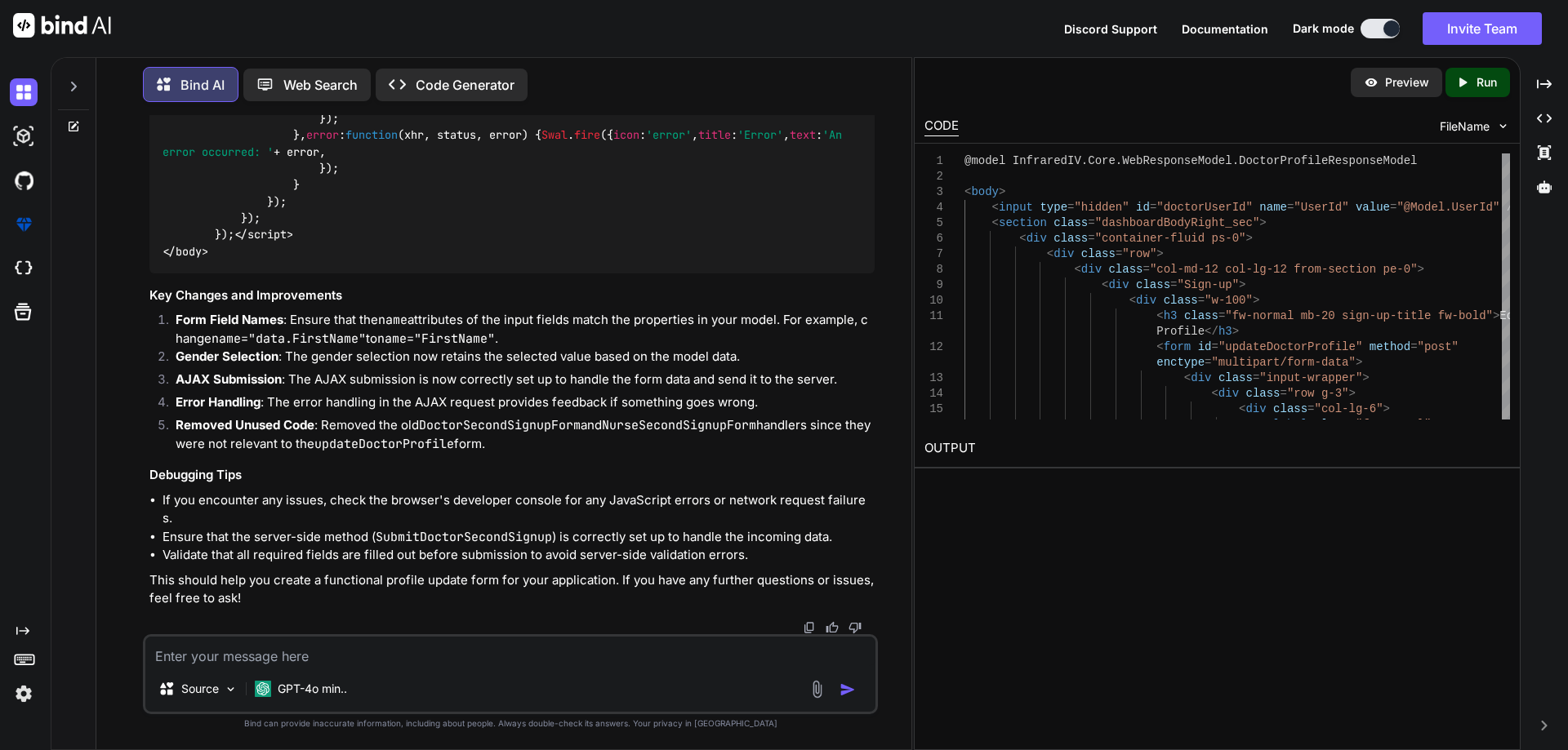
click at [255, 647] on textarea at bounding box center [510, 652] width 730 height 29
paste textarea "@model InfraredIV.Core.WebResponseModel.DoctorProfileResponseModel <body> <inpu…"
type textarea "@model InfraredIV.Core.WebResponseModel.DoctorProfileResponseModel <body> <inpu…"
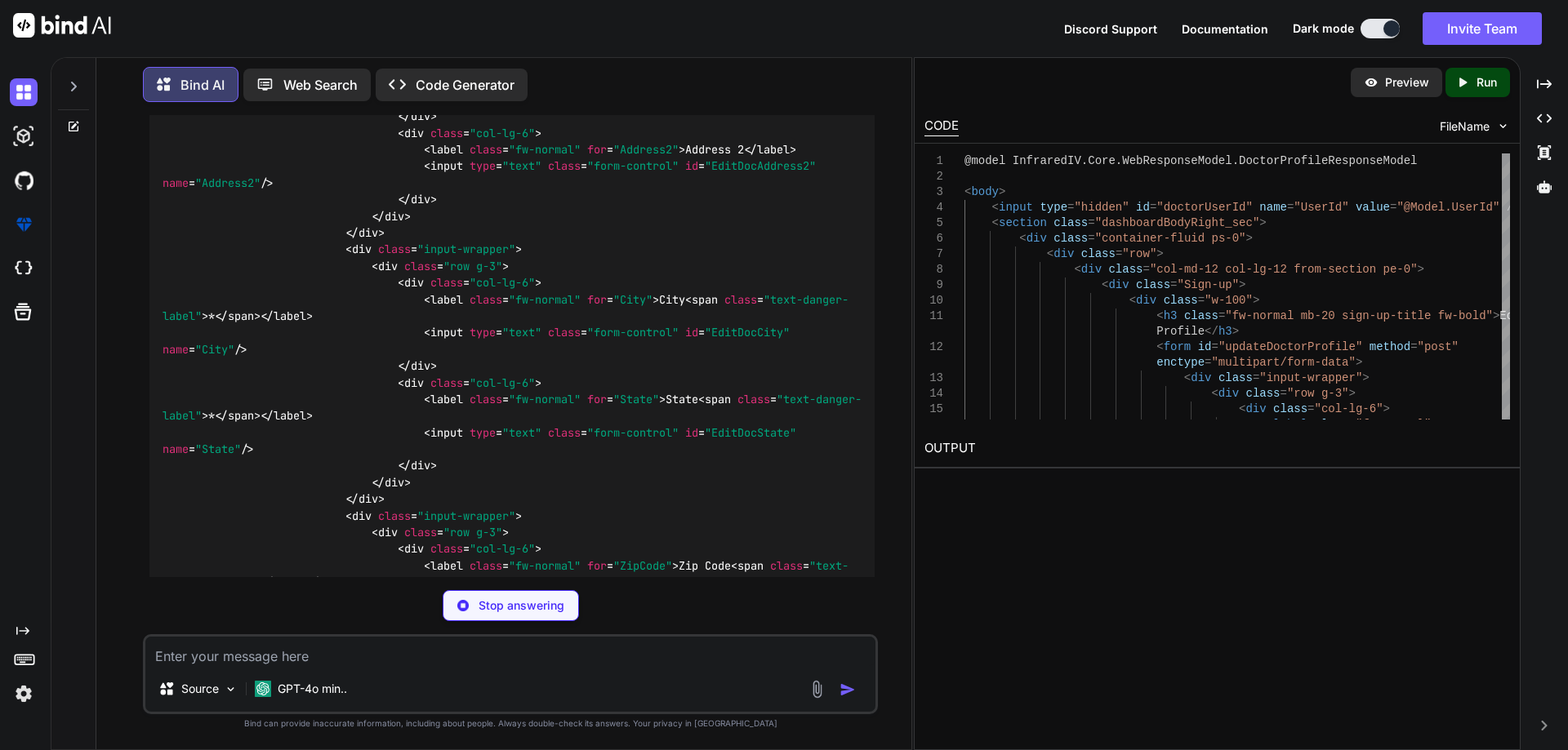
scroll to position [43057, 0]
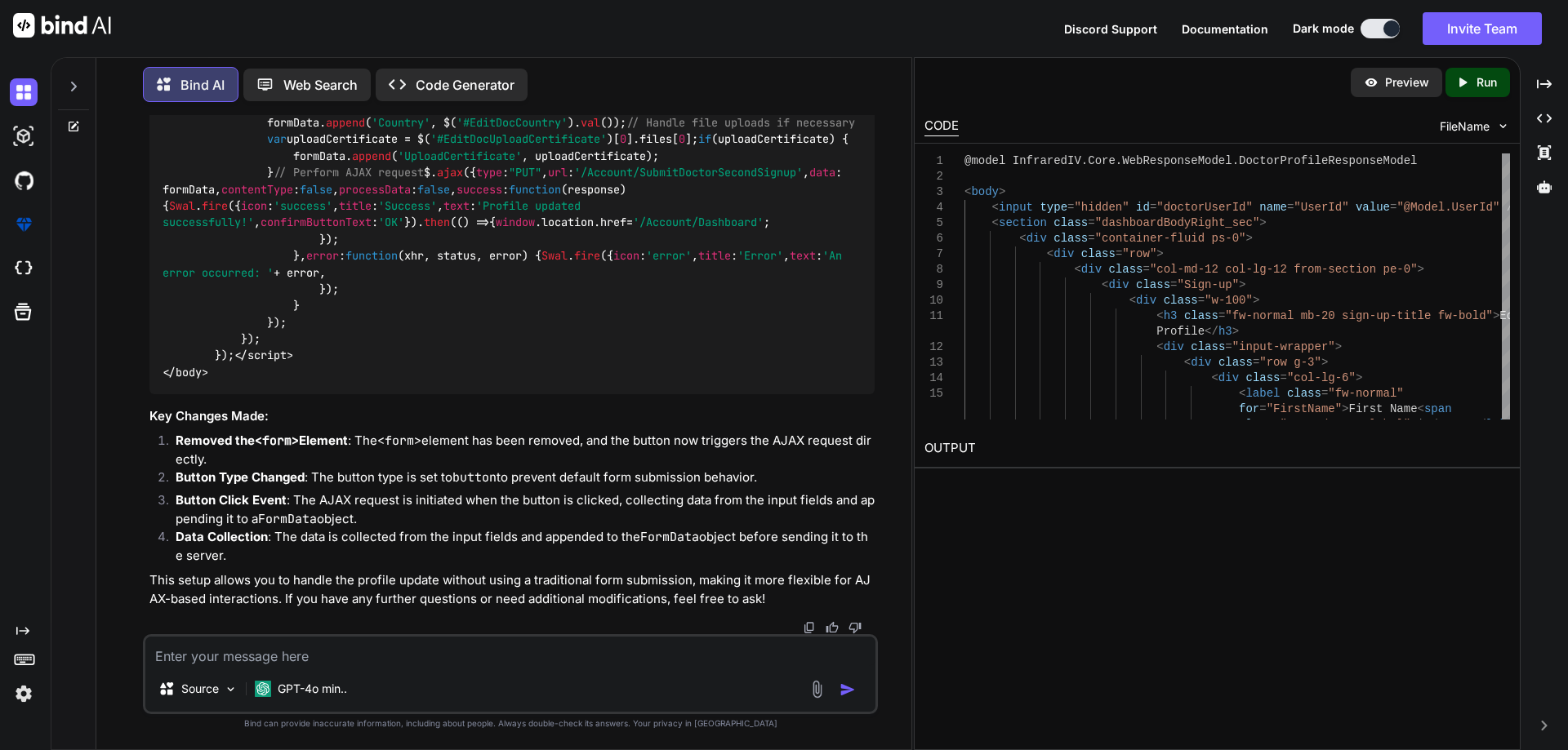
scroll to position [46648, 0]
drag, startPoint x: 244, startPoint y: 186, endPoint x: 491, endPoint y: 206, distance: 247.8
click at [461, 276] on span "$( document ). ready ( function ( ) { $( '#updateProfileButton' ). on ( 'click'…" at bounding box center [509, 81] width 693 height 564
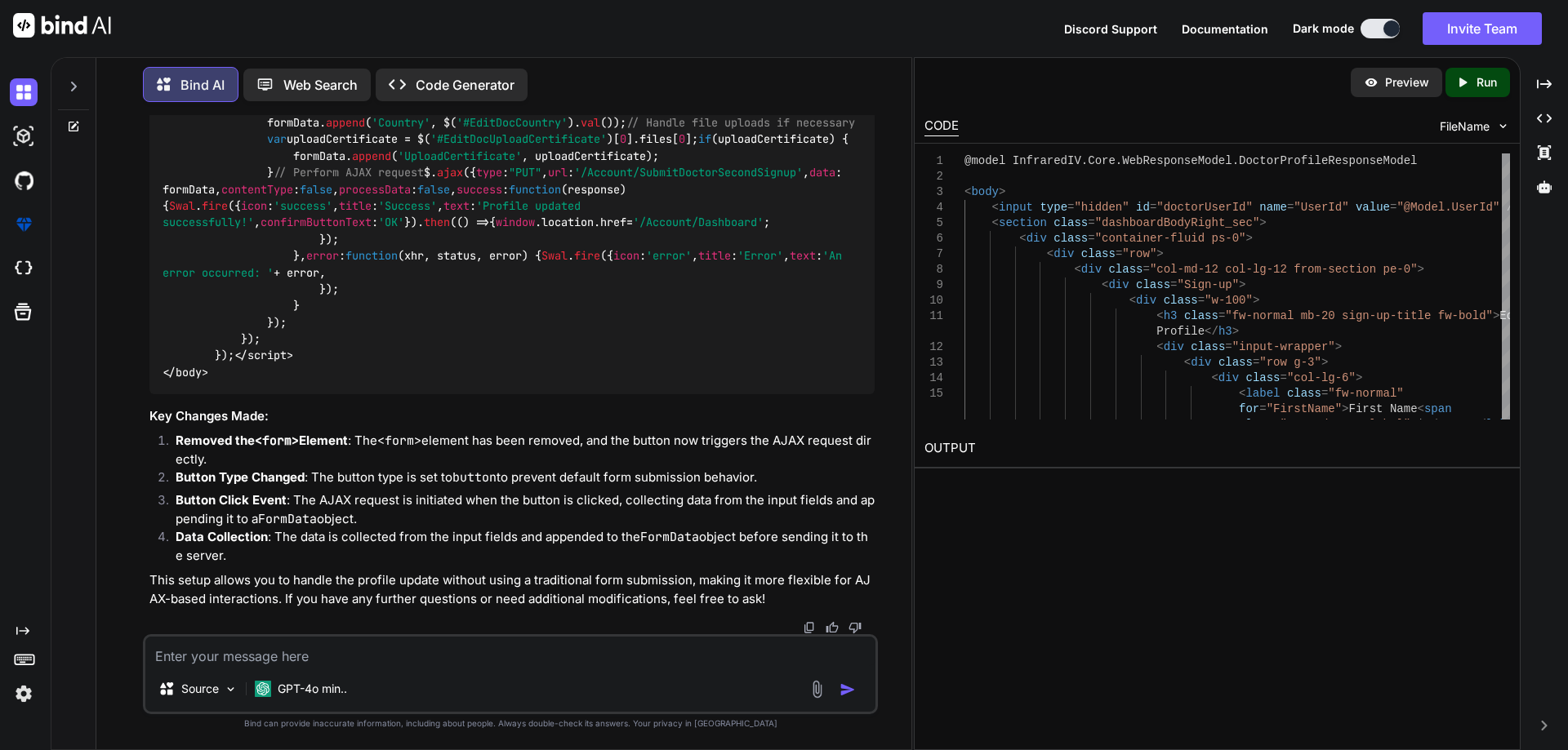
drag, startPoint x: 411, startPoint y: 264, endPoint x: 567, endPoint y: 264, distance: 156.0
click at [567, 264] on span "$( document ). ready ( function ( ) { $( '#updateProfileButton' ). on ( 'click'…" at bounding box center [509, 81] width 693 height 564
drag, startPoint x: 600, startPoint y: 260, endPoint x: 592, endPoint y: 260, distance: 8.0
drag, startPoint x: 591, startPoint y: 259, endPoint x: 232, endPoint y: 265, distance: 359.1
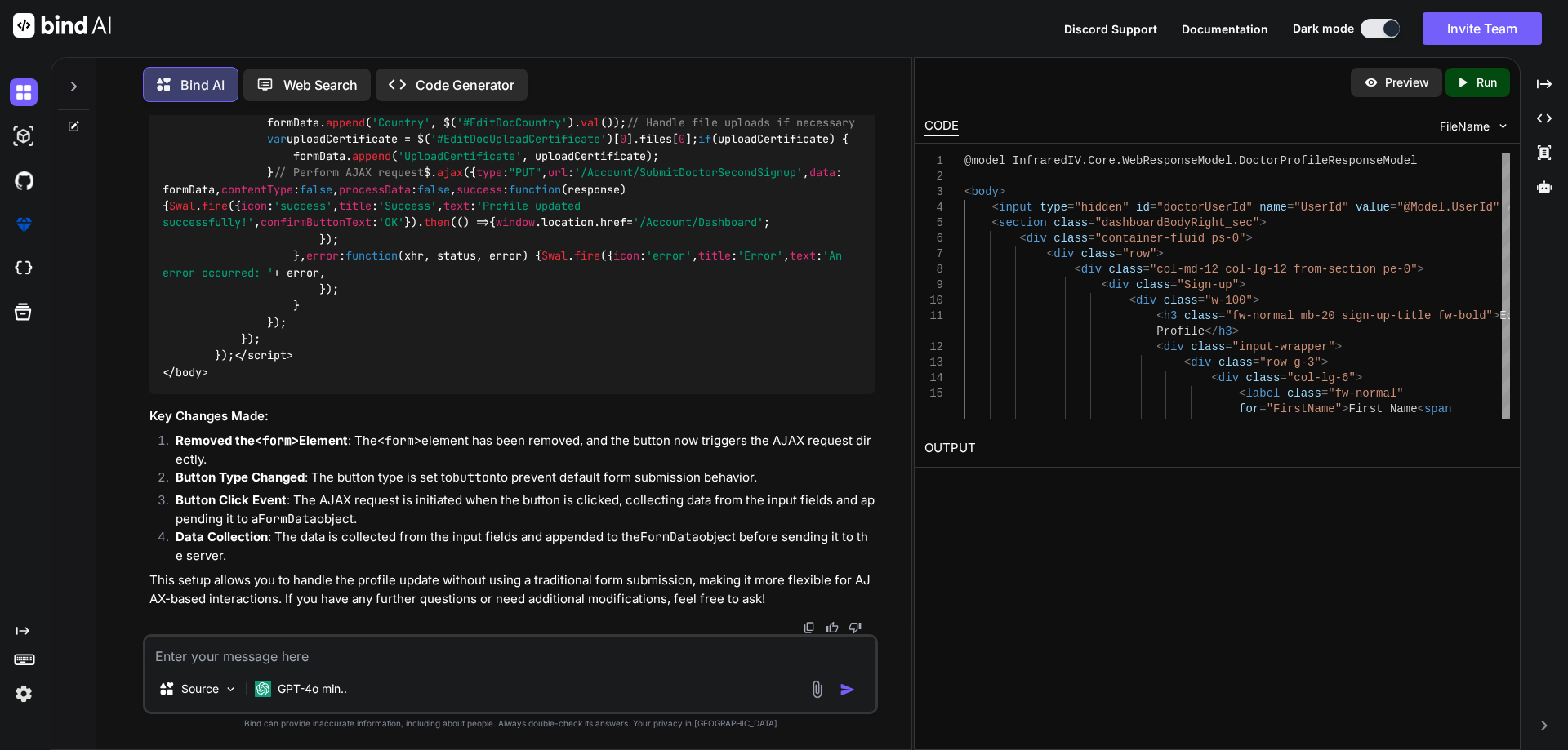
copy span "$( '#updateProfileButton' ). on ( 'click' , function ( ) {"
click at [340, 653] on textarea at bounding box center [510, 652] width 730 height 29
paste textarea "@model InfraredIV.Core.WebResponseModel.DoctorProfileResponseModel <body> <inpu…"
type textarea "@model InfraredIV.Core.WebResponseModel.DoctorProfileResponseModel <body> <inpu…"
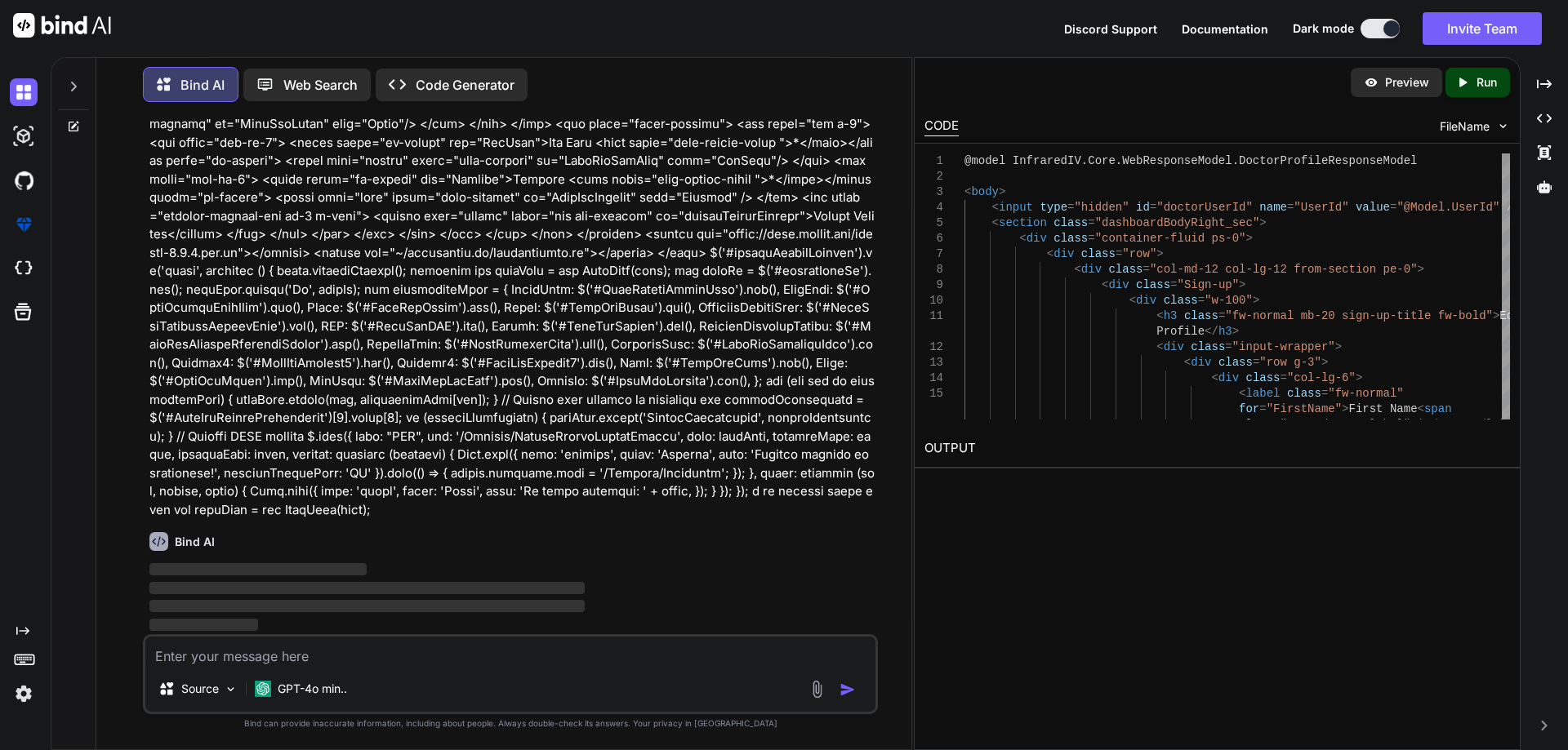
scroll to position [48882, 0]
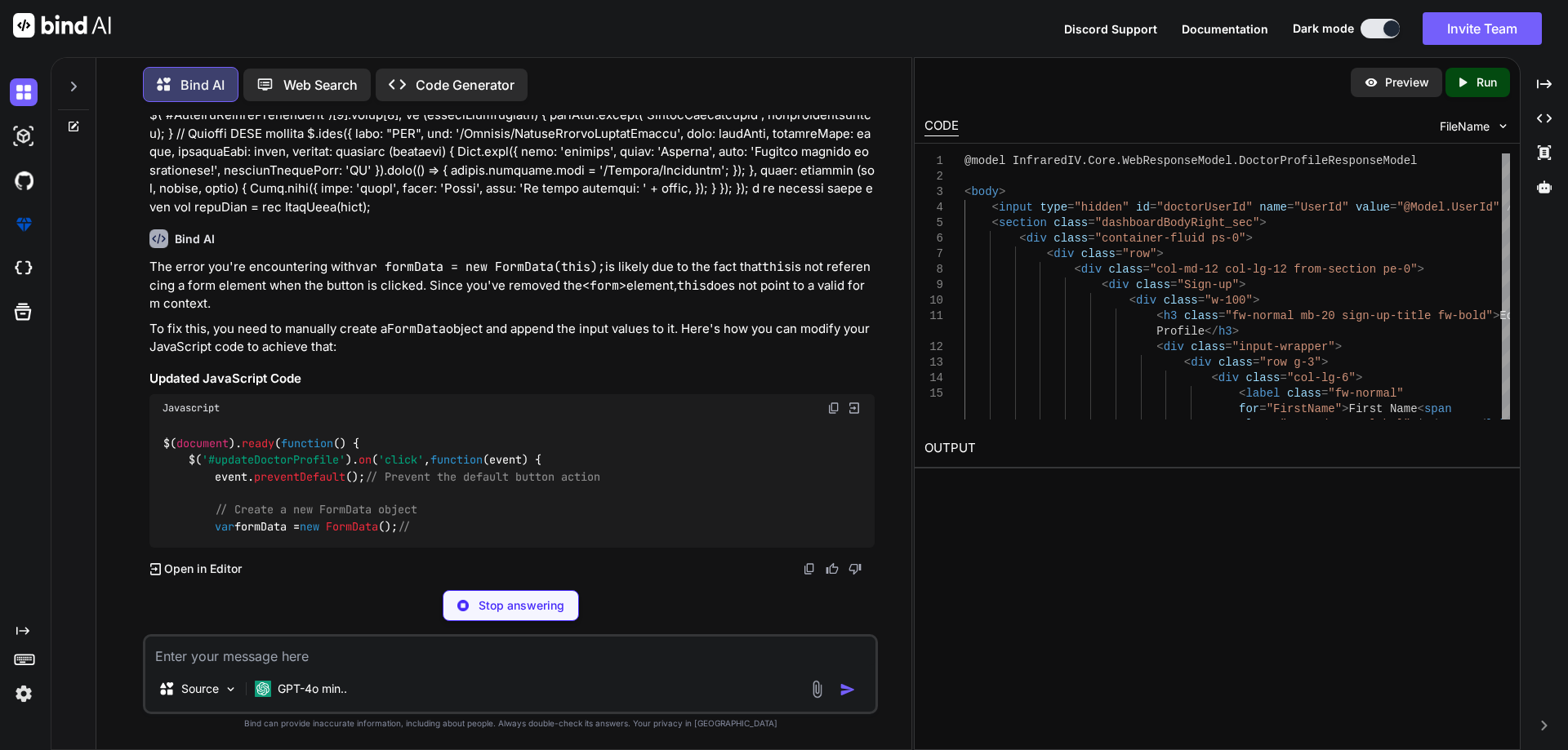
click at [310, 657] on textarea at bounding box center [510, 652] width 730 height 29
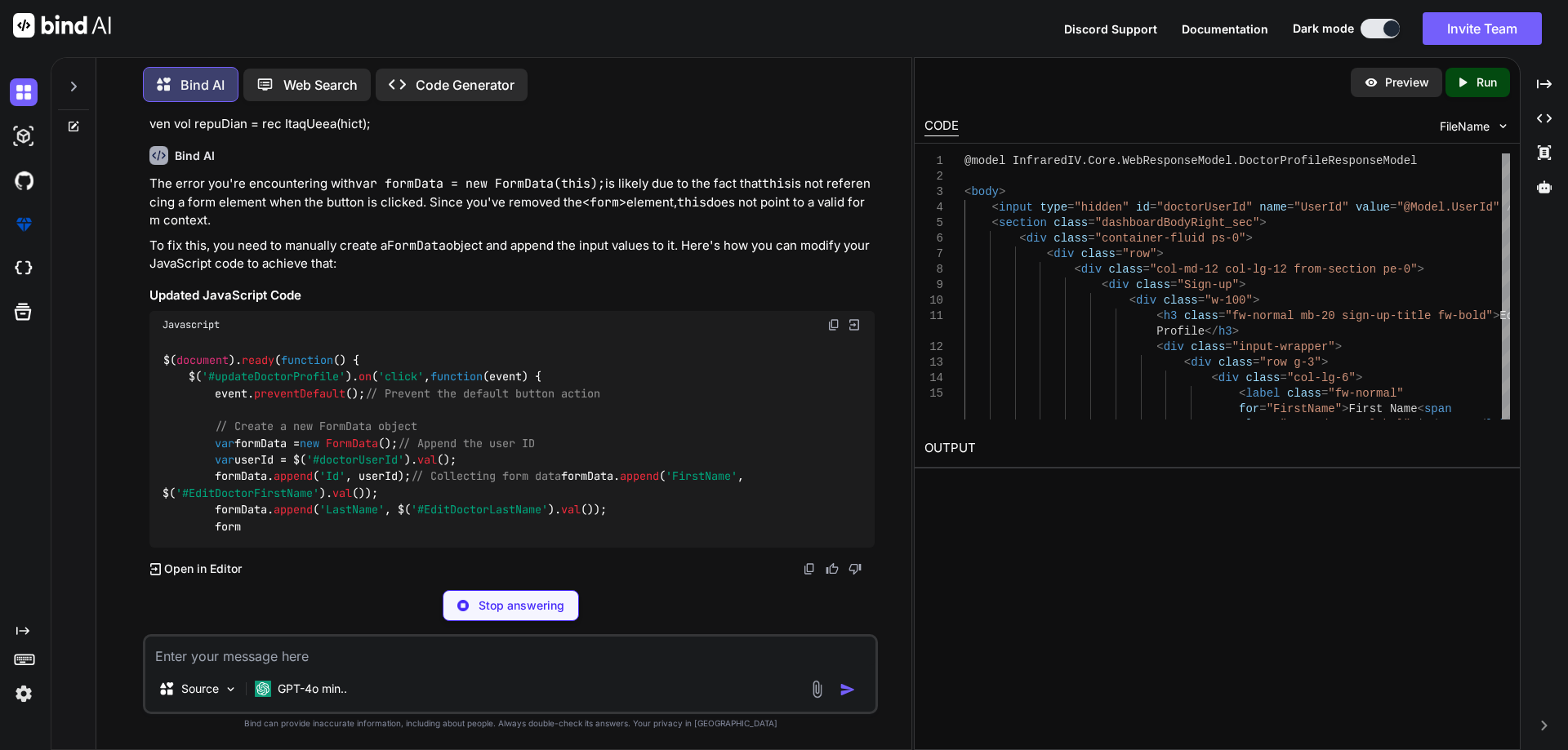
paste textarea "Uncaught TypeError: Failed to construct 'FormData': parameter 1 is not of type …"
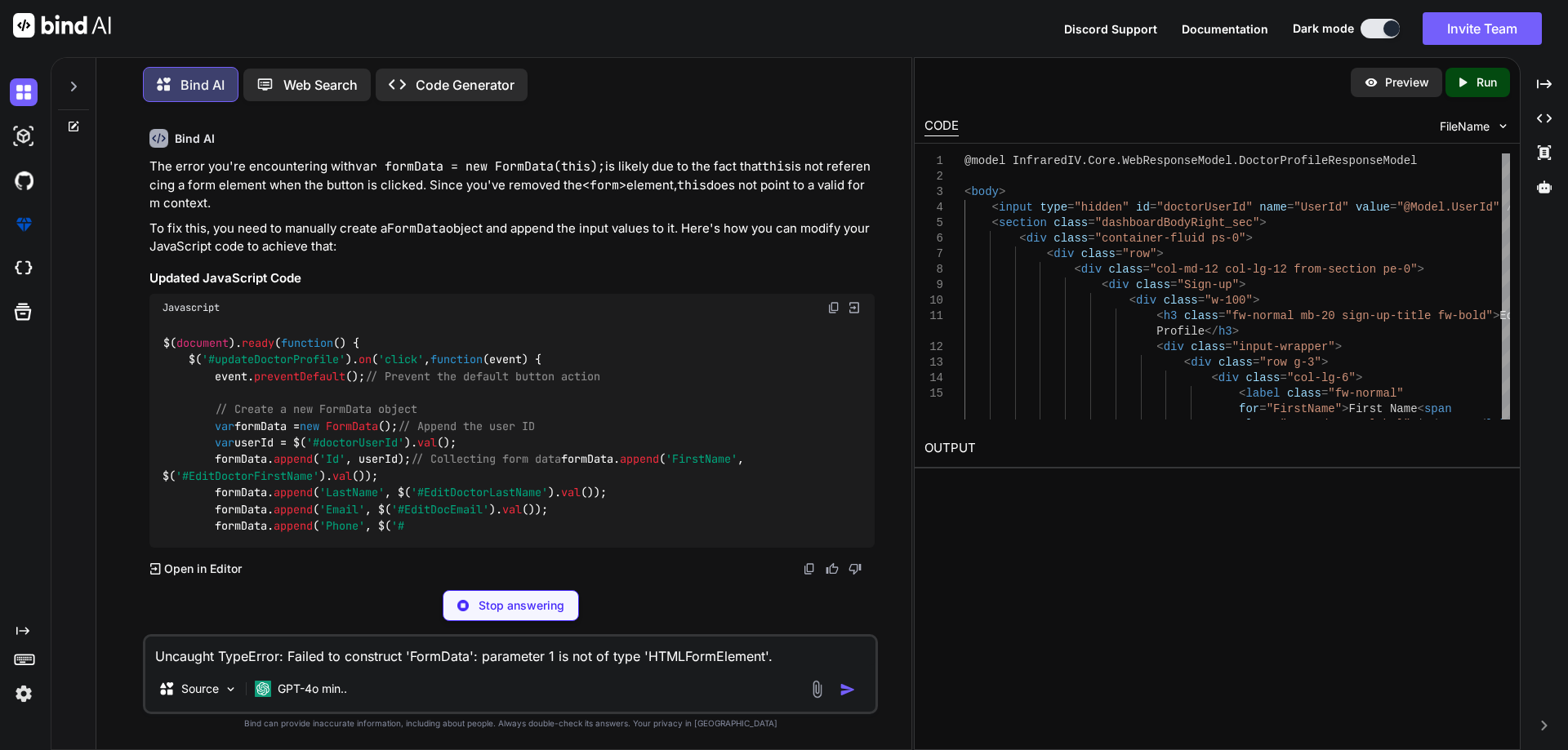
type textarea "Uncaught TypeError: Failed to construct 'FormData': parameter 1 is not of type …"
click at [533, 598] on p "Stop answering" at bounding box center [521, 605] width 86 height 17
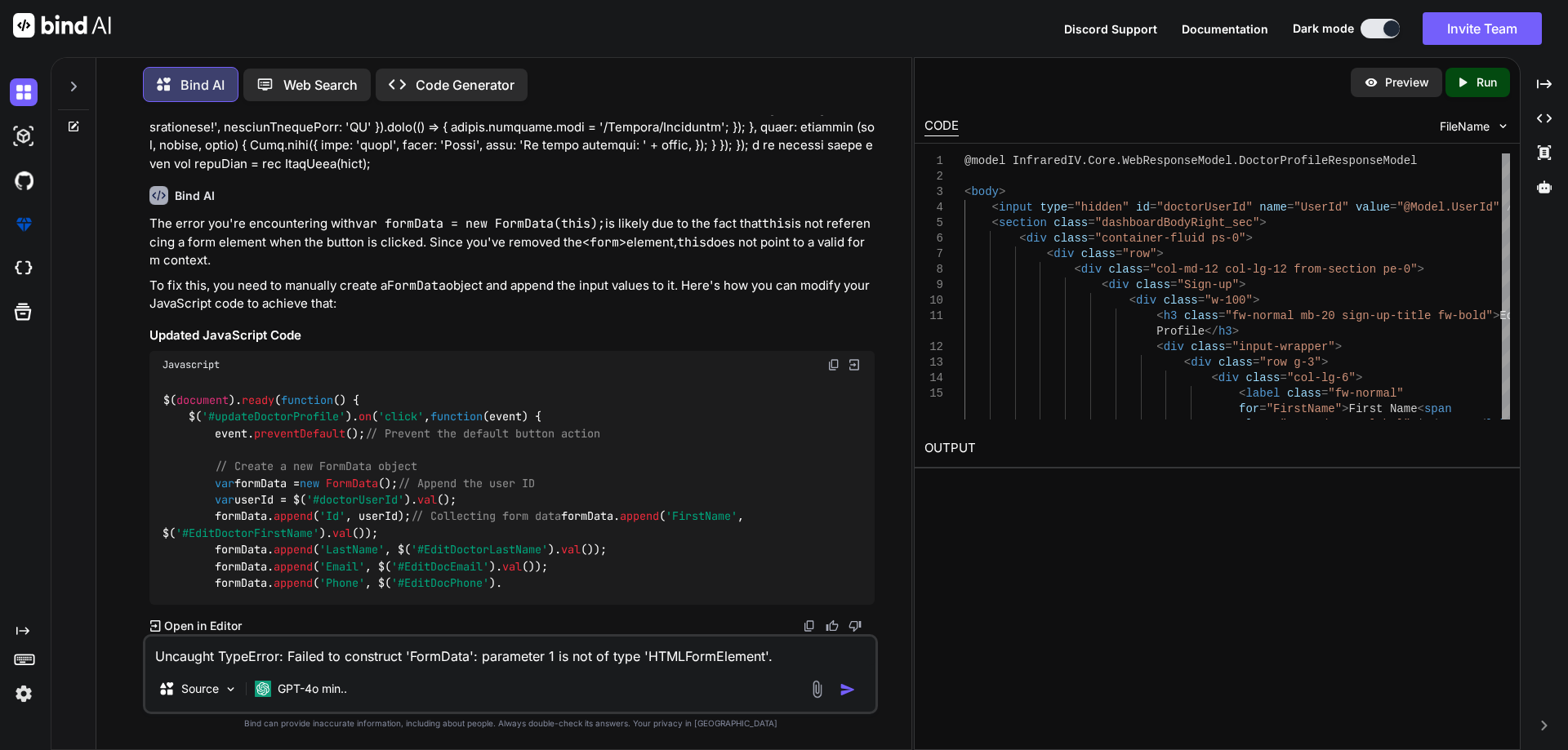
scroll to position [49294, 0]
drag, startPoint x: 214, startPoint y: 414, endPoint x: 418, endPoint y: 415, distance: 204.0
click at [418, 415] on div "$( document ). ready ( function ( ) { $( '#updateDoctorProfile' ). on ( 'click'…" at bounding box center [512, 492] width 725 height 226
